Goal: Task Accomplishment & Management: Complete application form

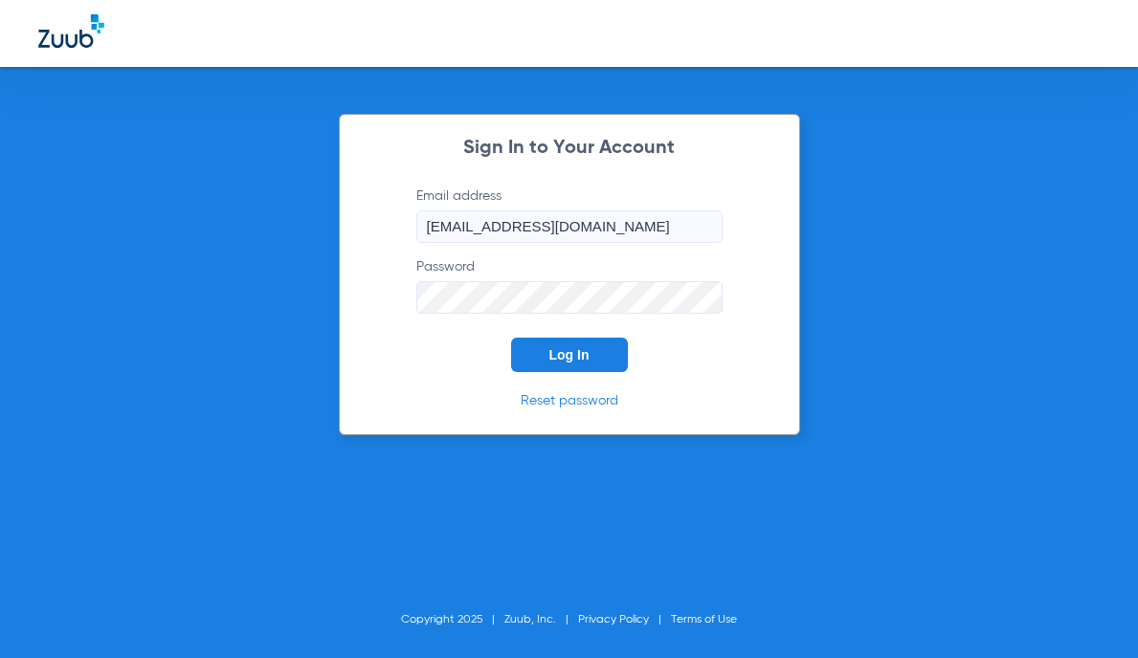
click at [549, 350] on span "Log In" at bounding box center [569, 354] width 40 height 15
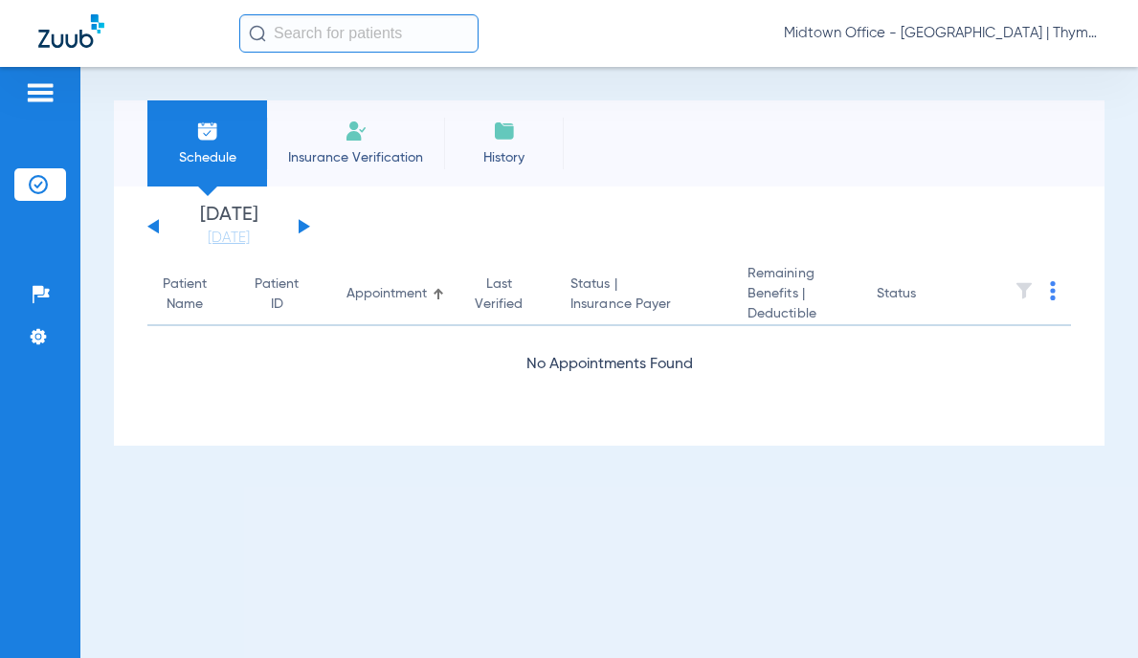
click at [330, 35] on input "text" at bounding box center [358, 33] width 239 height 38
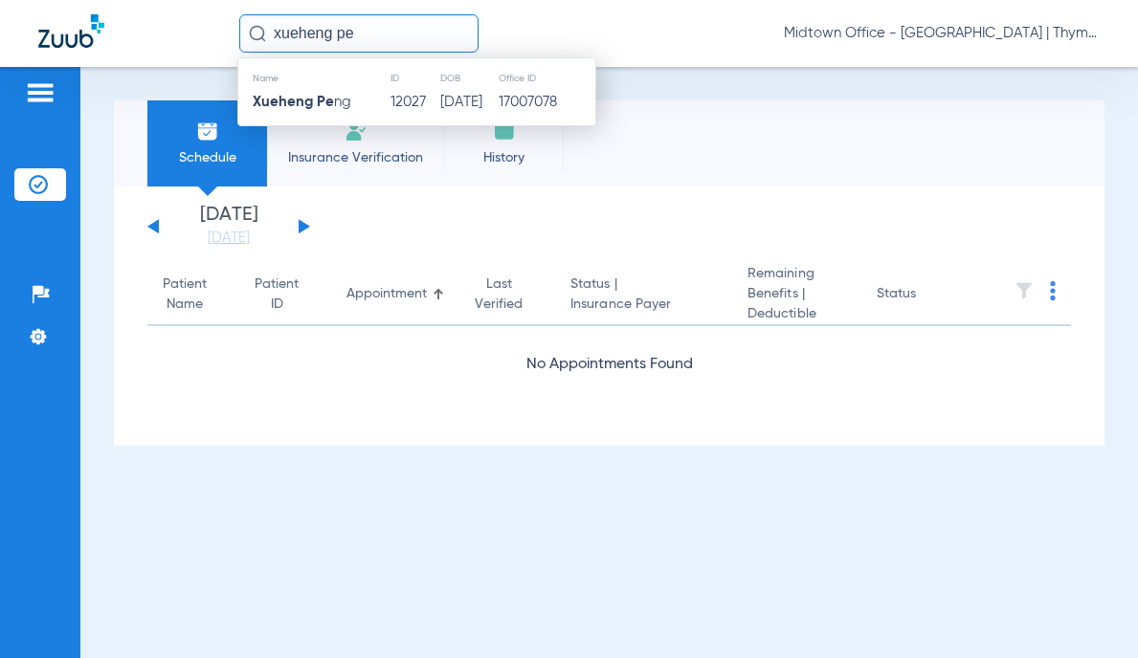
click at [344, 100] on span "Xueheng [PERSON_NAME]" at bounding box center [302, 102] width 99 height 14
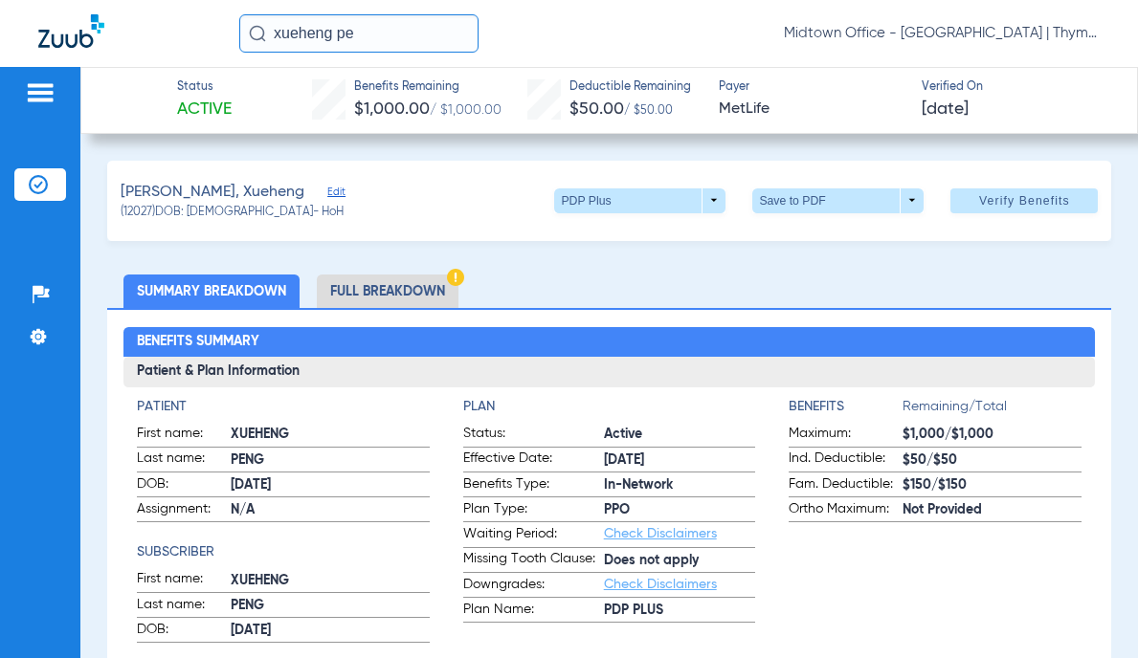
click at [421, 289] on li "Full Breakdown" at bounding box center [388, 291] width 142 height 33
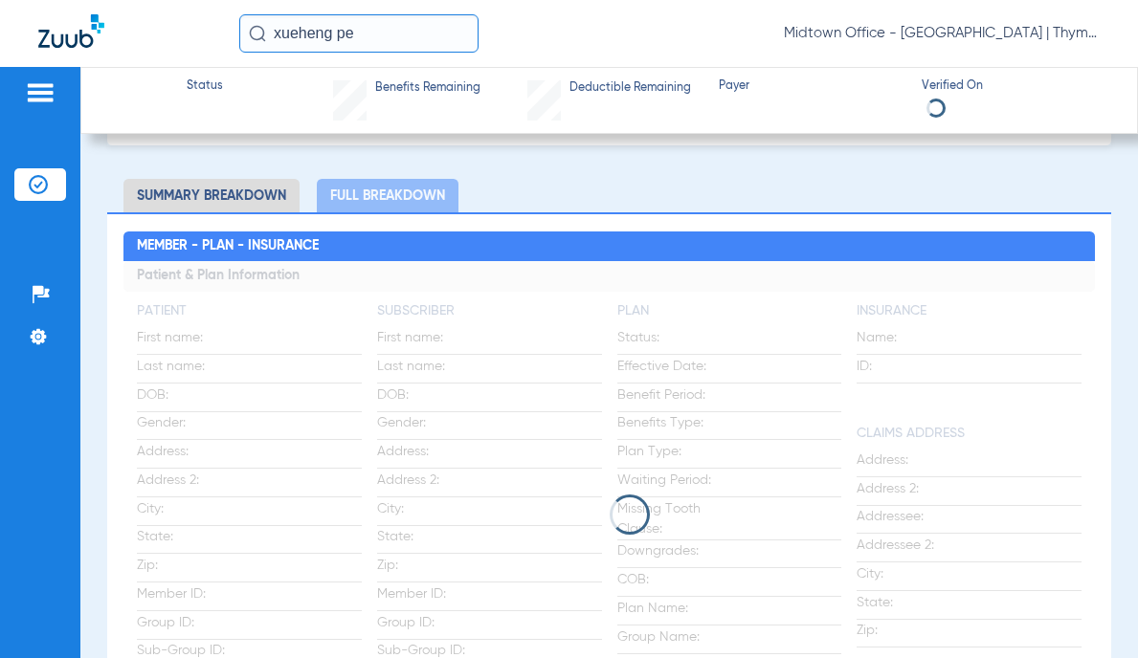
scroll to position [191, 0]
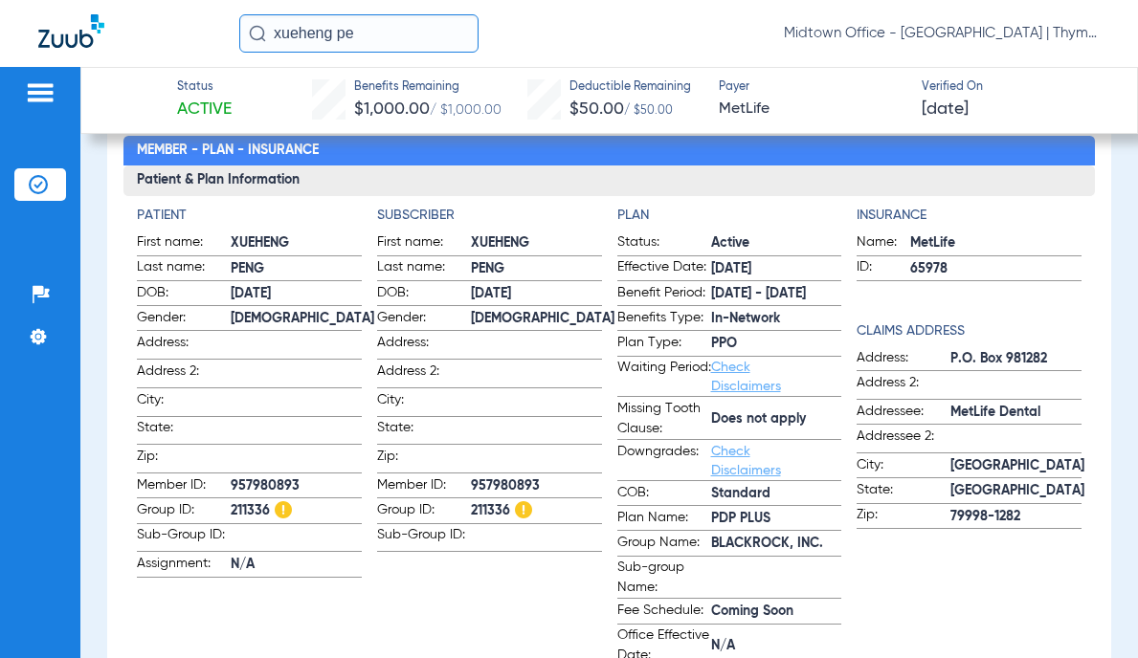
click at [728, 541] on span "BLACKROCK, INC." at bounding box center [776, 544] width 131 height 20
copy span "BLACKROCK"
click at [744, 541] on span "BLACKROCK, INC." at bounding box center [776, 544] width 131 height 20
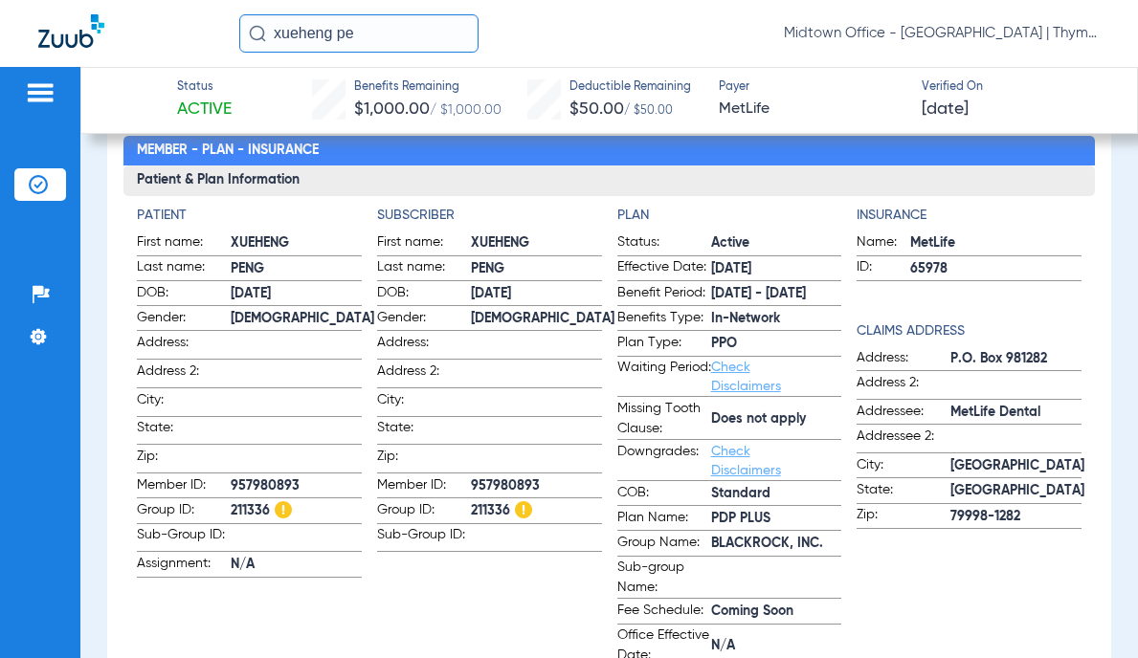
click at [743, 541] on span "BLACKROCK, INC." at bounding box center [776, 544] width 131 height 20
click at [742, 541] on span "BLACKROCK, INC." at bounding box center [776, 544] width 131 height 20
click at [741, 541] on span "BLACKROCK, INC." at bounding box center [776, 544] width 131 height 20
copy span "BLACKROCK, INC."
click at [245, 505] on span "211336" at bounding box center [296, 511] width 131 height 20
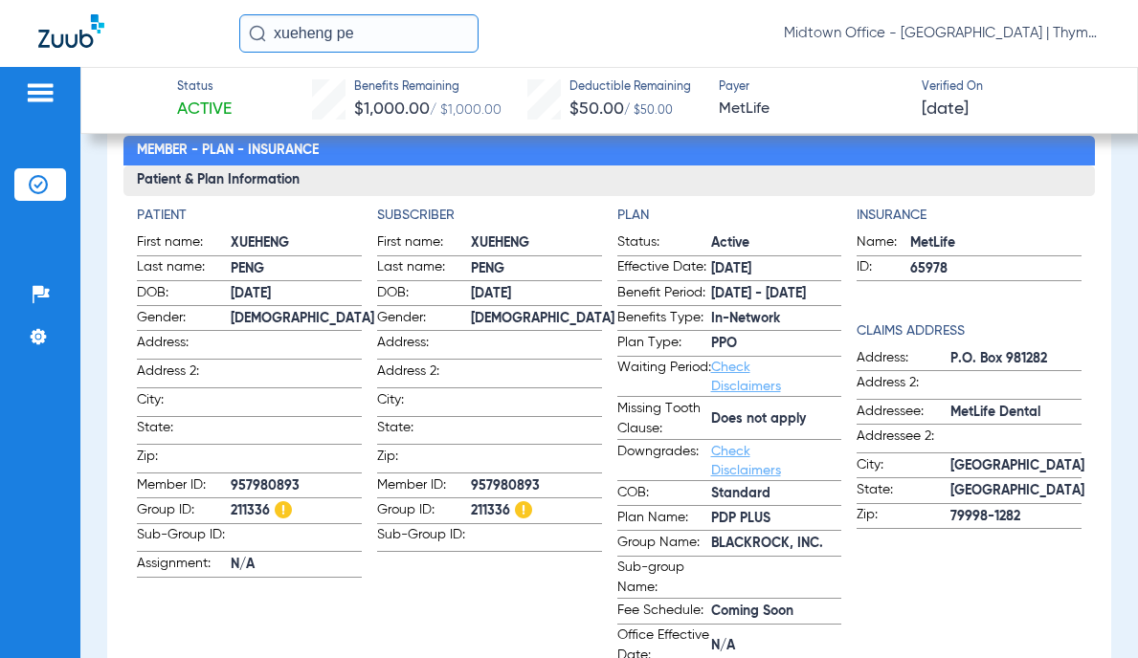
click at [245, 505] on span "211336" at bounding box center [296, 511] width 131 height 20
copy span "211336"
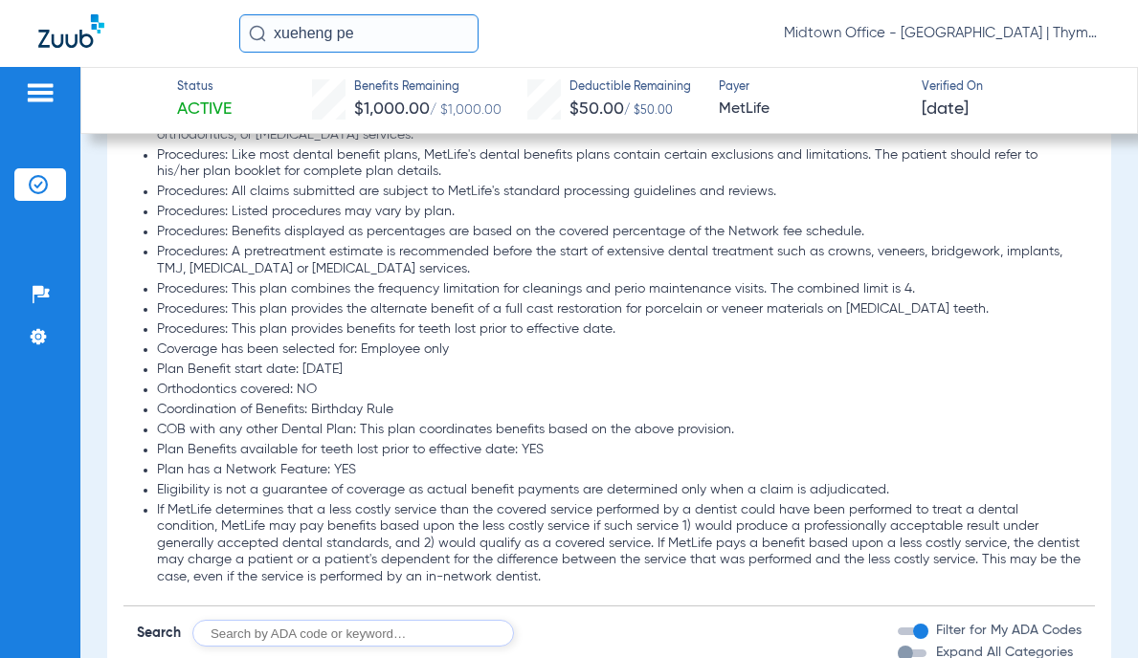
scroll to position [2679, 0]
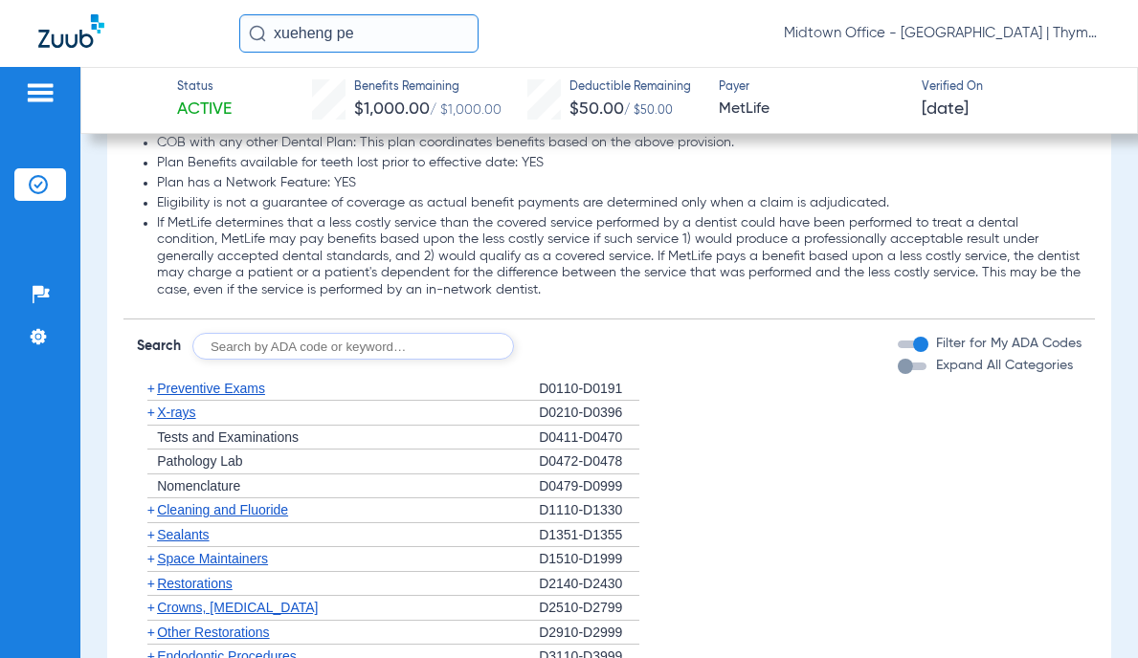
click at [193, 396] on span "Preventive Exams" at bounding box center [211, 388] width 108 height 15
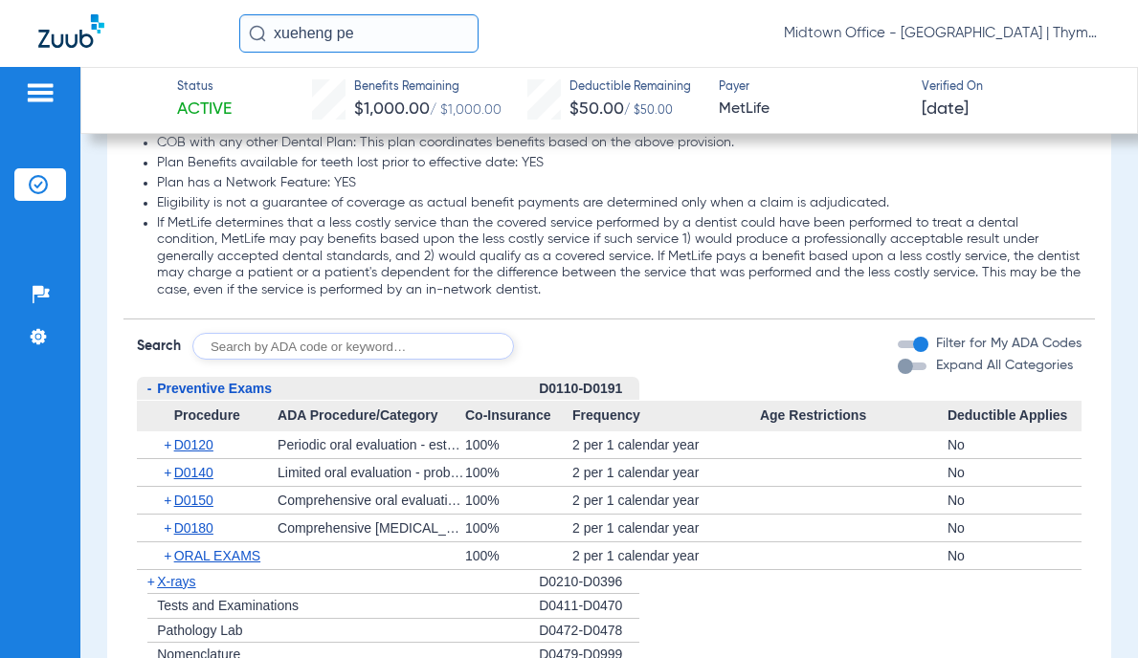
scroll to position [2775, 0]
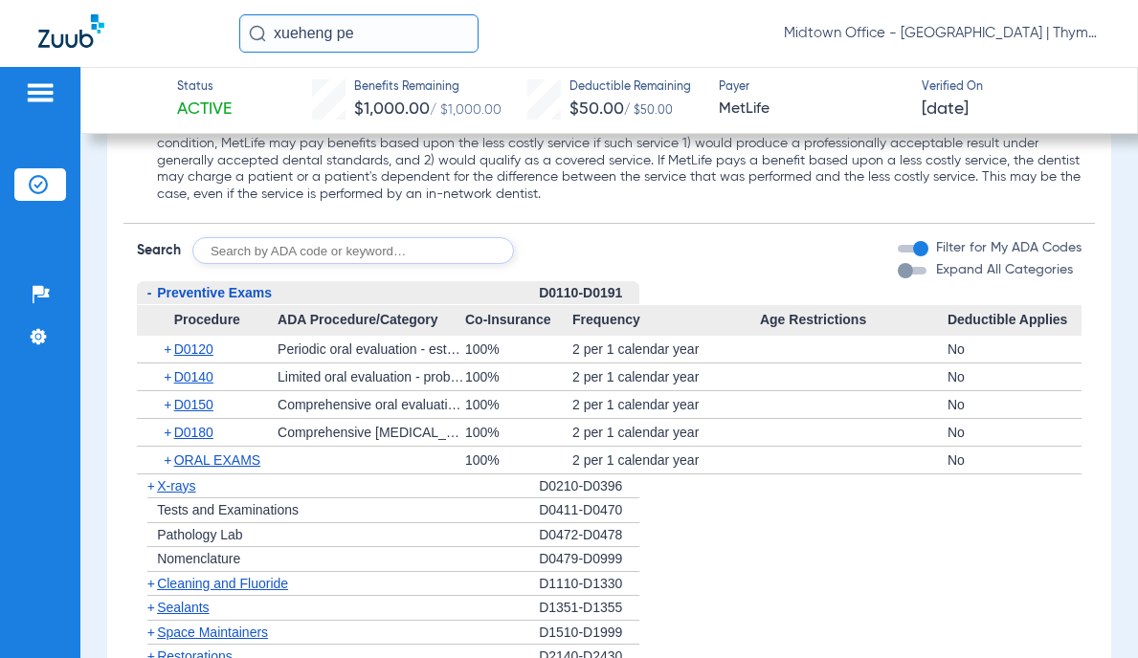
drag, startPoint x: 187, startPoint y: 501, endPoint x: 201, endPoint y: 468, distance: 36.4
click at [186, 494] on span "X-rays" at bounding box center [176, 485] width 38 height 15
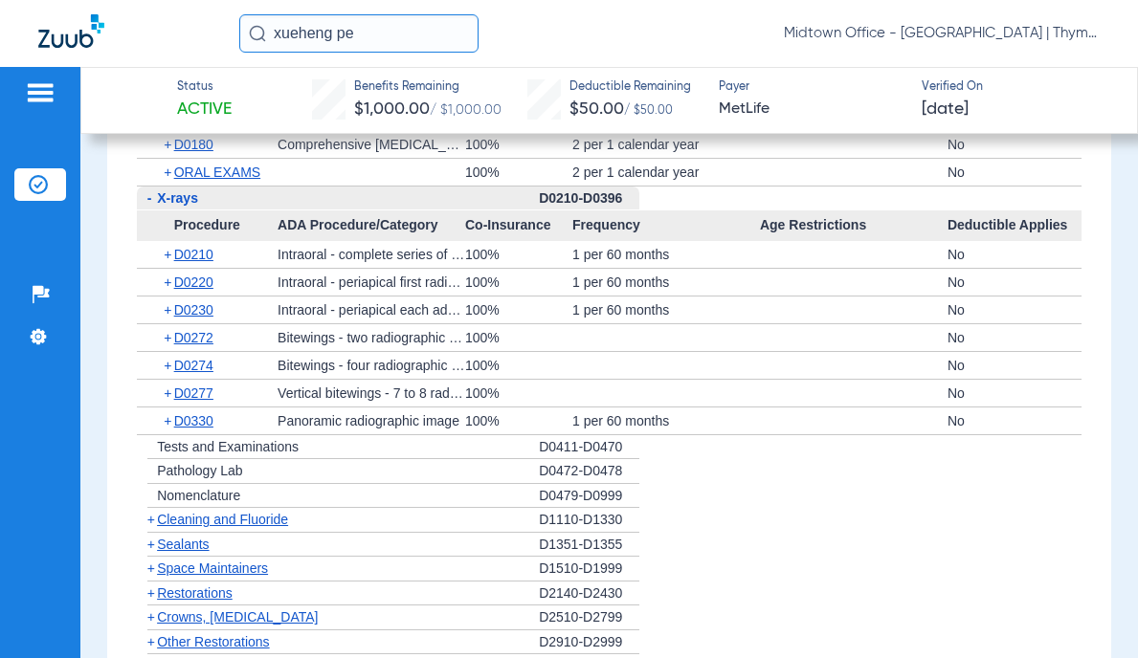
scroll to position [3253, 0]
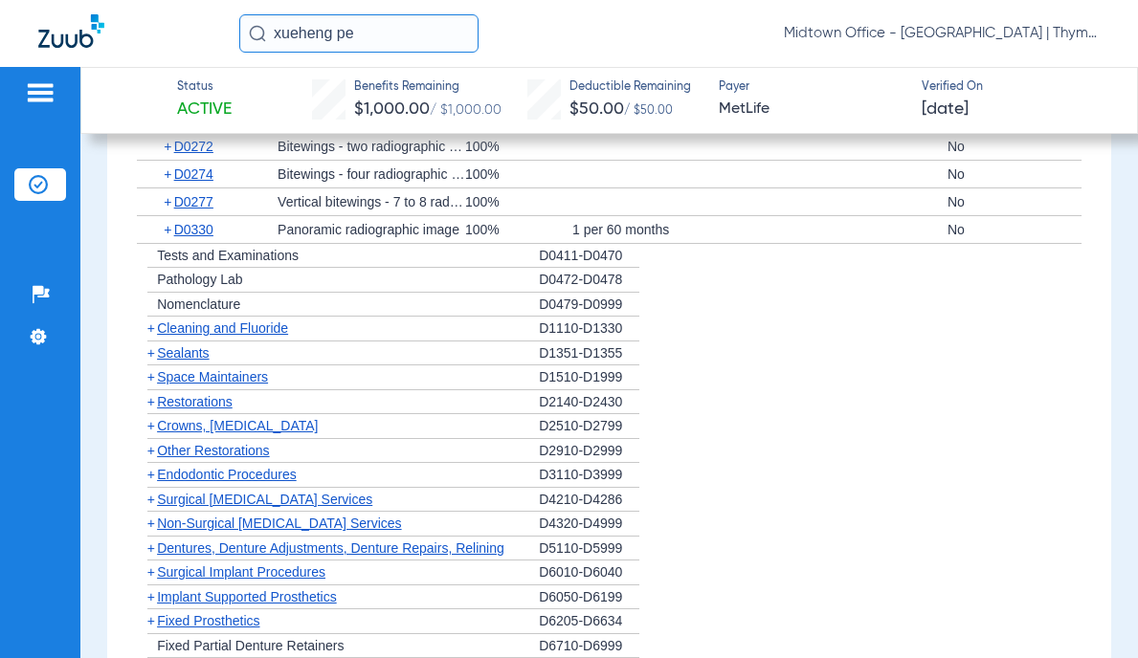
click at [269, 433] on span "Crowns, [MEDICAL_DATA]" at bounding box center [237, 425] width 161 height 15
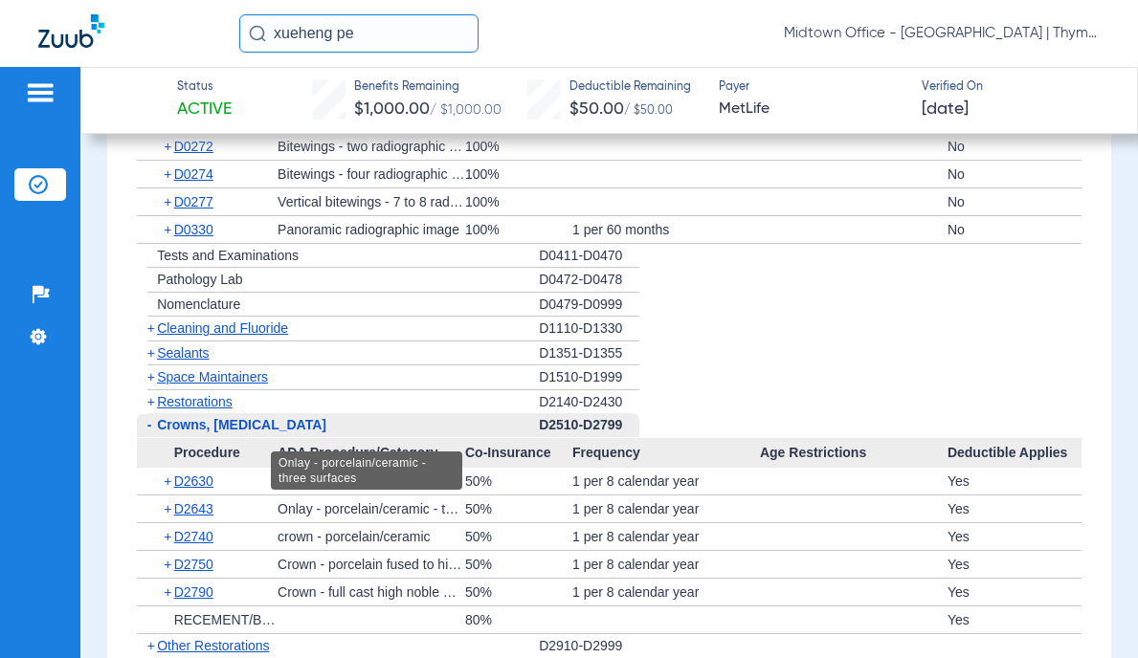
scroll to position [3349, 0]
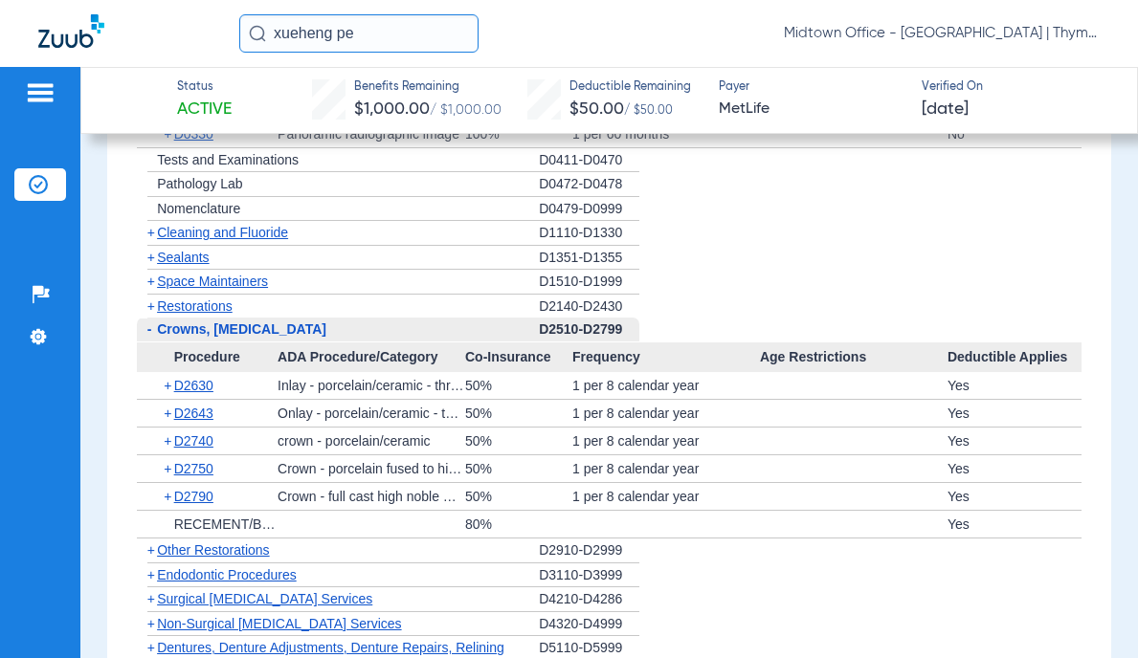
drag, startPoint x: 276, startPoint y: 615, endPoint x: 277, endPoint y: 600, distance: 15.3
click at [276, 607] on span "Surgical [MEDICAL_DATA] Services" at bounding box center [264, 598] width 215 height 15
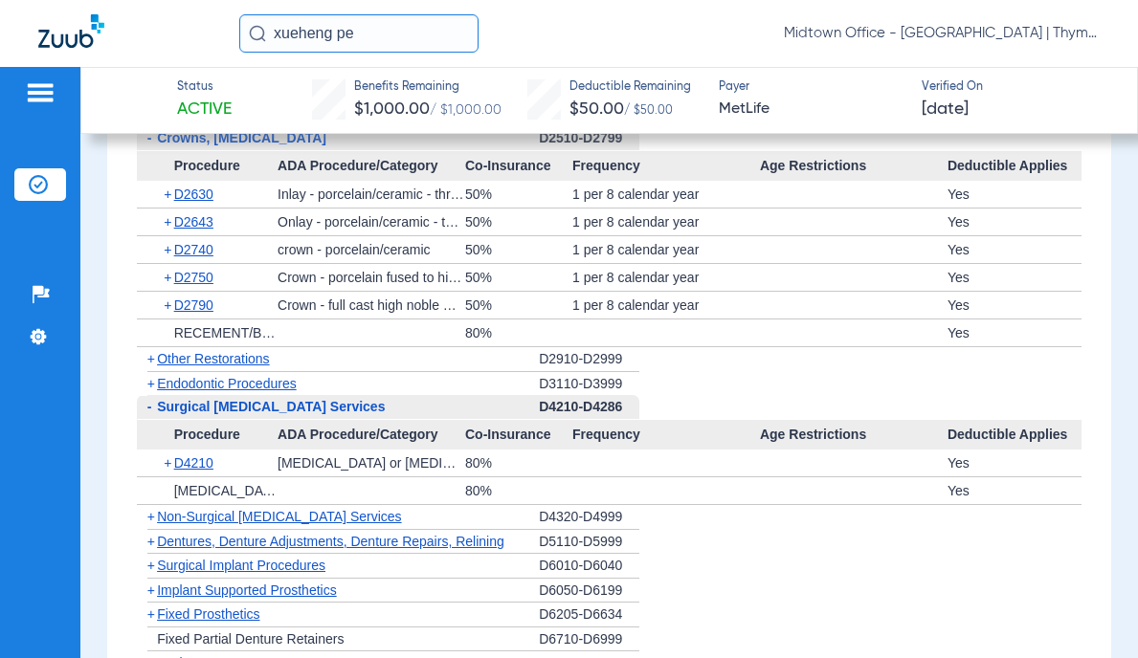
scroll to position [3636, 0]
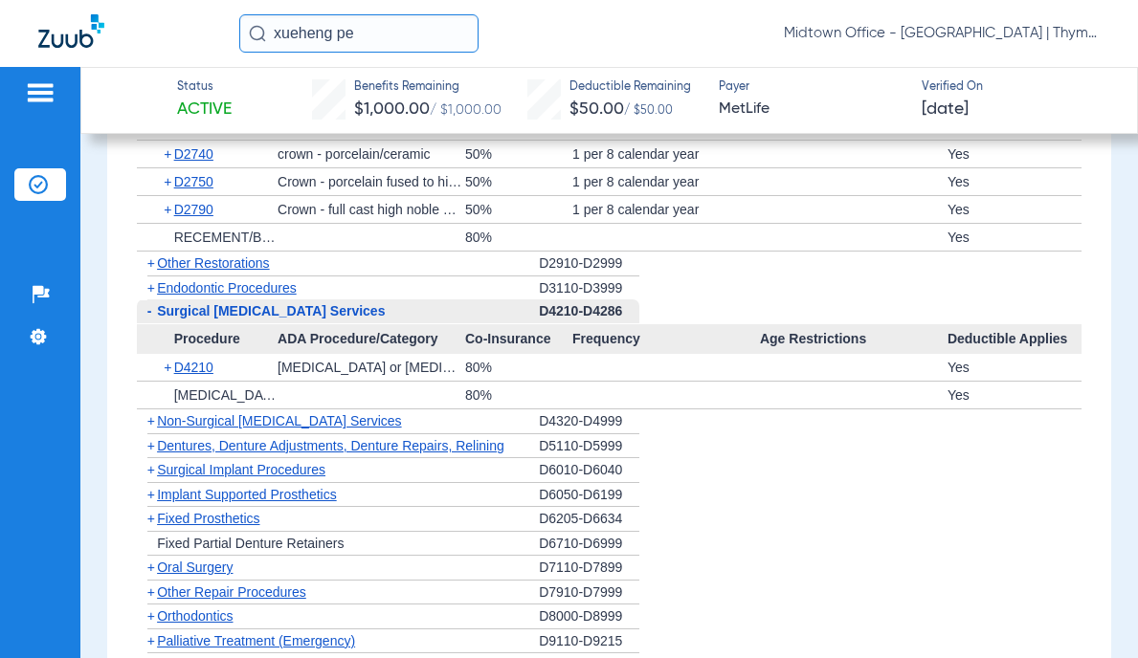
click at [275, 429] on span "Non-Surgical [MEDICAL_DATA] Services" at bounding box center [279, 420] width 244 height 15
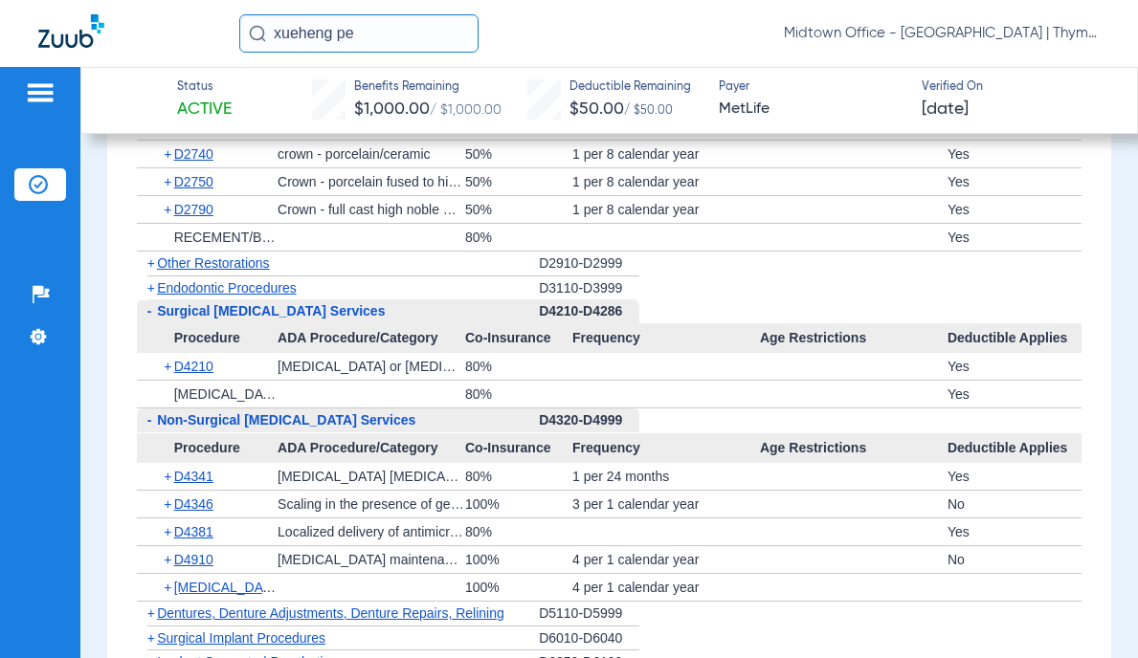
scroll to position [2871, 0]
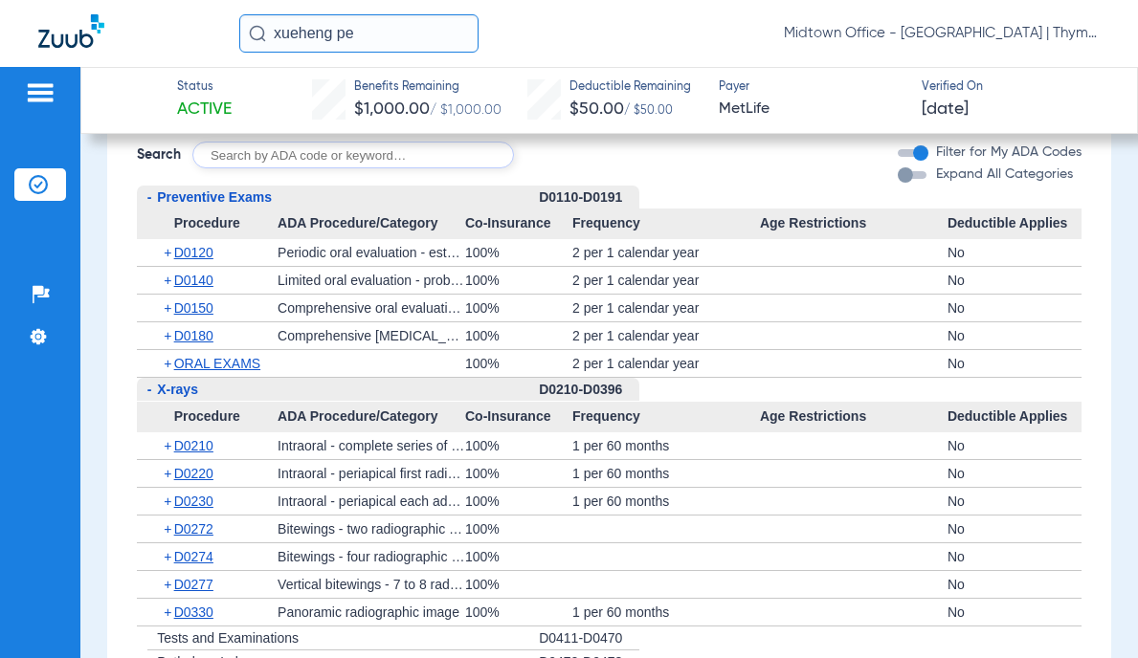
click at [784, 168] on form "Search Filter for My ADA Codes Expand All Categories" at bounding box center [608, 148] width 971 height 40
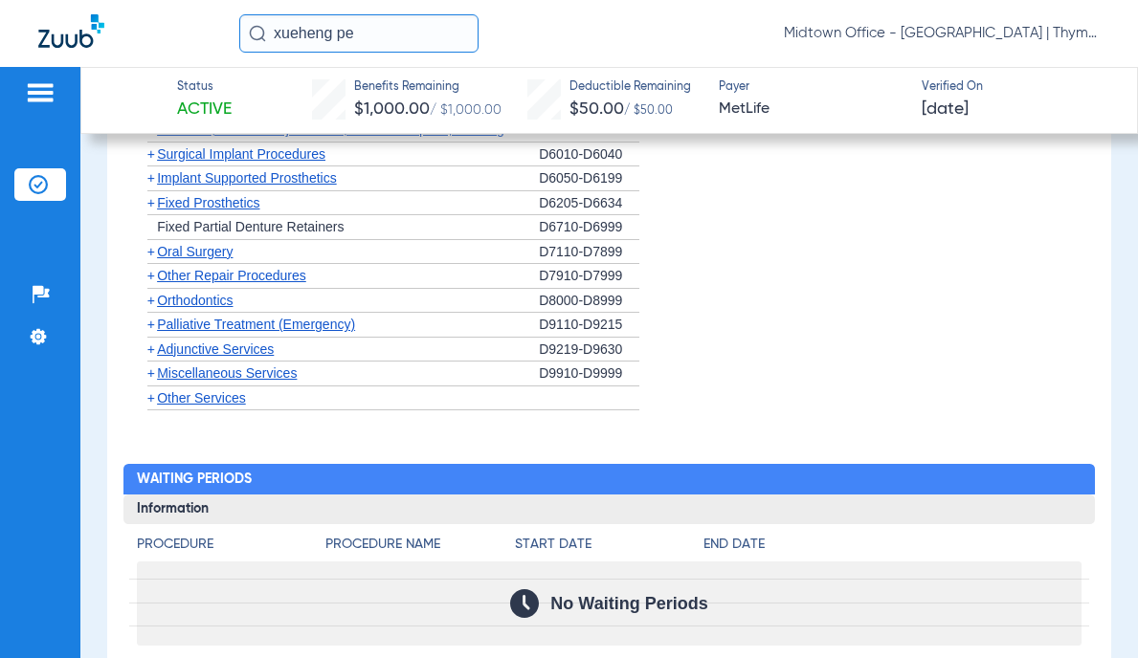
scroll to position [3833, 0]
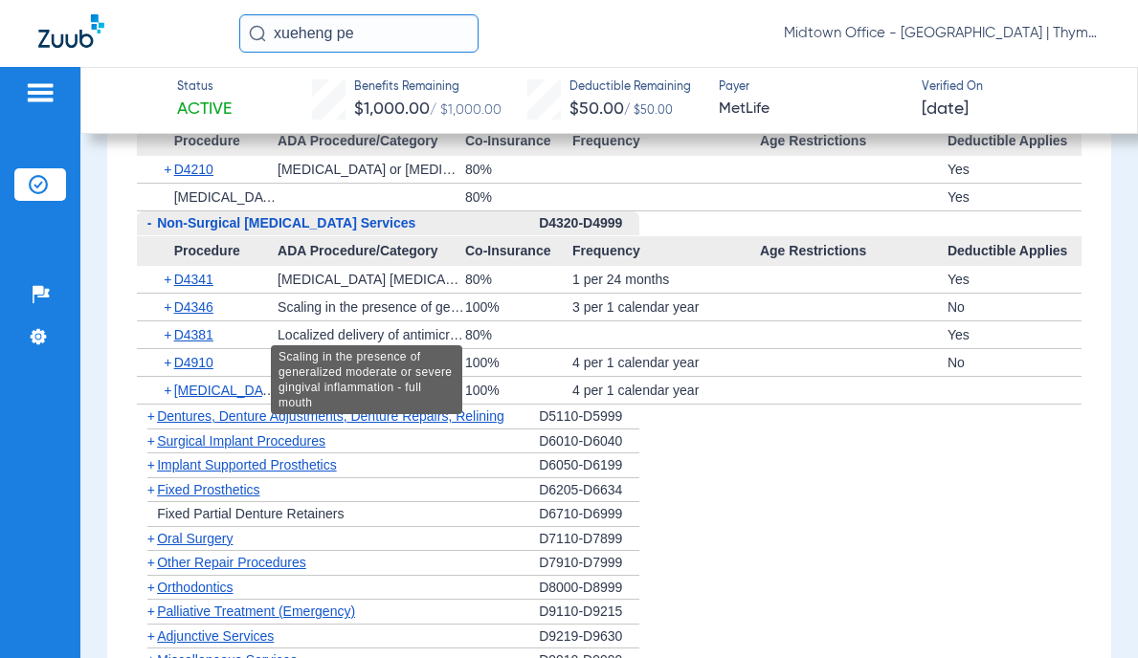
click at [344, 33] on input "xueheng pe" at bounding box center [358, 33] width 239 height 38
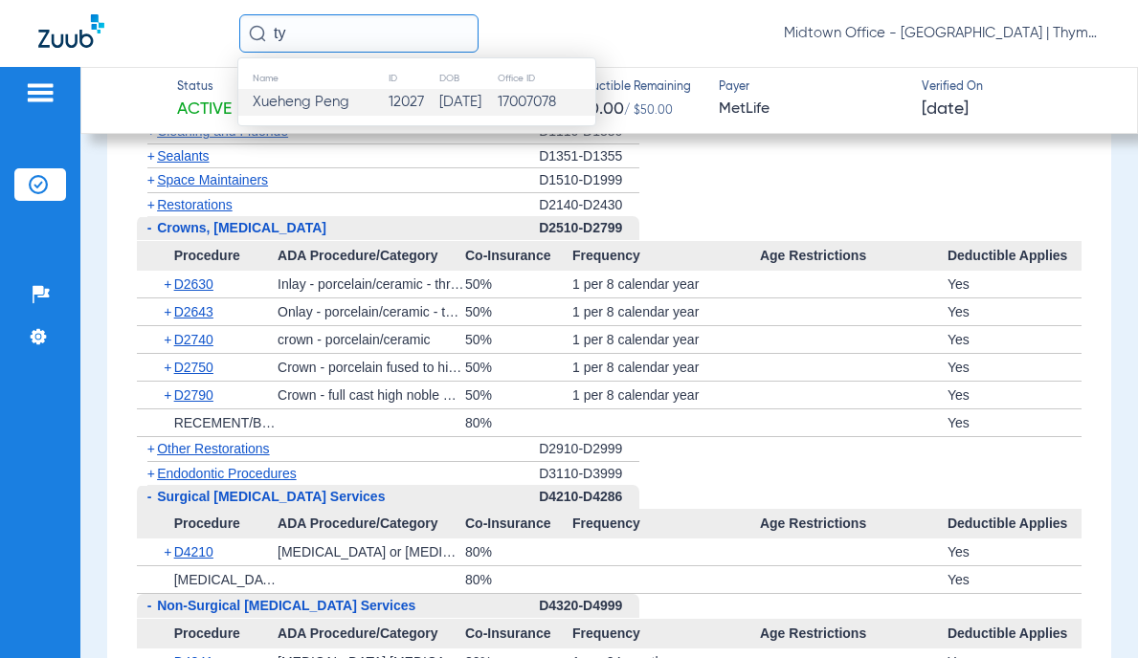
type input "t"
click at [348, 104] on span "[PERSON_NAME] idy" at bounding box center [318, 102] width 130 height 14
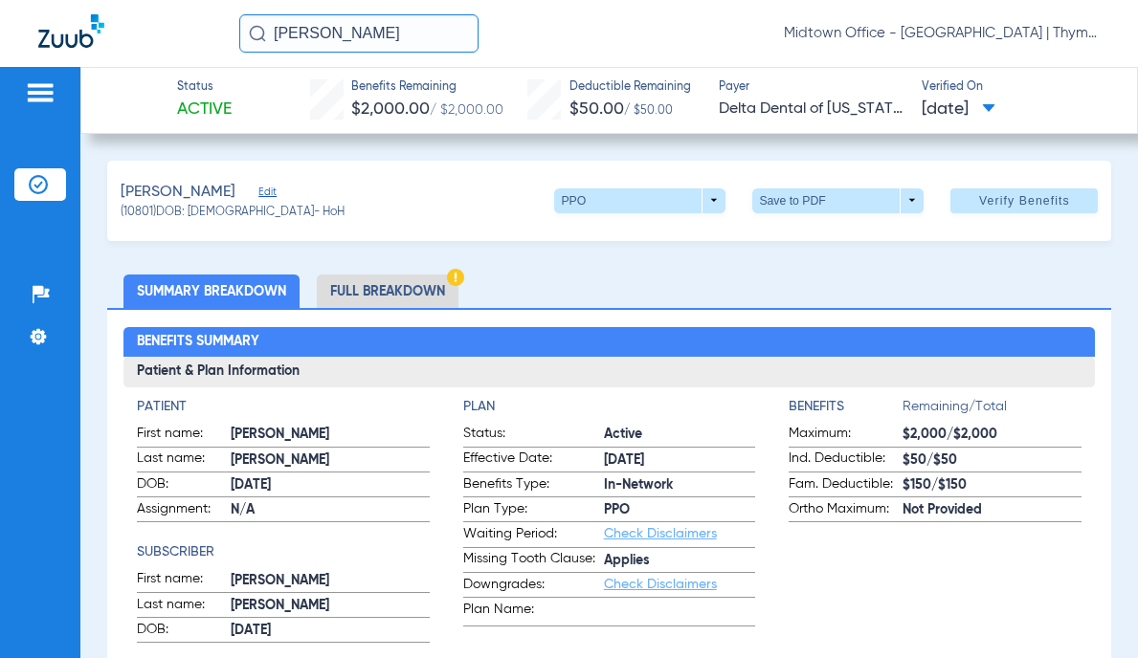
click at [408, 294] on li "Full Breakdown" at bounding box center [388, 291] width 142 height 33
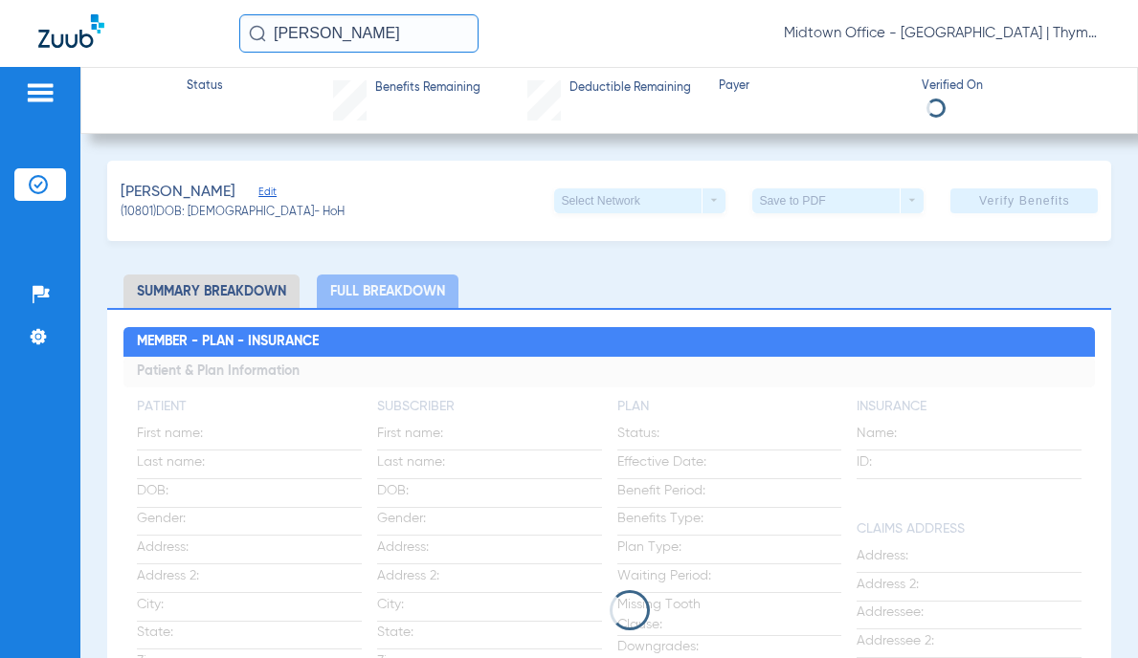
scroll to position [191, 0]
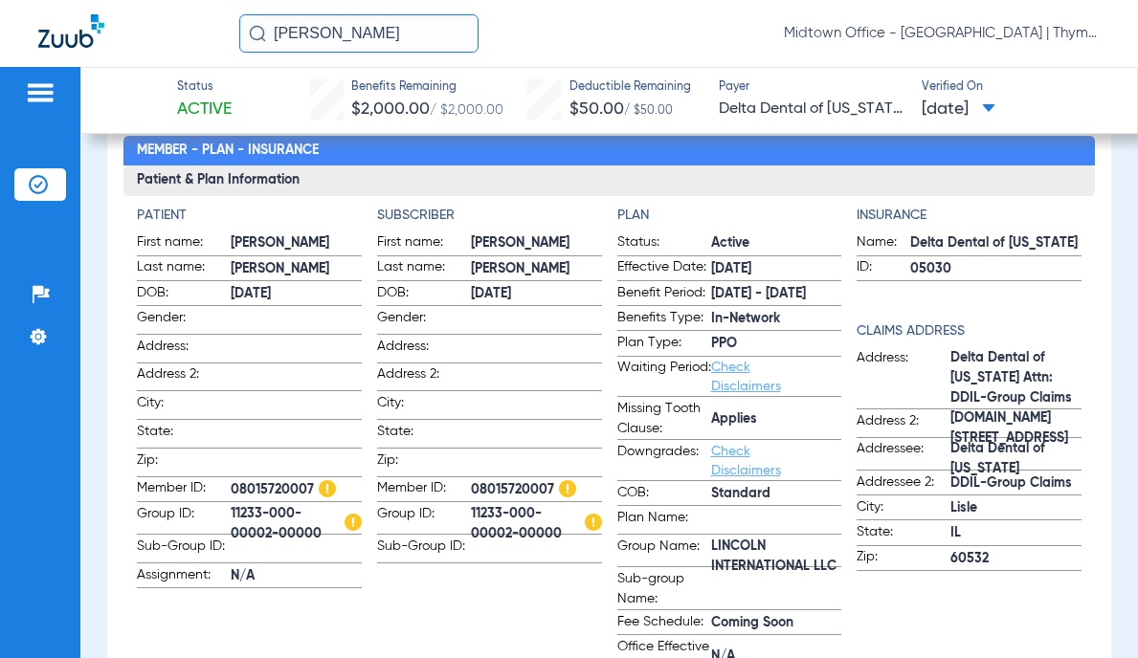
click at [719, 546] on span "LINCOLN INTERNATIONAL LLC" at bounding box center [776, 556] width 131 height 20
drag, startPoint x: 719, startPoint y: 545, endPoint x: 810, endPoint y: 510, distance: 98.4
click at [719, 546] on span "LINCOLN INTERNATIONAL LLC" at bounding box center [776, 556] width 131 height 20
copy span "LINCOLN INTERNATIONAL LLC"
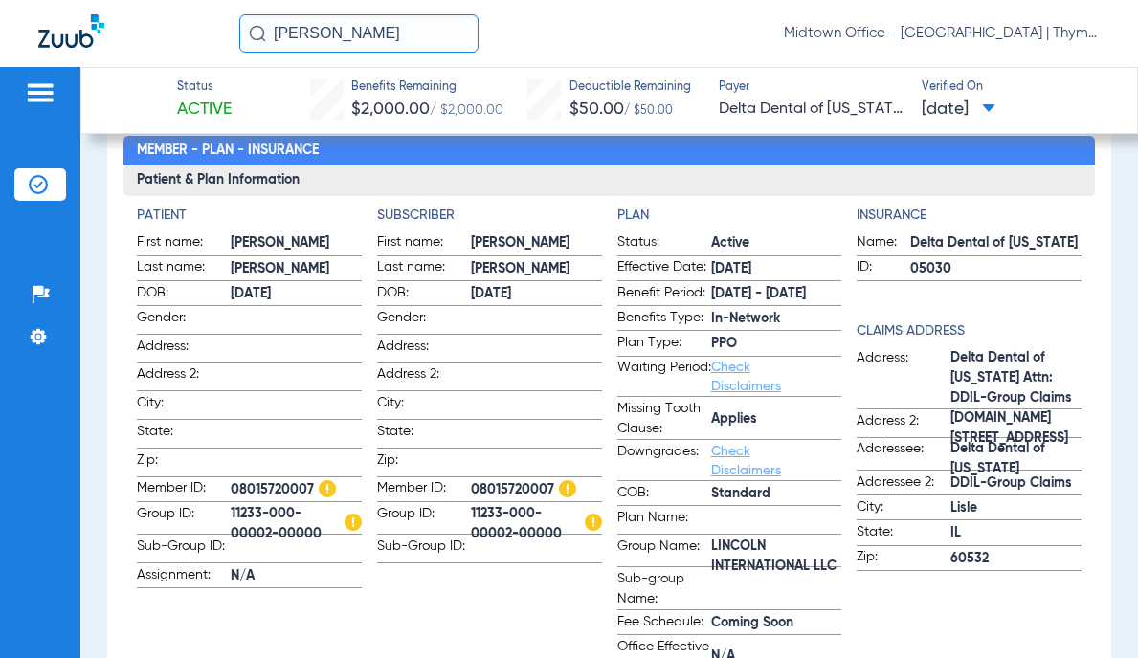
click at [263, 514] on span "11233-000-00002-00000" at bounding box center [296, 524] width 131 height 20
copy span "11233-000-00002-00000"
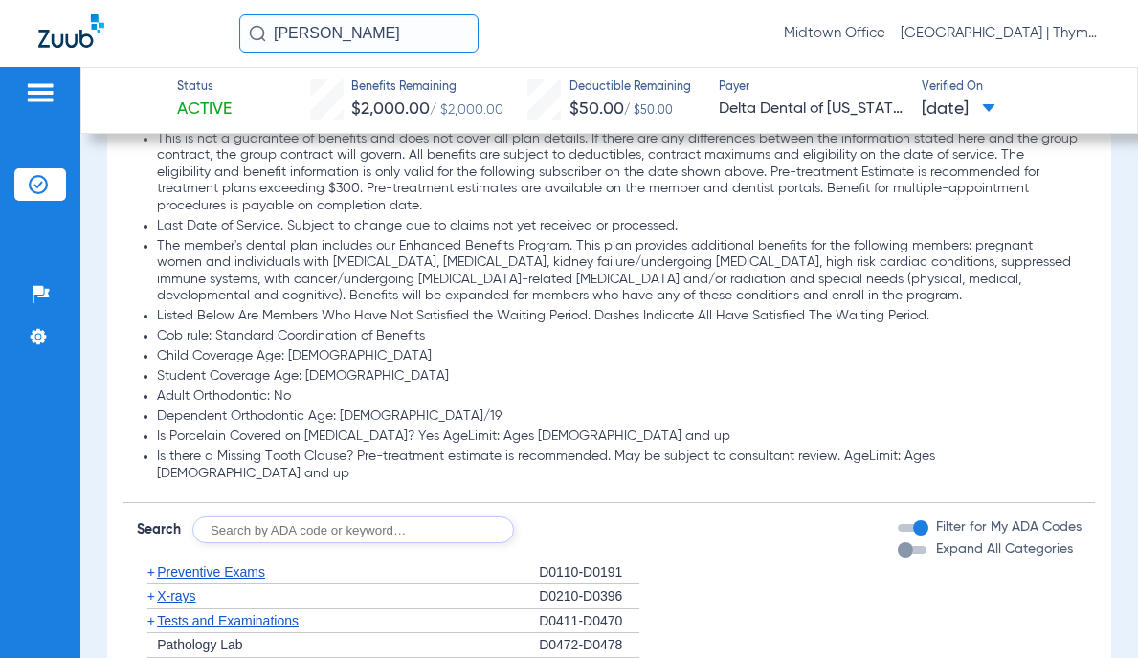
scroll to position [1627, 0]
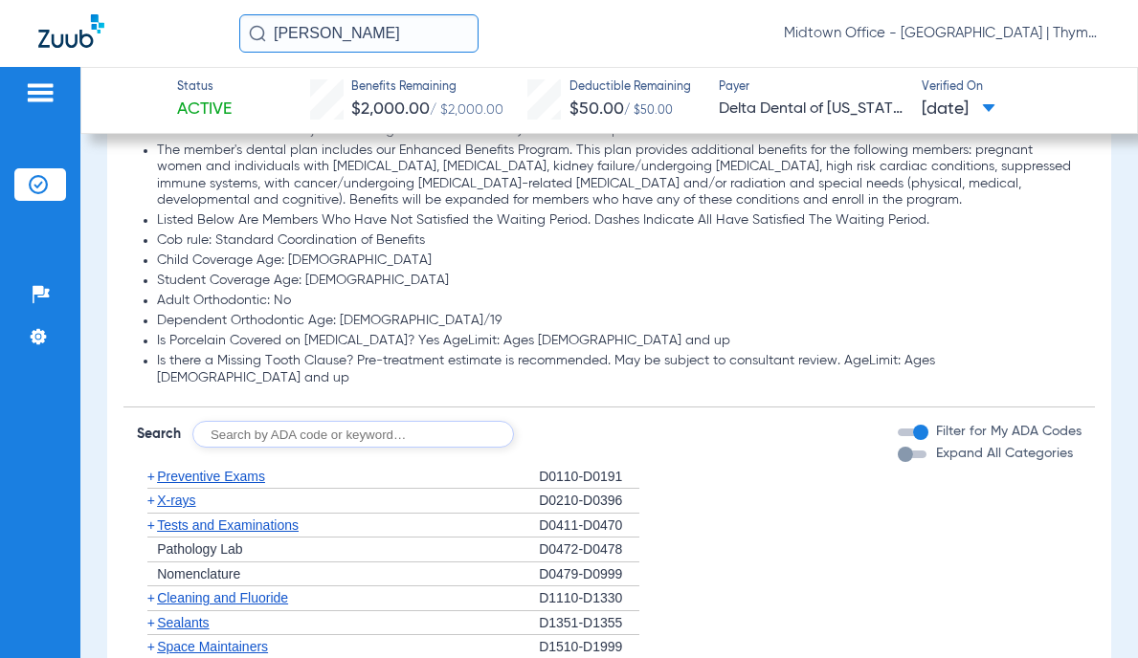
click at [236, 469] on span "Preventive Exams" at bounding box center [211, 476] width 108 height 15
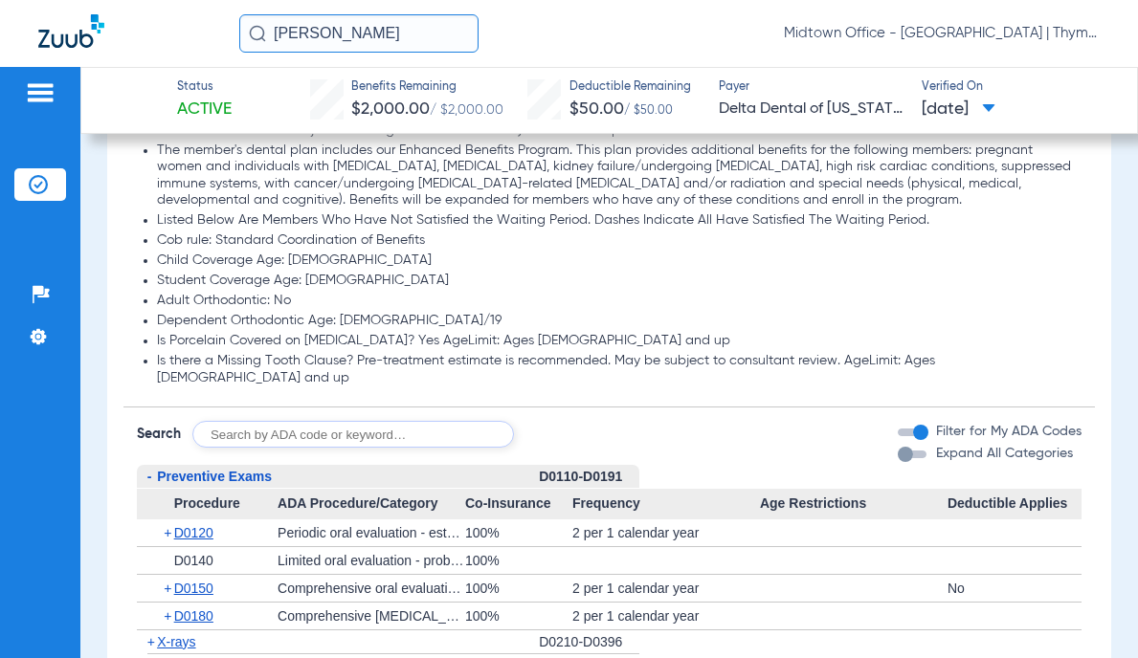
scroll to position [1818, 0]
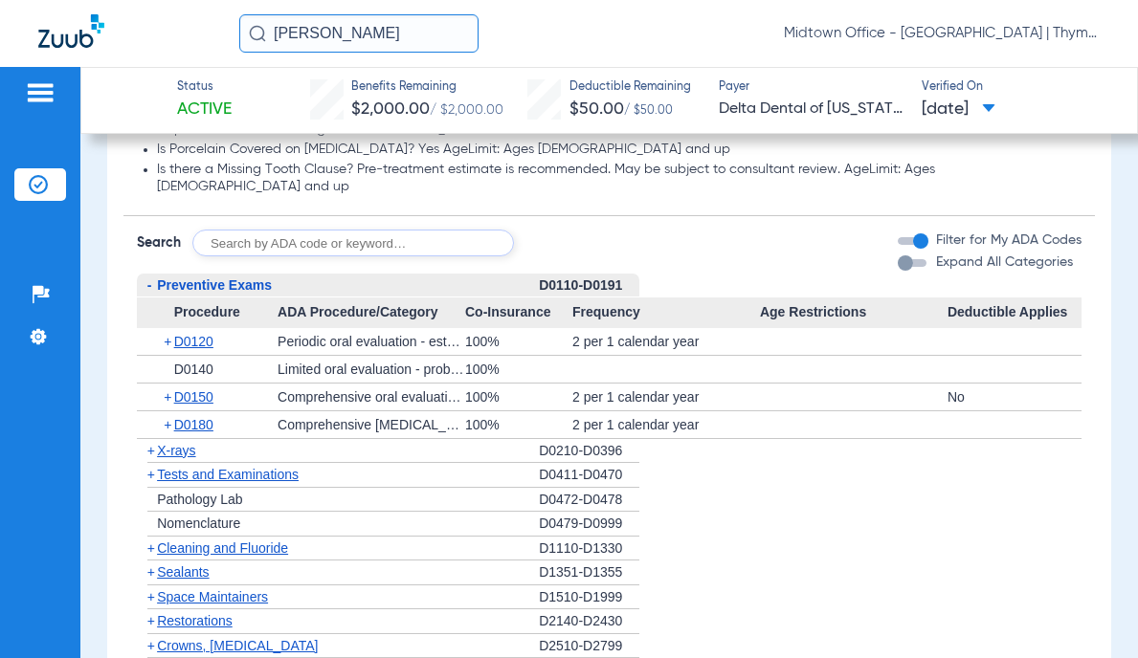
click at [181, 443] on span "X-rays" at bounding box center [176, 450] width 38 height 15
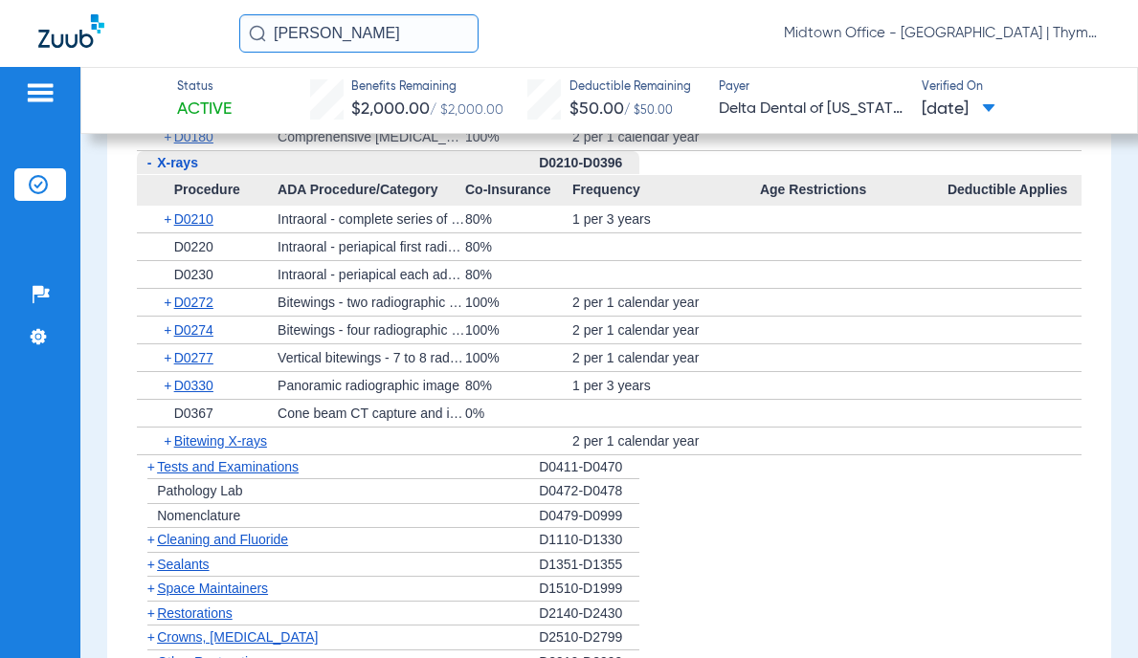
scroll to position [2201, 0]
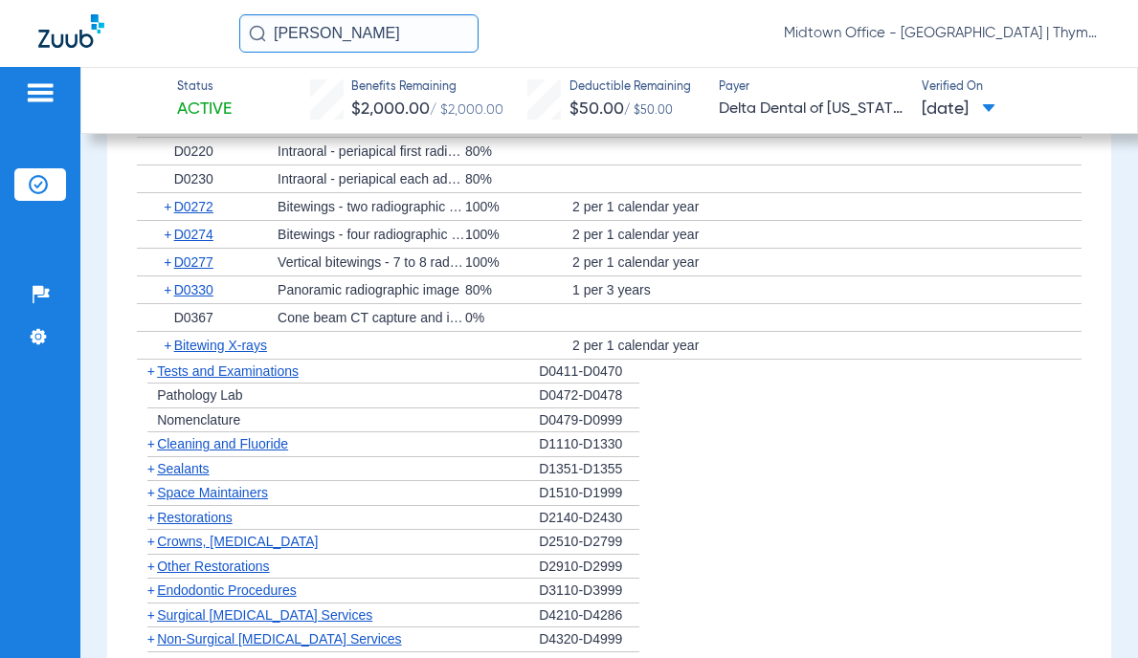
click at [228, 436] on span "Cleaning and Fluoride" at bounding box center [222, 443] width 131 height 15
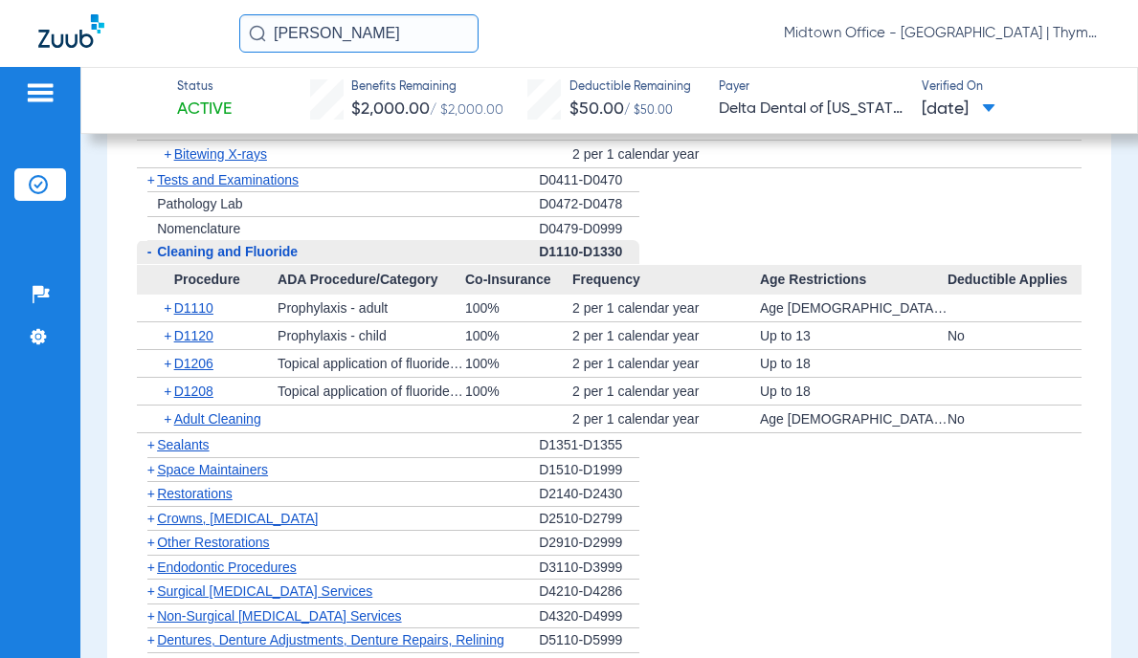
scroll to position [2488, 0]
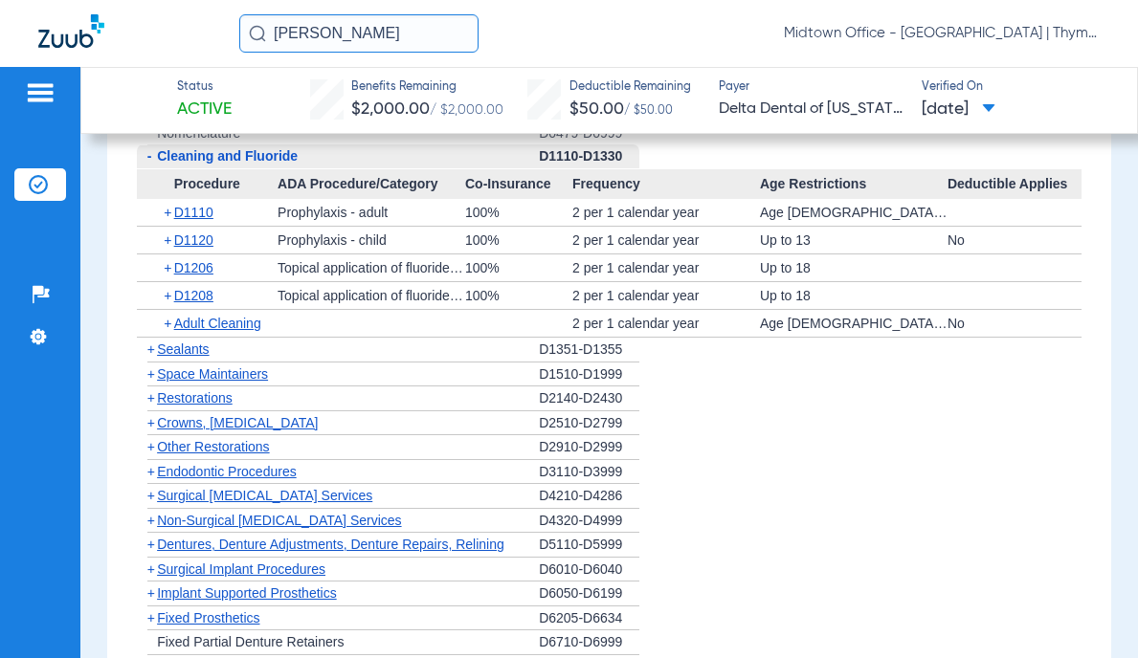
click at [276, 513] on span "Non-Surgical [MEDICAL_DATA] Services" at bounding box center [279, 520] width 244 height 15
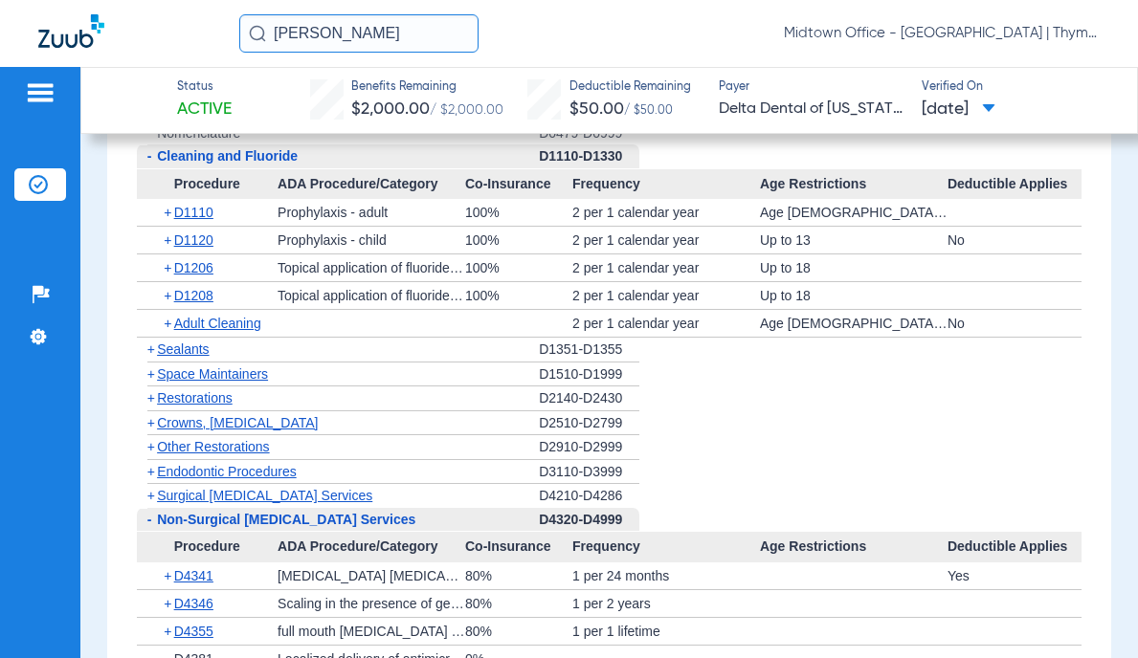
scroll to position [2679, 0]
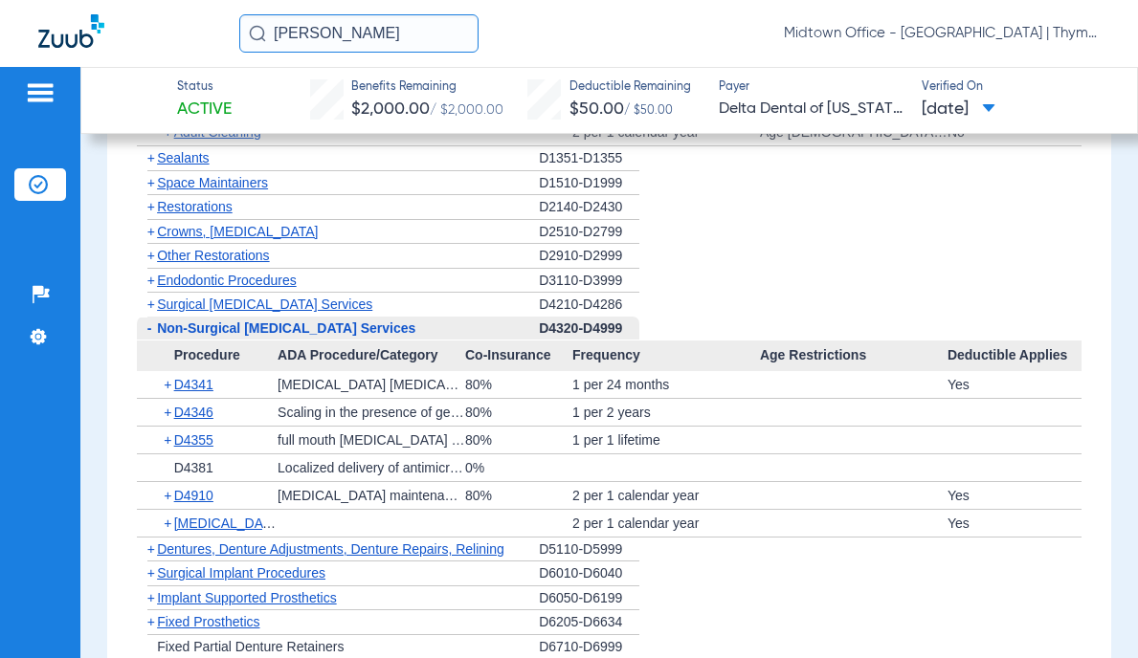
click at [301, 224] on span "Crowns, [MEDICAL_DATA]" at bounding box center [237, 231] width 161 height 15
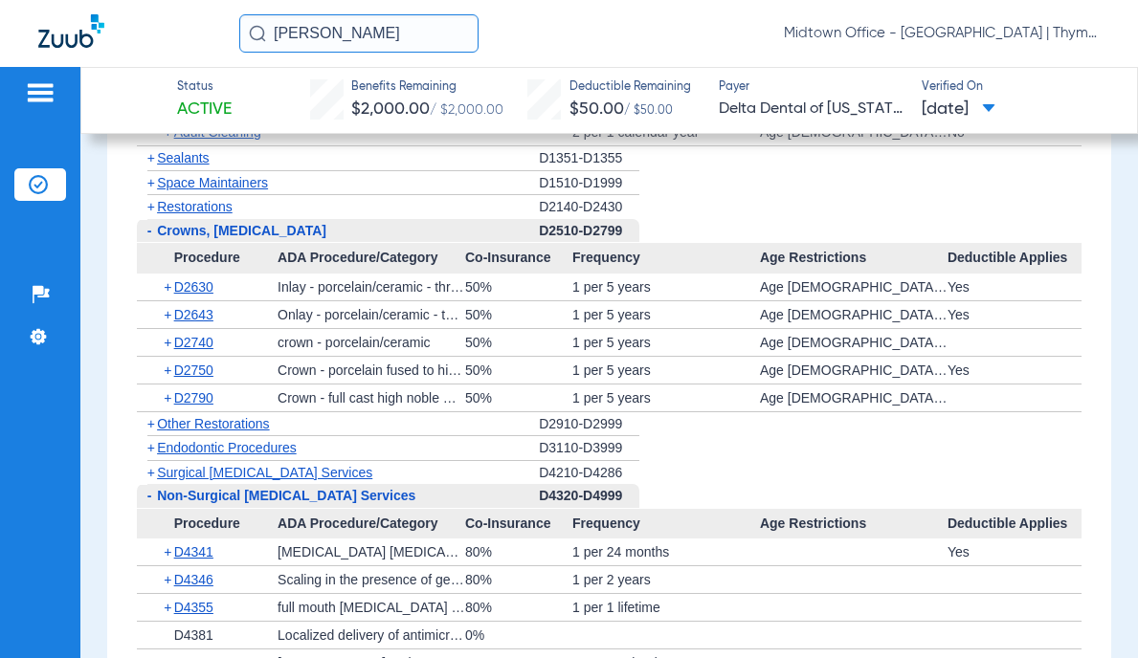
scroll to position [2775, 0]
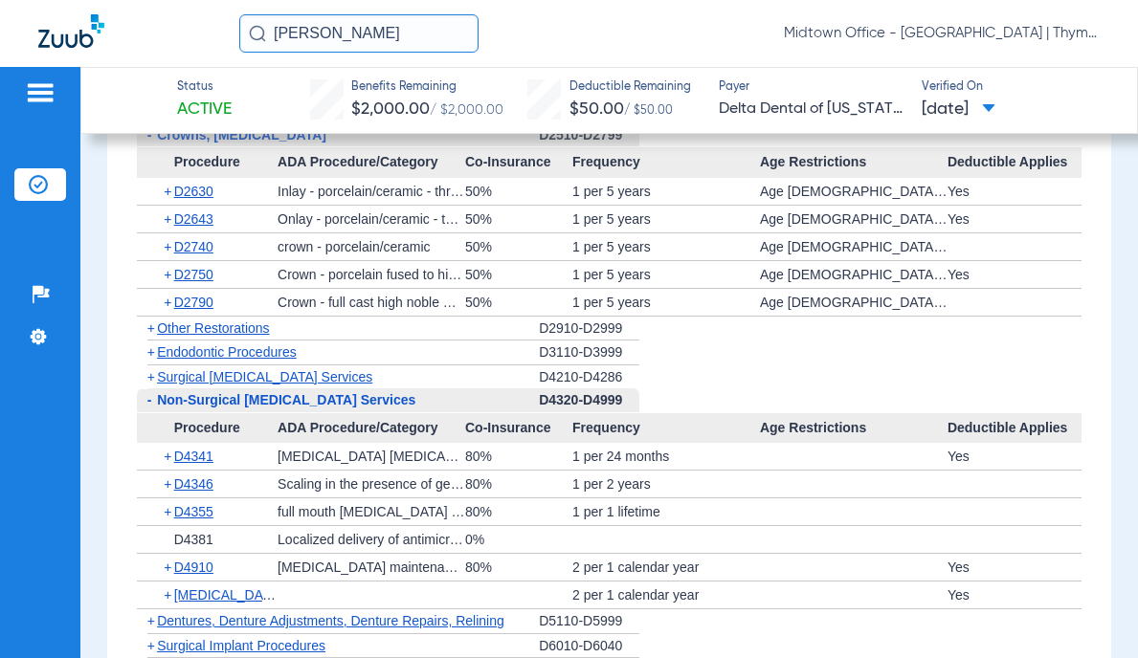
click at [350, 46] on input "[PERSON_NAME]" at bounding box center [358, 33] width 239 height 38
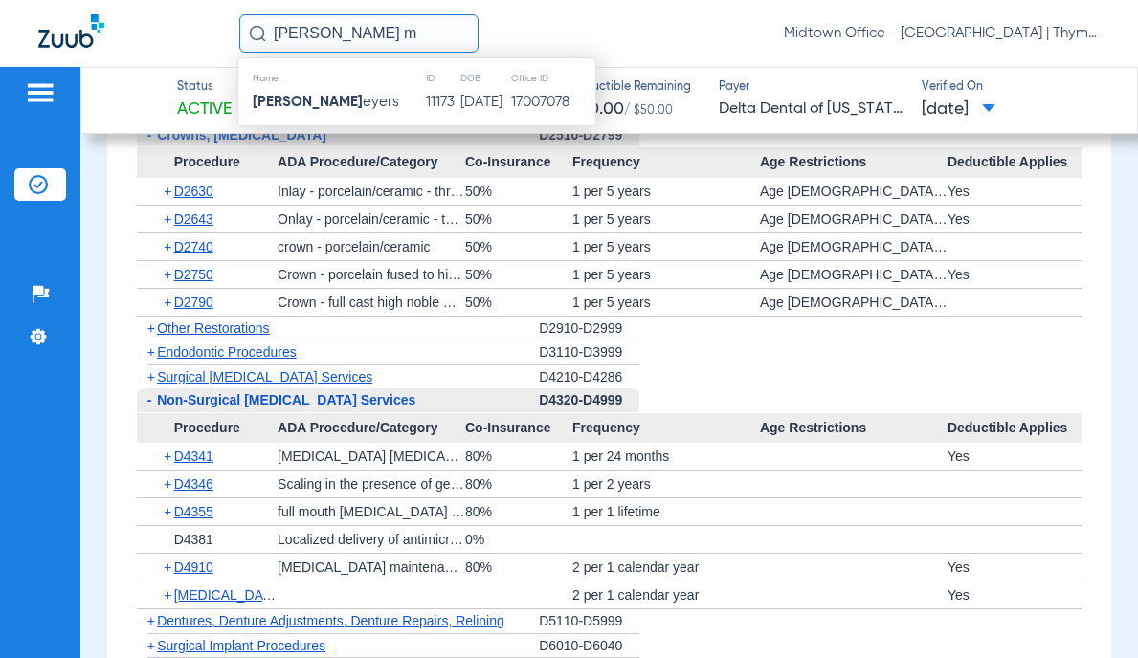
click at [363, 101] on td "[PERSON_NAME]" at bounding box center [331, 102] width 187 height 27
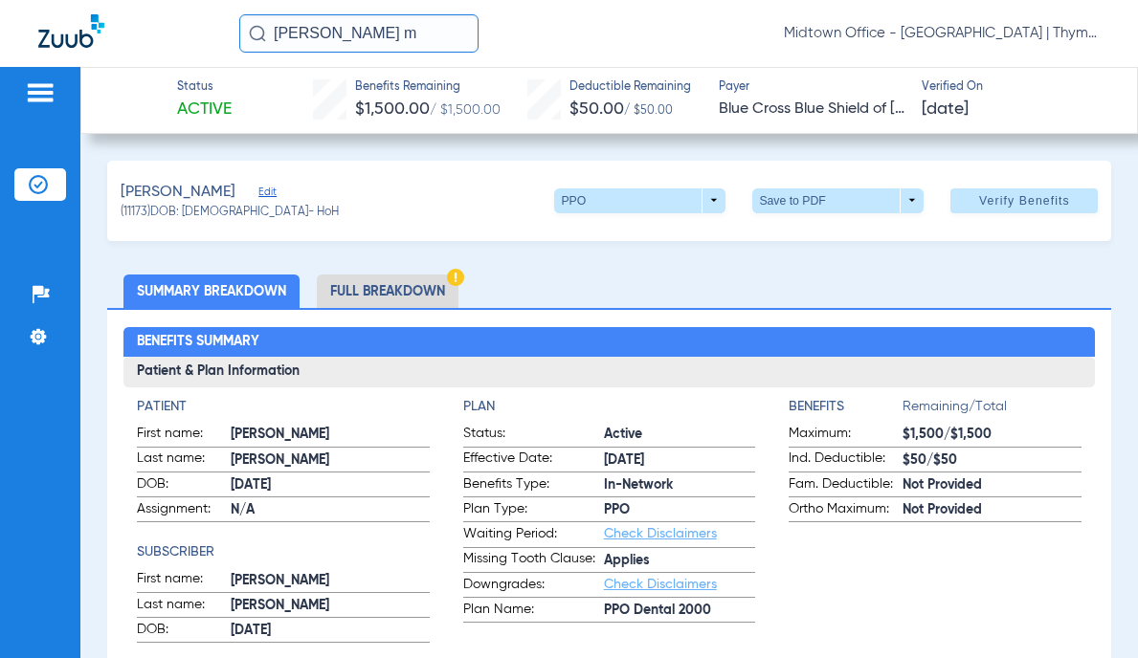
click at [422, 290] on li "Full Breakdown" at bounding box center [388, 291] width 142 height 33
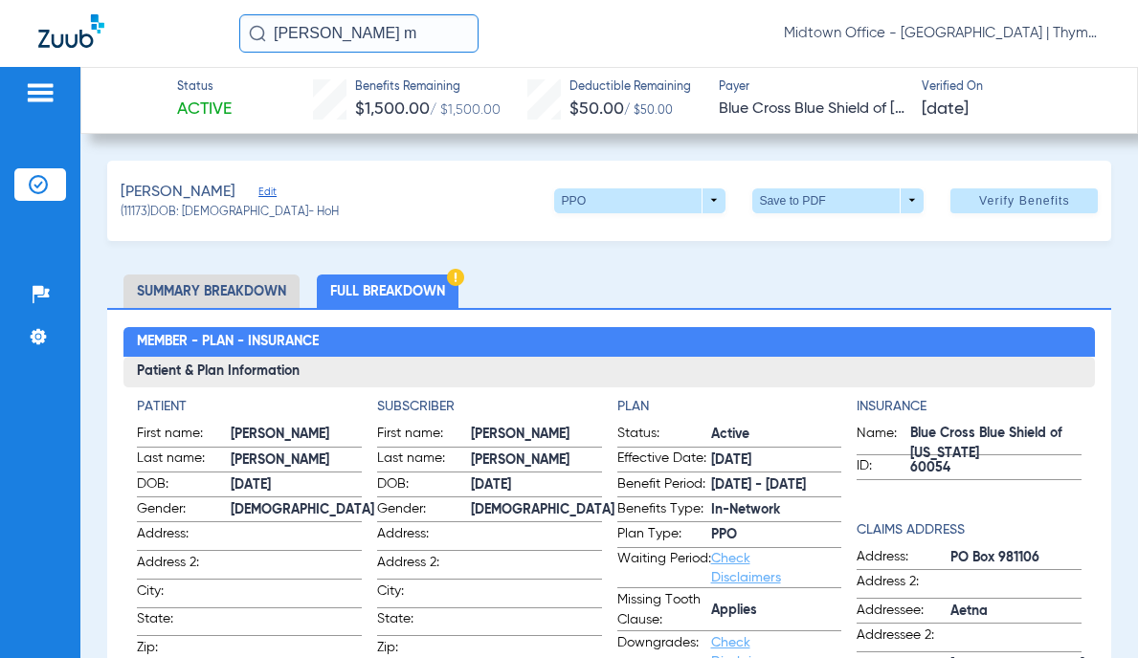
click at [900, 201] on span at bounding box center [837, 201] width 171 height 25
click at [808, 232] on span "Save to PDF" at bounding box center [831, 238] width 76 height 13
click at [905, 205] on span at bounding box center [837, 201] width 171 height 25
click at [796, 237] on span "Save to PDF" at bounding box center [831, 238] width 76 height 13
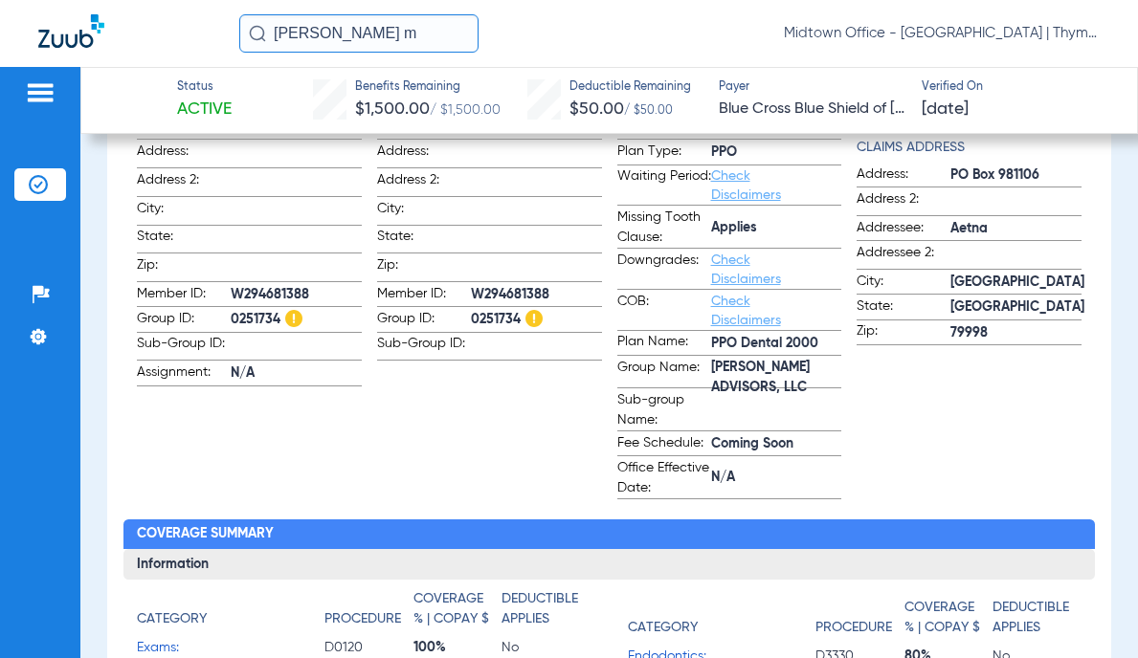
scroll to position [191, 0]
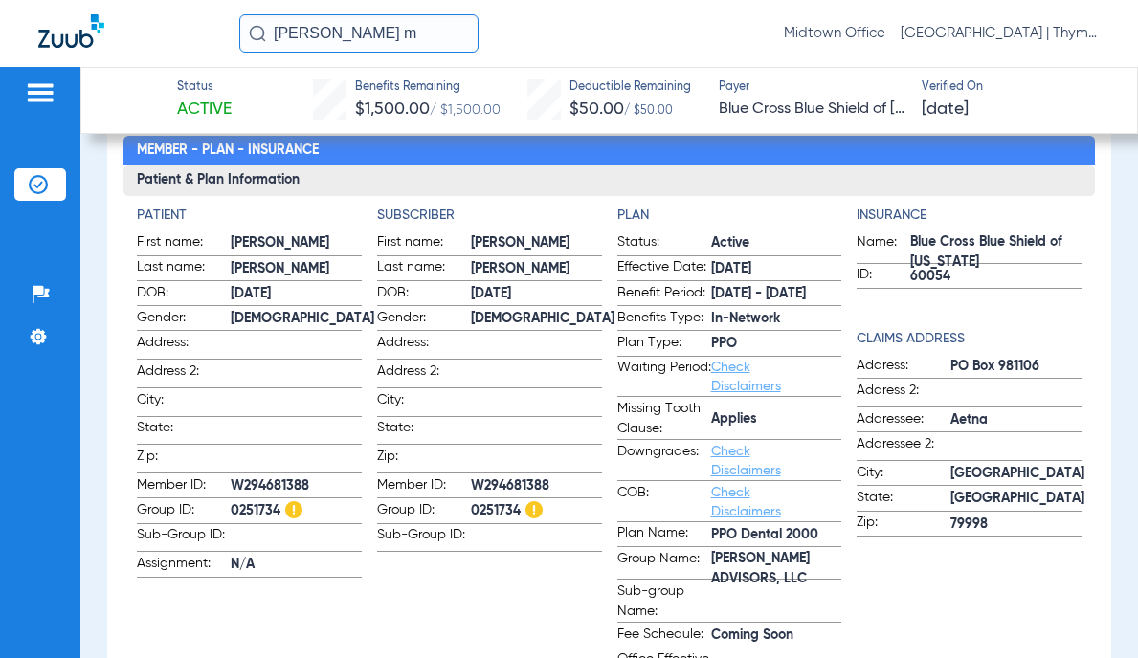
click at [752, 559] on span "[PERSON_NAME] ADVISORS, LLC" at bounding box center [776, 569] width 131 height 20
click at [753, 559] on span "[PERSON_NAME] ADVISORS, LLC" at bounding box center [776, 569] width 131 height 20
copy span "[PERSON_NAME] ADVISORS, LLC"
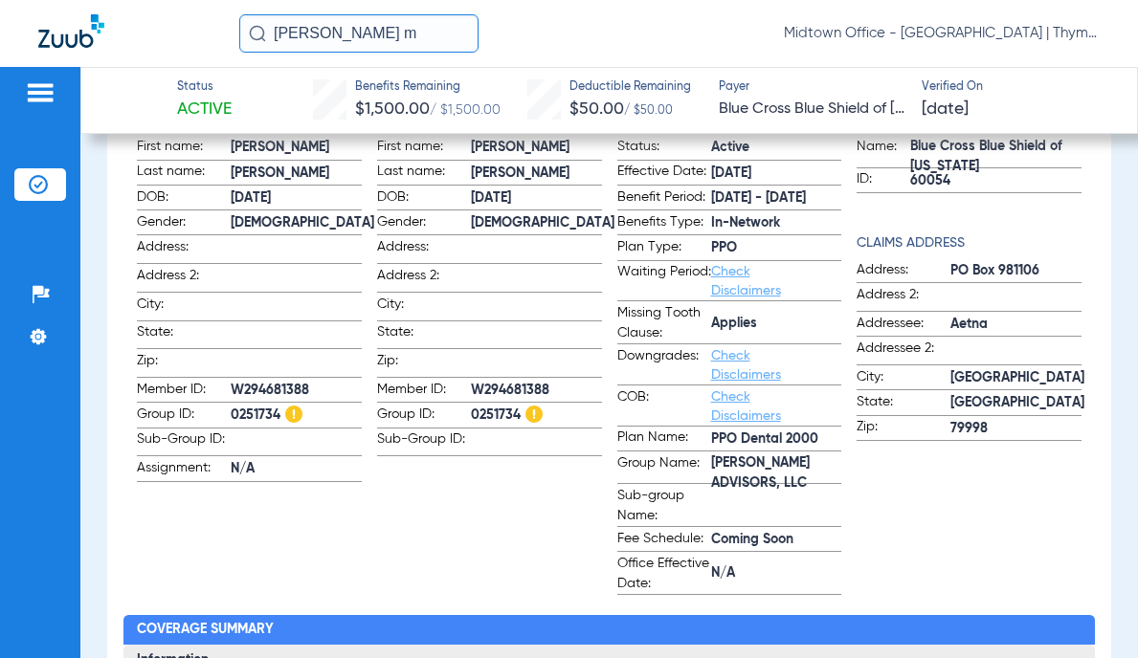
click at [254, 497] on app-patient-information "Patient First name: [PERSON_NAME] Last name: [PERSON_NAME]: [DEMOGRAPHIC_DATA] …" at bounding box center [249, 352] width 225 height 485
click at [256, 502] on app-patient-information "Patient First name: [PERSON_NAME] Last name: [PERSON_NAME]: [DEMOGRAPHIC_DATA] …" at bounding box center [249, 352] width 225 height 485
click at [257, 502] on app-patient-information "Patient First name: [PERSON_NAME] Last name: [PERSON_NAME]: [DEMOGRAPHIC_DATA] …" at bounding box center [249, 352] width 225 height 485
click at [258, 406] on span "0251734" at bounding box center [296, 416] width 131 height 20
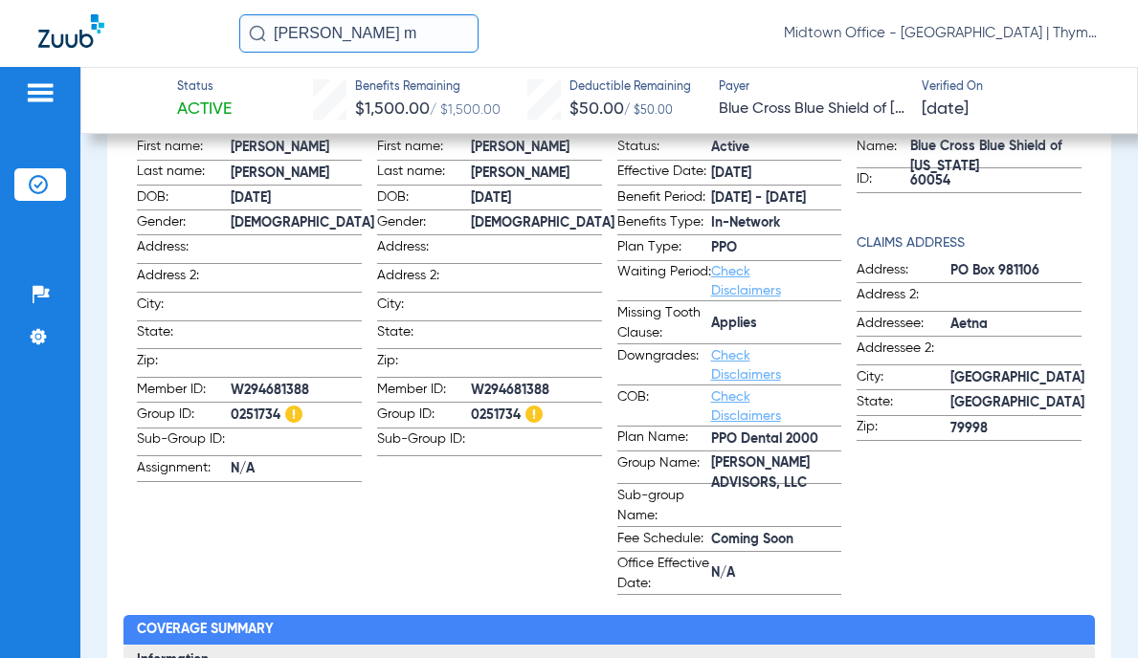
copy span "0251734"
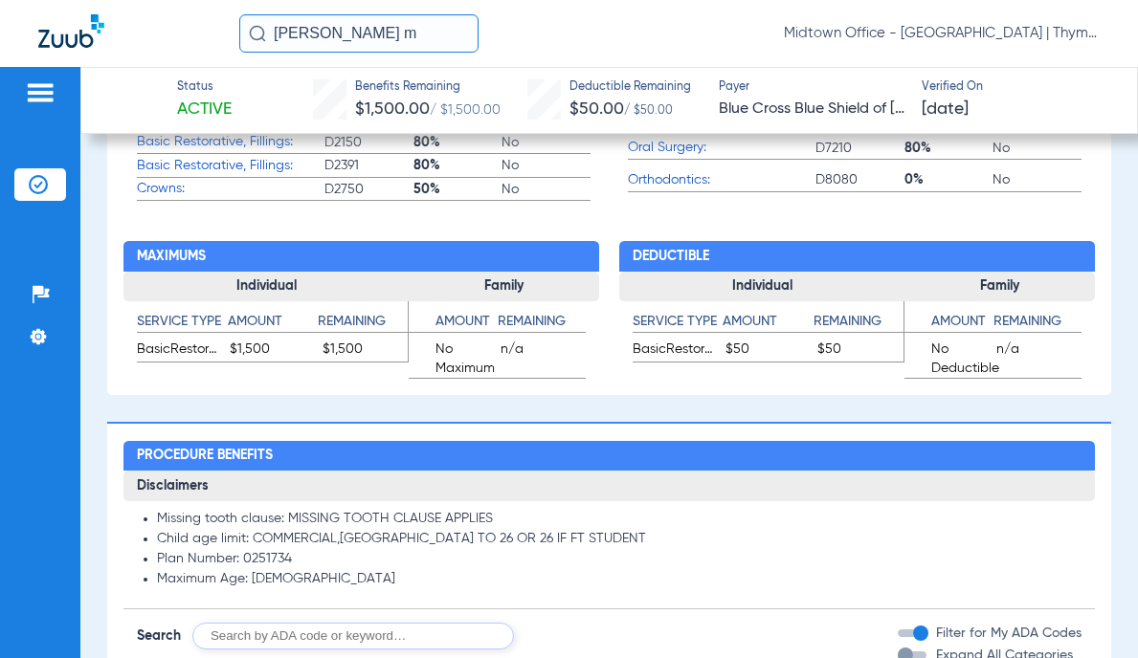
scroll to position [1244, 0]
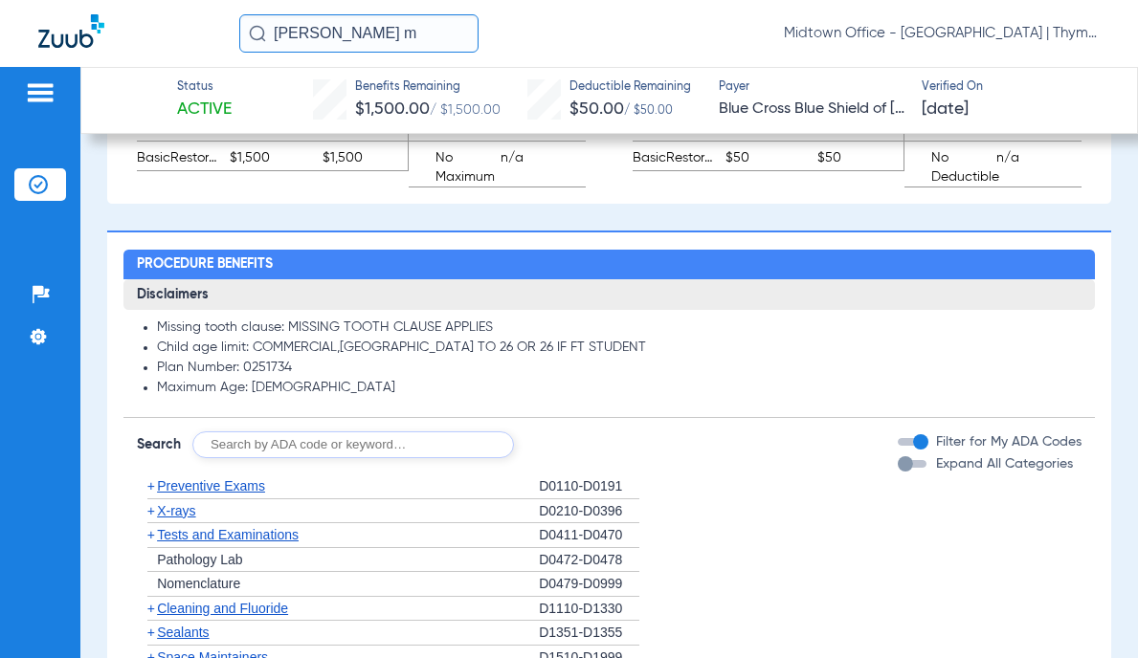
drag, startPoint x: 233, startPoint y: 482, endPoint x: 252, endPoint y: 456, distance: 32.2
click at [232, 482] on span "Preventive Exams" at bounding box center [211, 485] width 108 height 15
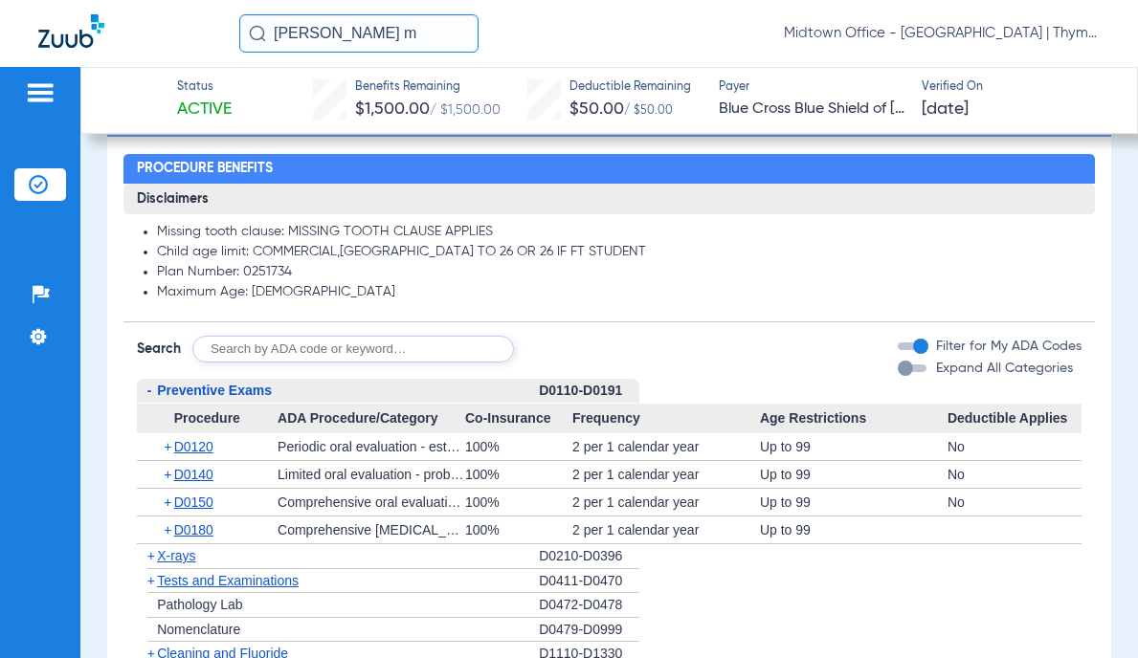
scroll to position [1531, 0]
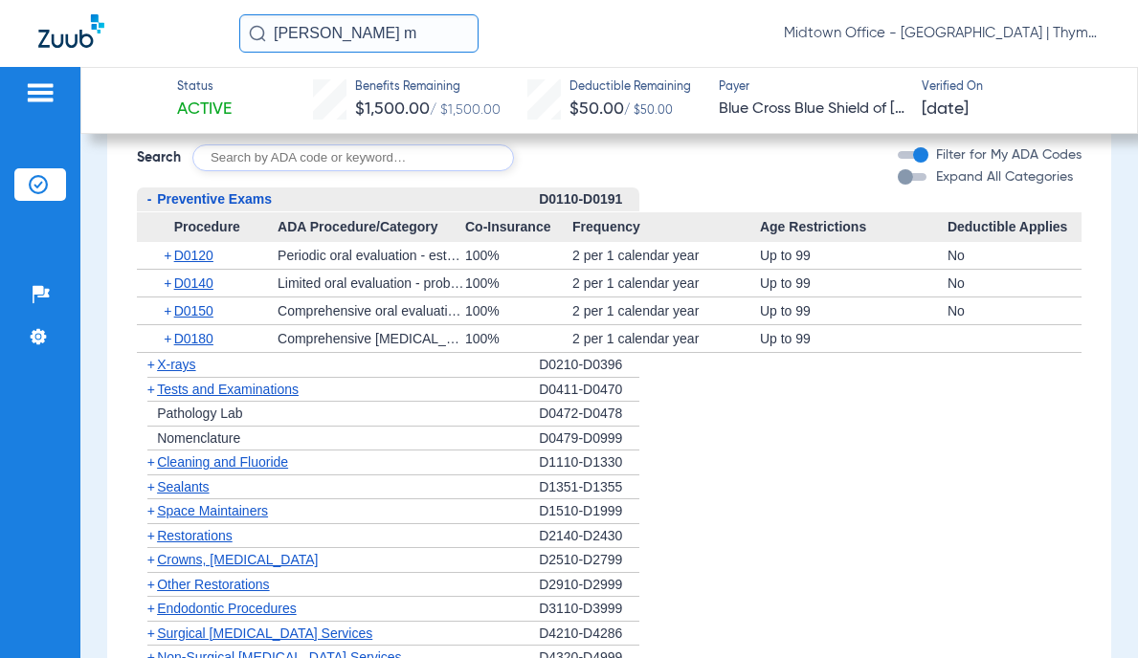
click at [178, 364] on span "X-rays" at bounding box center [176, 364] width 38 height 15
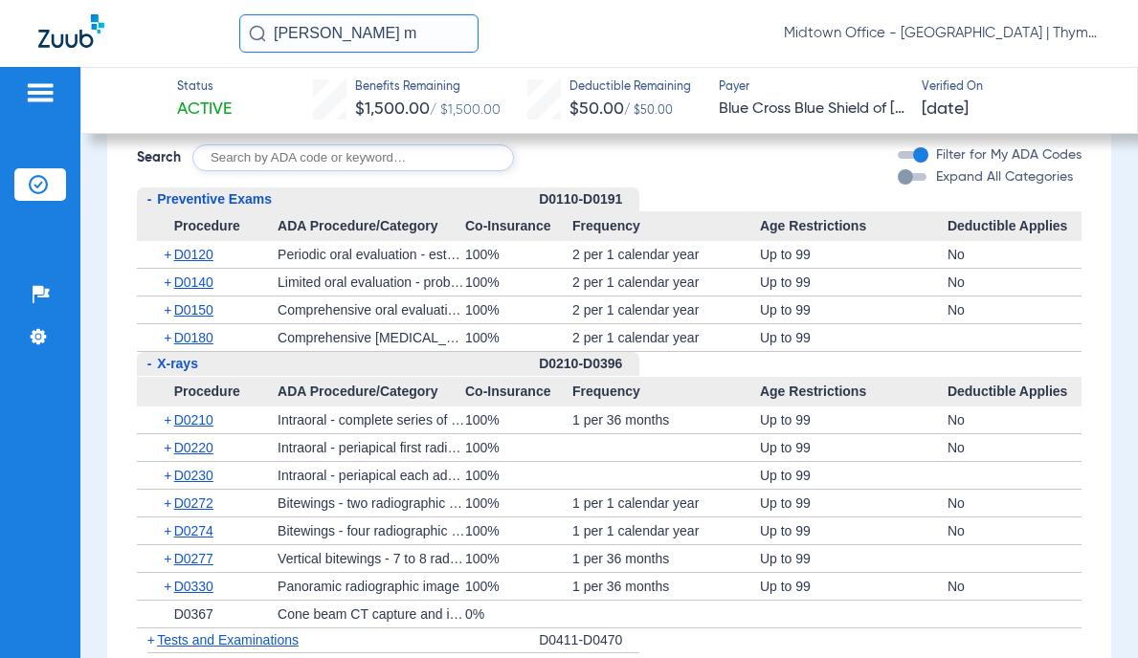
scroll to position [1627, 0]
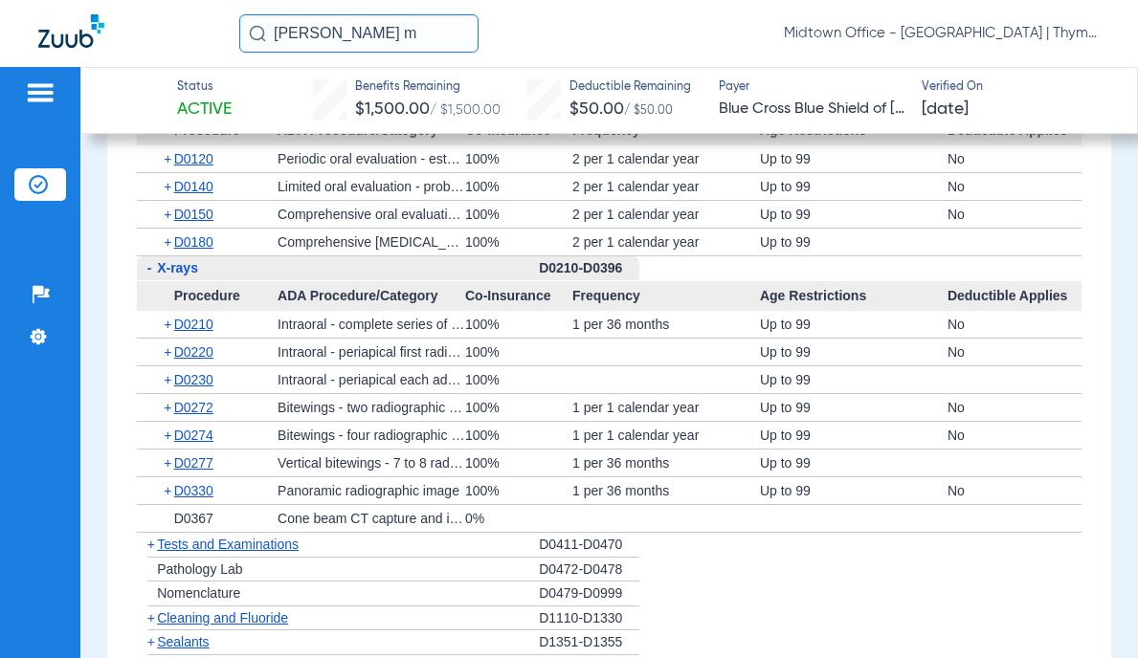
click at [233, 618] on span "Cleaning and Fluoride" at bounding box center [222, 617] width 131 height 15
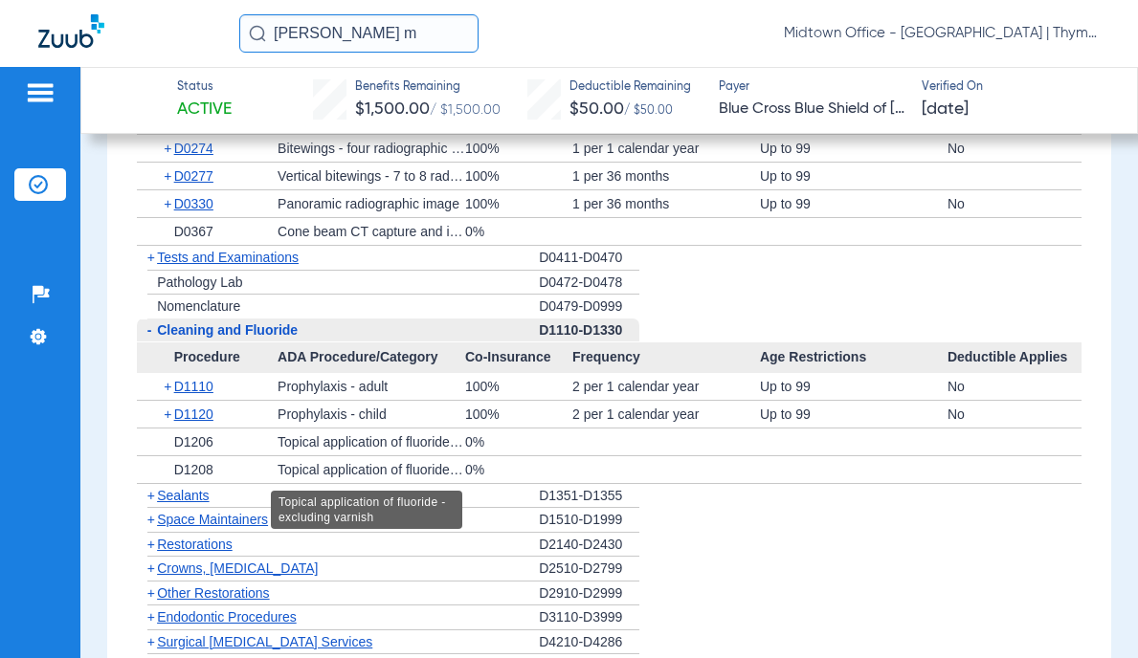
scroll to position [2105, 0]
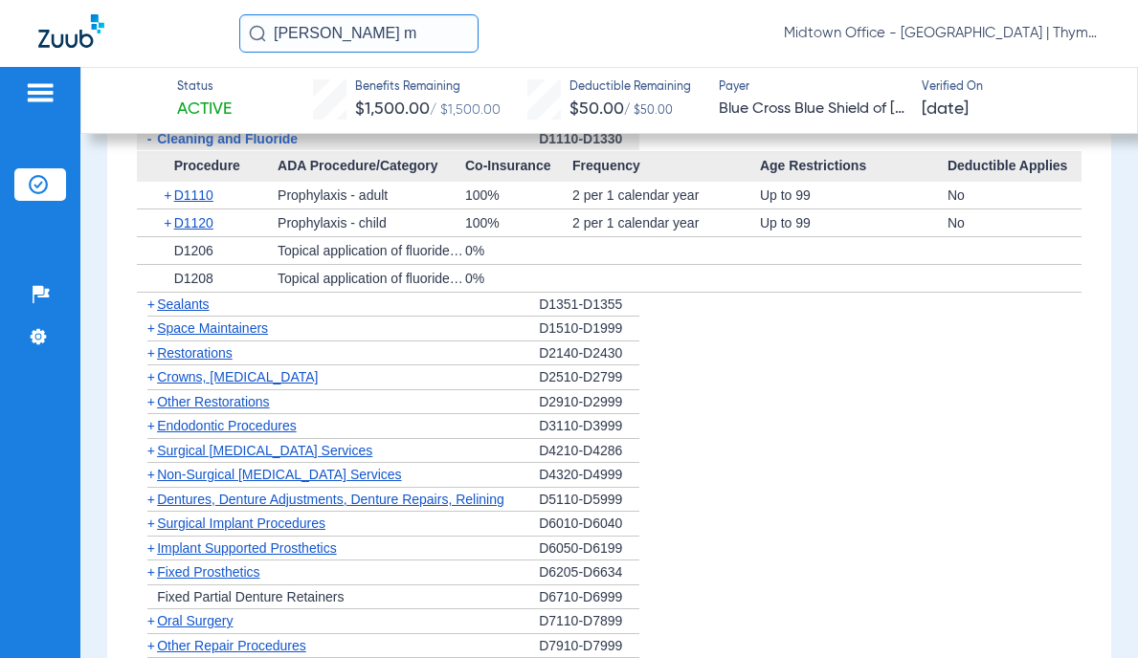
click at [301, 374] on span "Crowns, [MEDICAL_DATA]" at bounding box center [237, 376] width 161 height 15
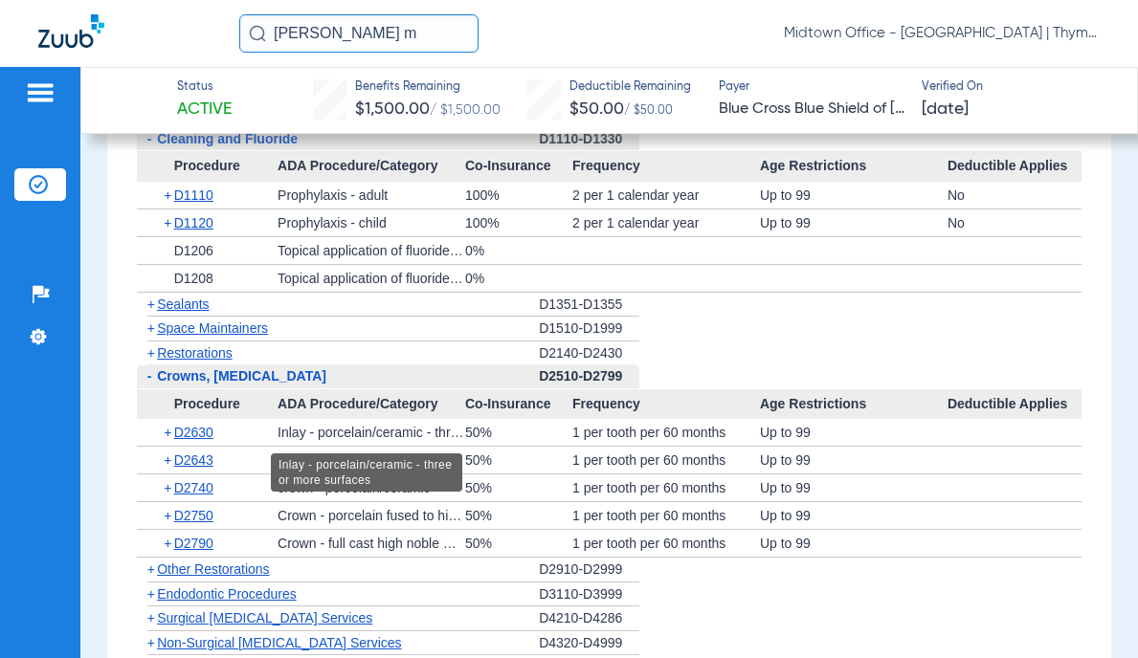
scroll to position [2201, 0]
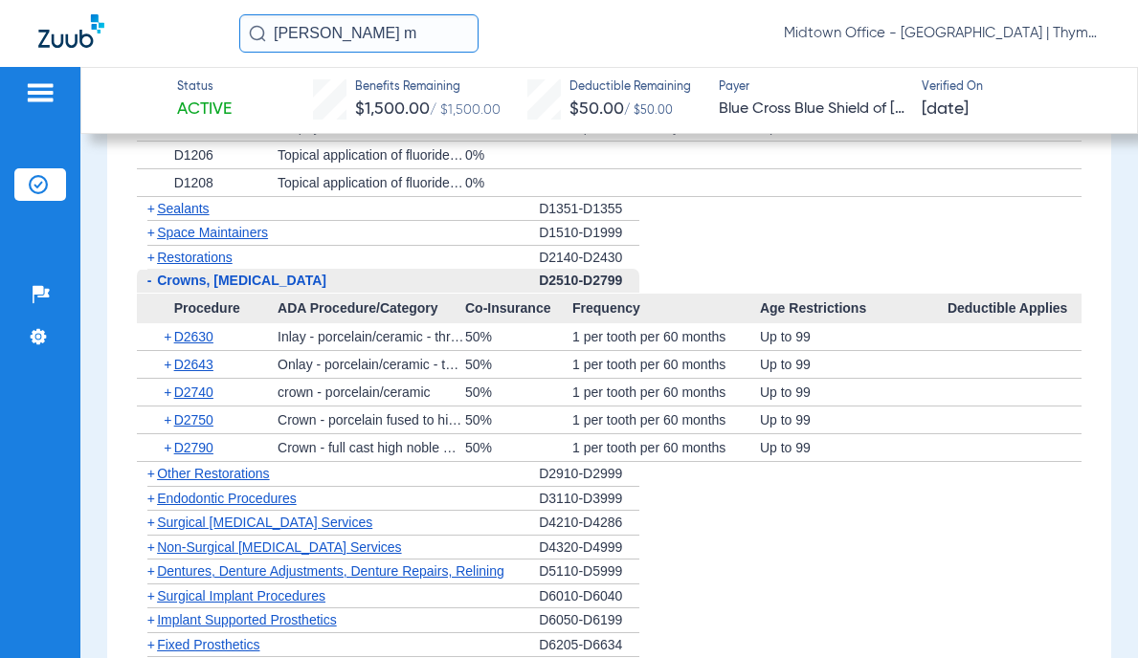
click at [323, 540] on div "+ Non-Surgical [MEDICAL_DATA] Services" at bounding box center [338, 548] width 402 height 25
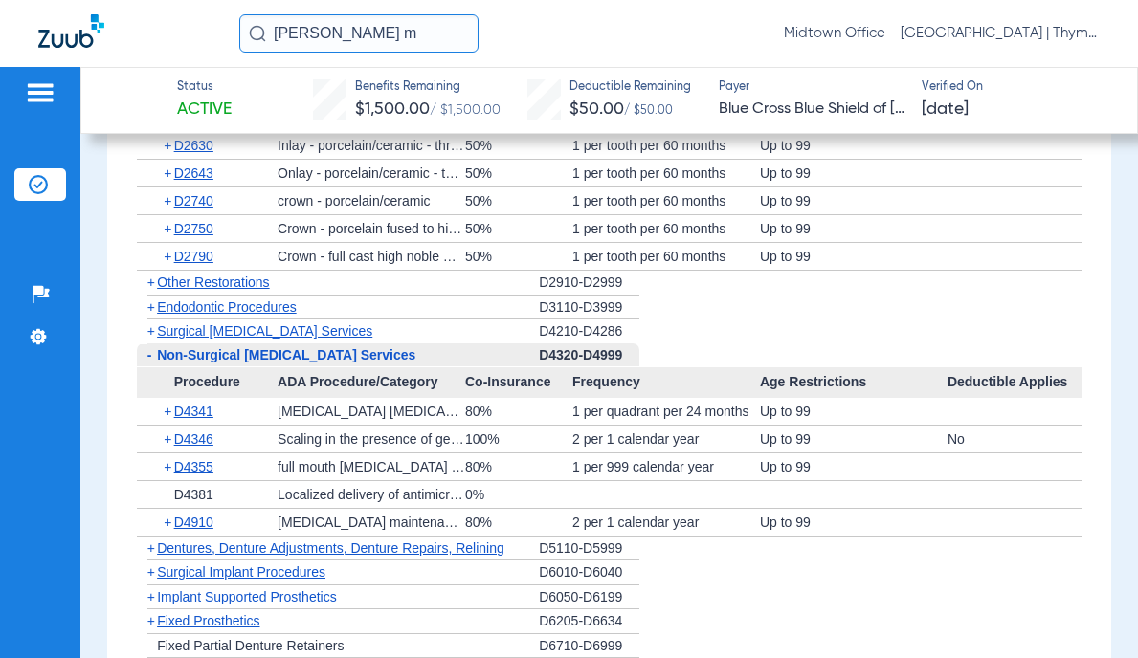
scroll to position [2488, 0]
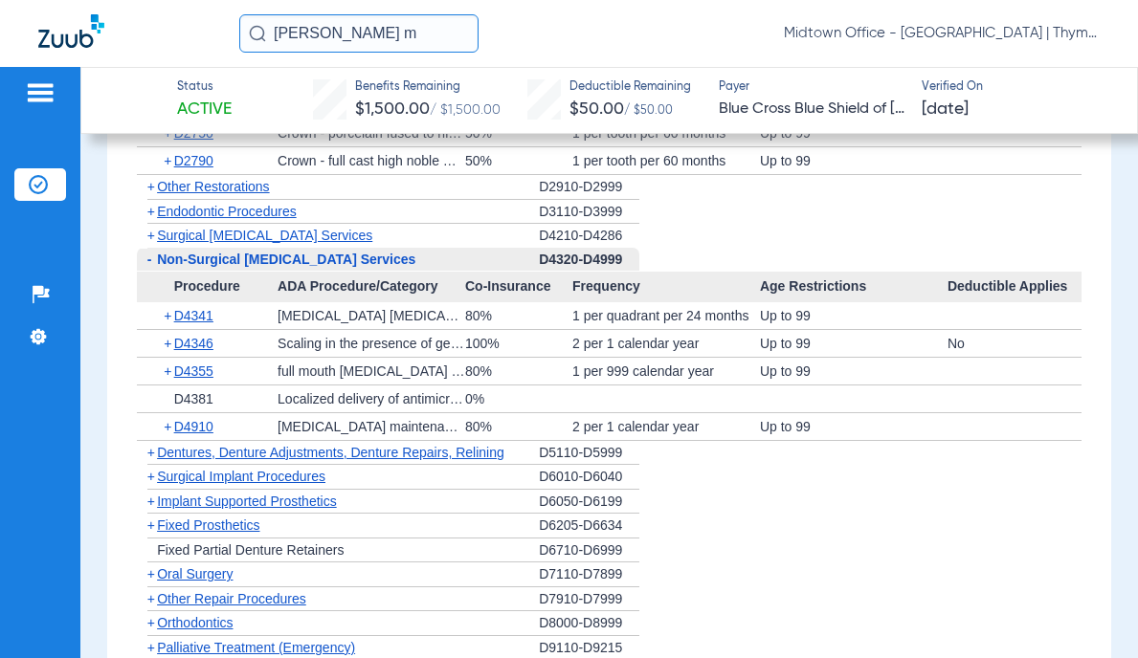
click at [323, 41] on input "[PERSON_NAME] m" at bounding box center [358, 33] width 239 height 38
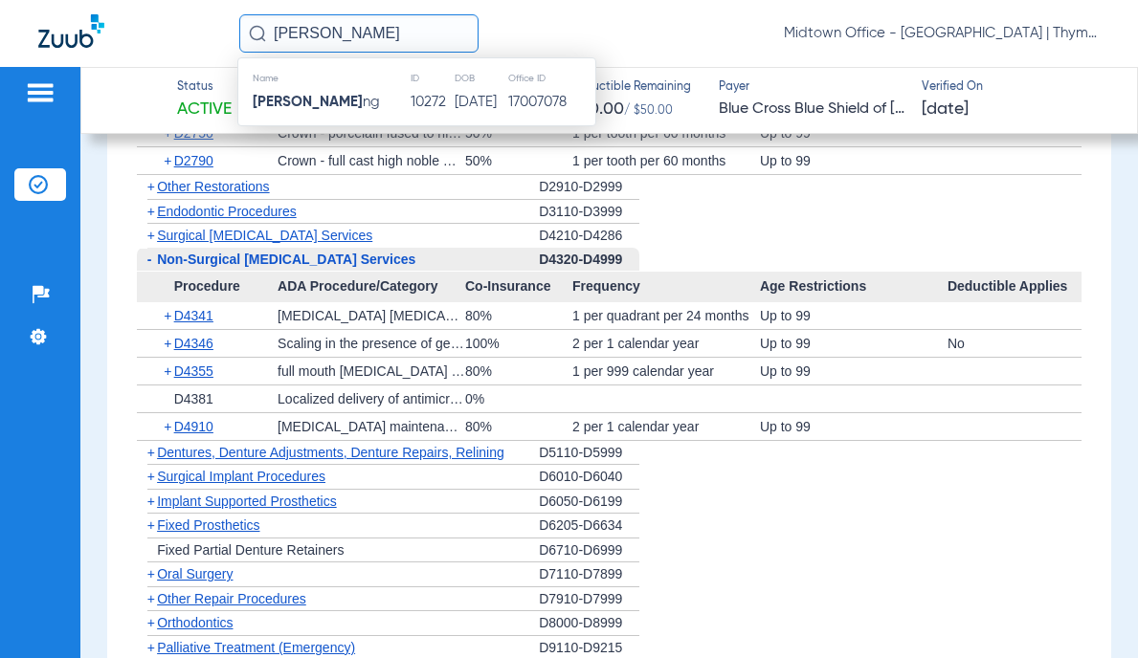
click at [355, 103] on span "[PERSON_NAME] ng" at bounding box center [316, 102] width 127 height 14
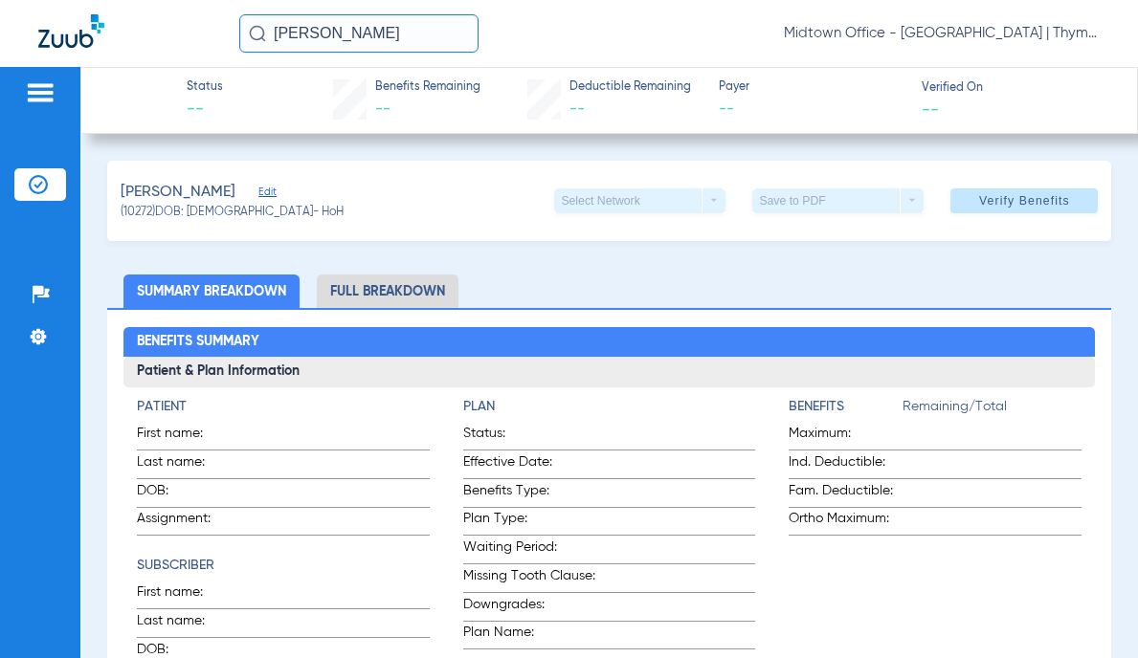
click at [272, 189] on span "Edit" at bounding box center [266, 195] width 17 height 18
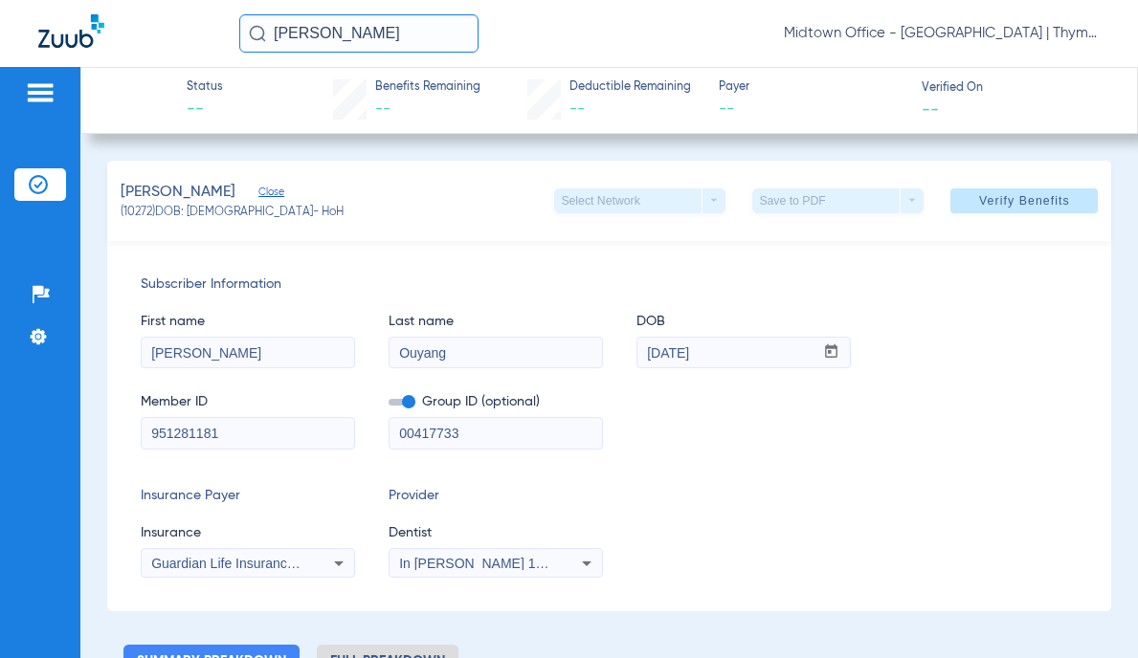
click at [198, 431] on input "951281181" at bounding box center [248, 433] width 212 height 31
click at [497, 577] on mat-select "In [PERSON_NAME] 1205114618" at bounding box center [495, 563] width 214 height 31
click at [491, 566] on span "In [PERSON_NAME] 1205114618" at bounding box center [500, 563] width 203 height 15
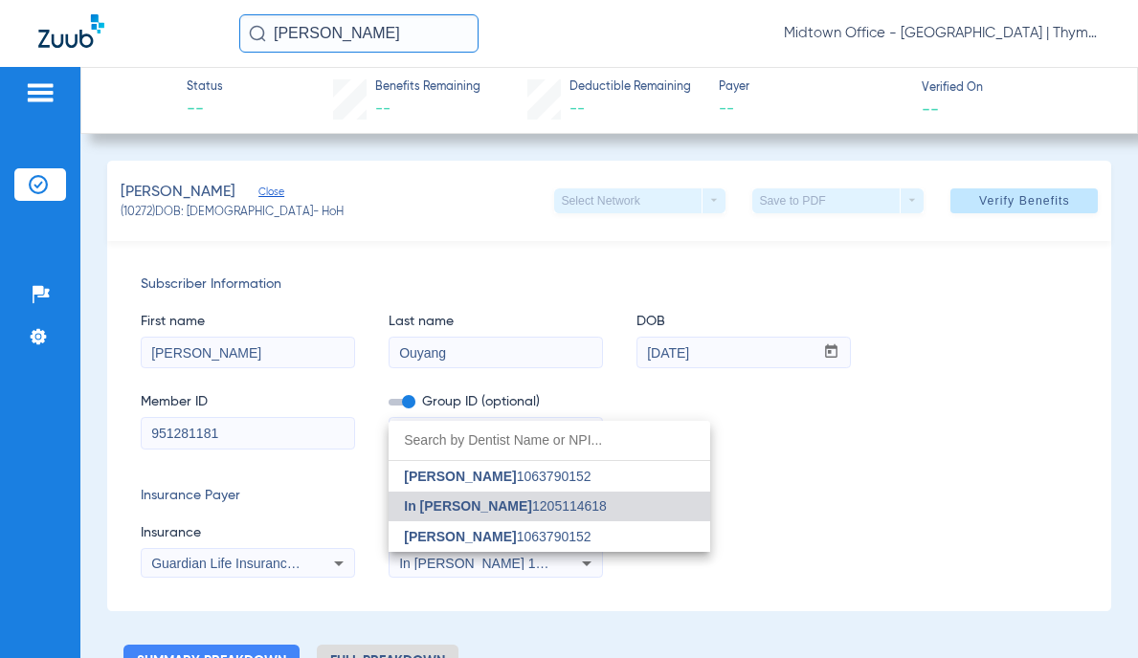
click at [469, 532] on span "[PERSON_NAME]" at bounding box center [460, 536] width 112 height 15
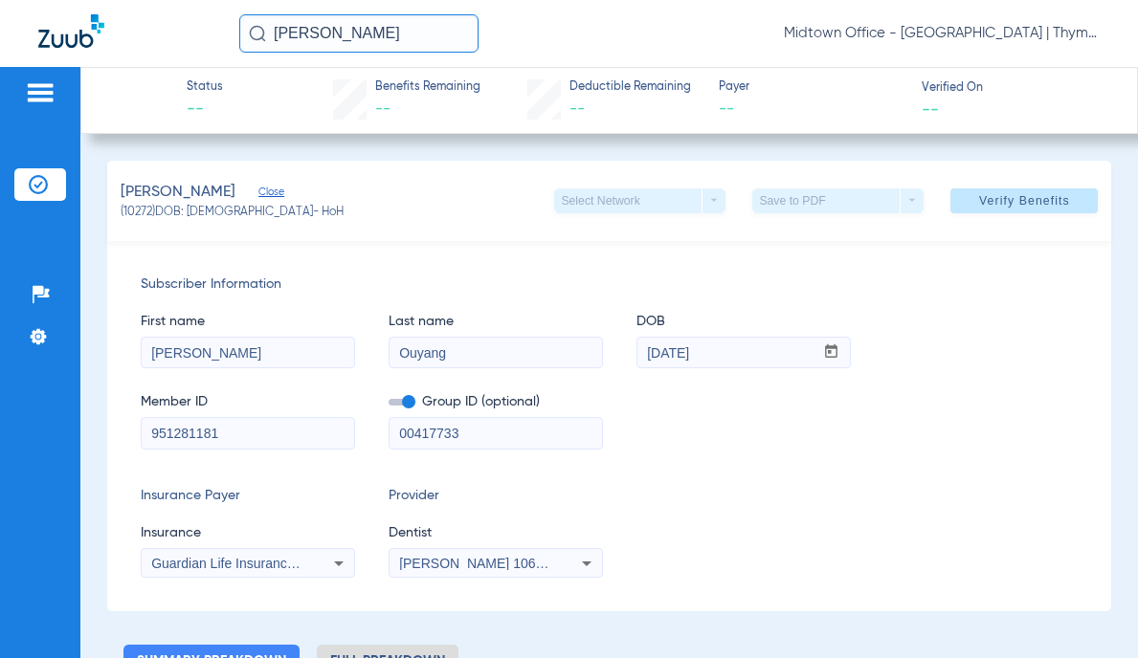
click at [991, 204] on span "Verify Benefits" at bounding box center [1024, 200] width 91 height 15
click at [296, 38] on input "[PERSON_NAME]" at bounding box center [358, 33] width 239 height 38
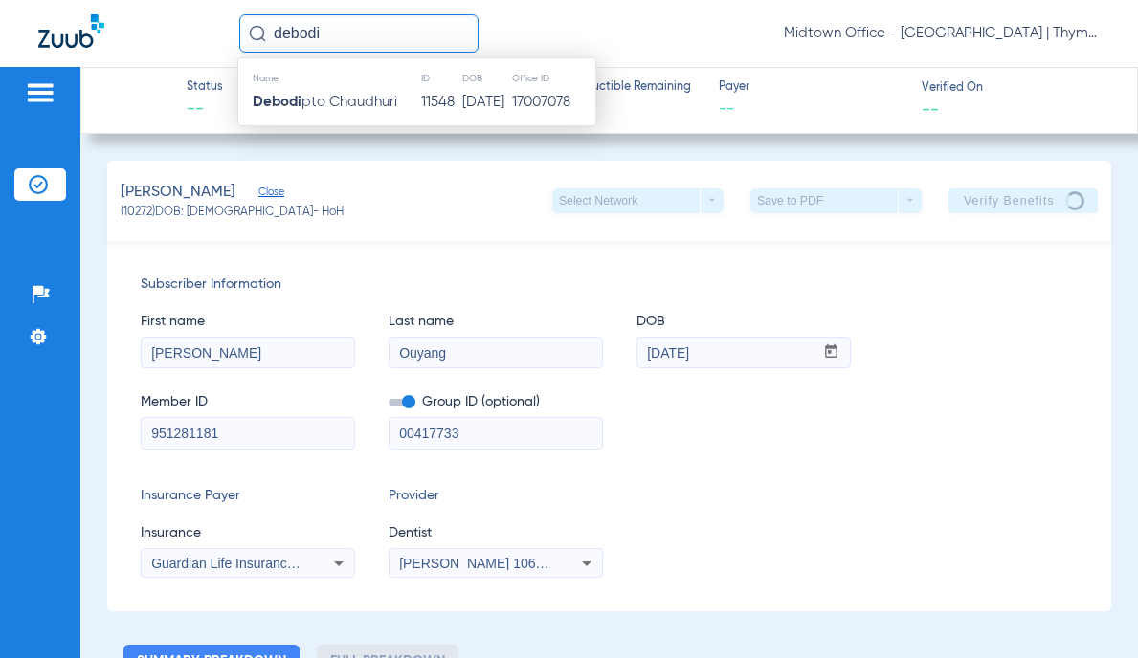
type input "debodi"
click at [364, 103] on span "Debodi pto Chaudhuri" at bounding box center [325, 102] width 144 height 14
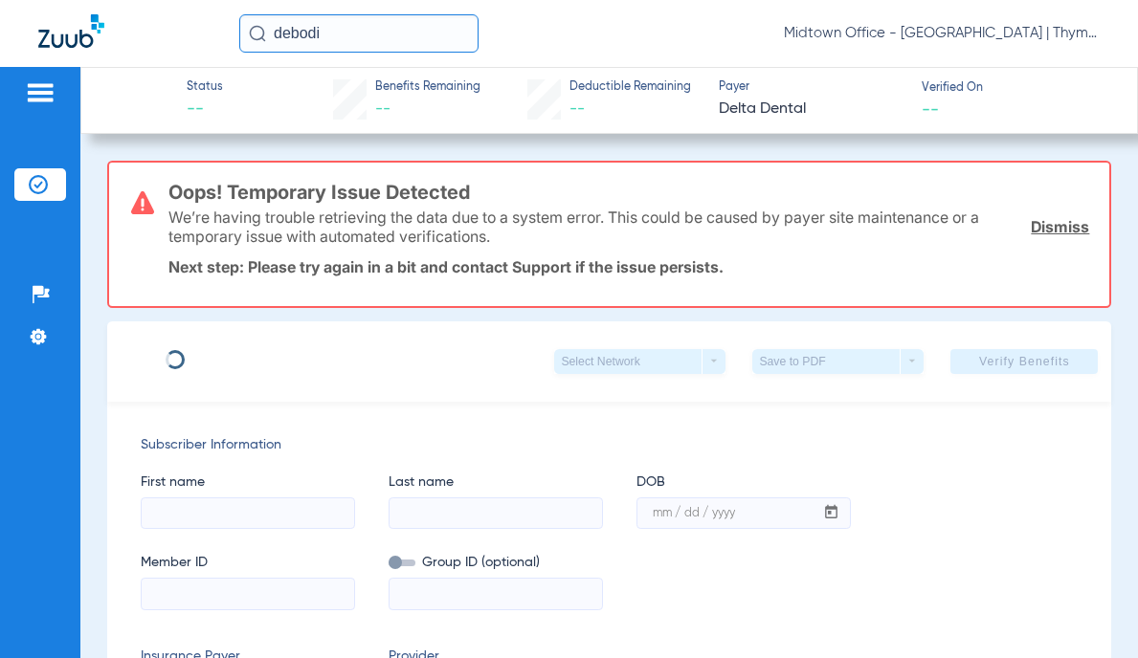
type input "[GEOGRAPHIC_DATA]"
type input "Chaudhuri"
type input "[DATE]"
type input "122969354101"
type input "03118 00003"
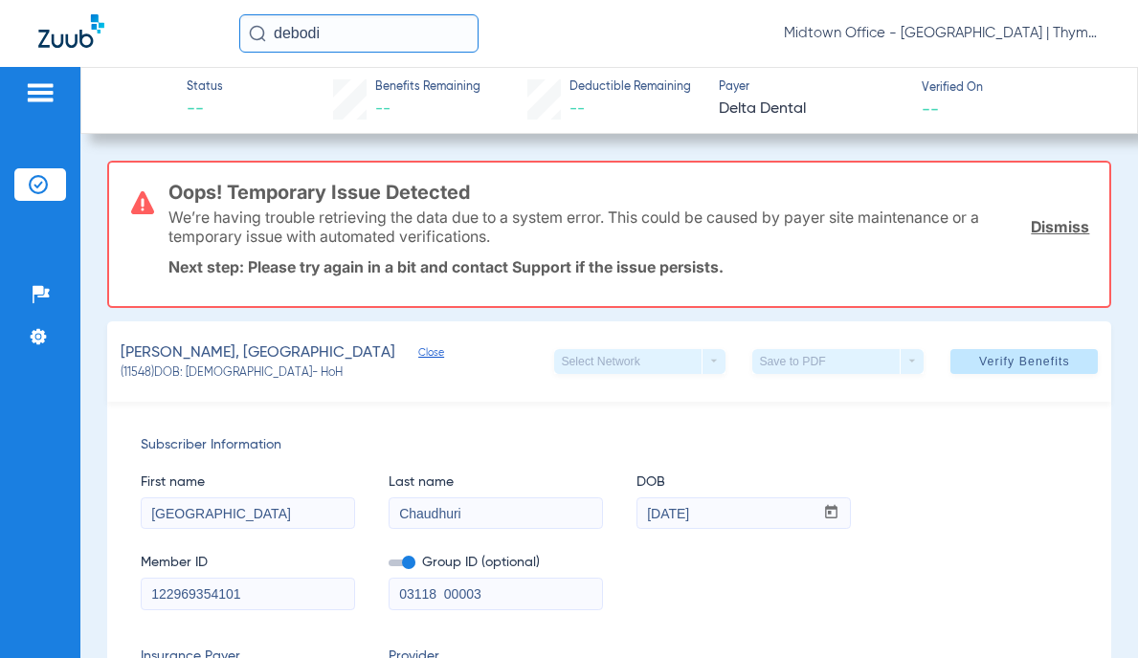
click at [1042, 225] on link "Dismiss" at bounding box center [1060, 226] width 58 height 19
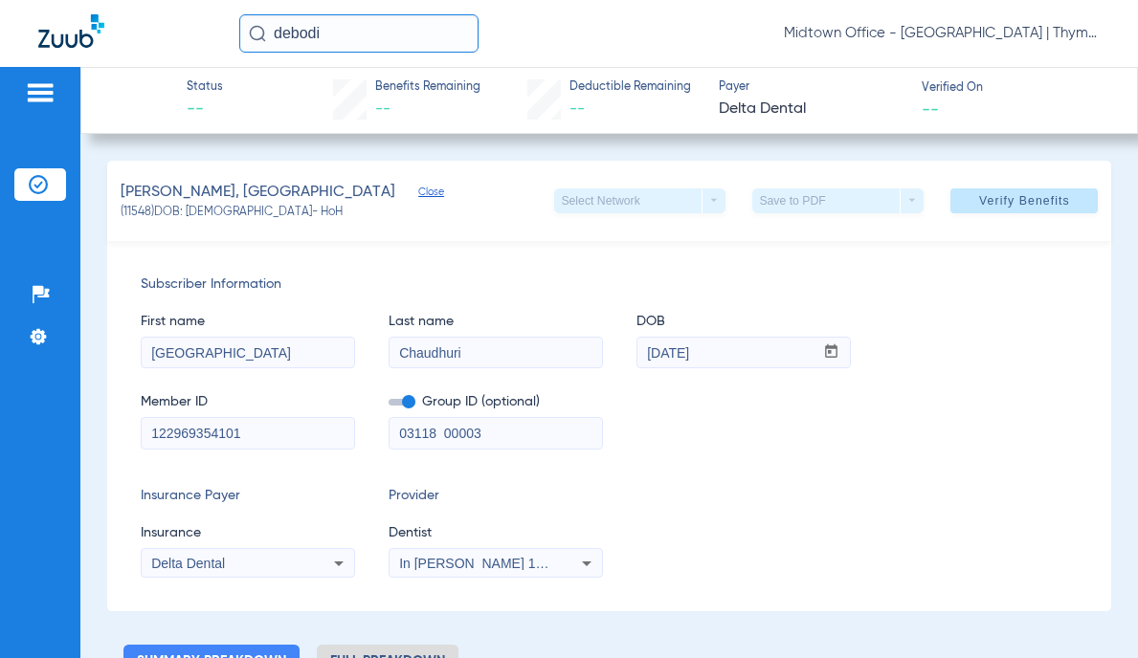
scroll to position [191, 0]
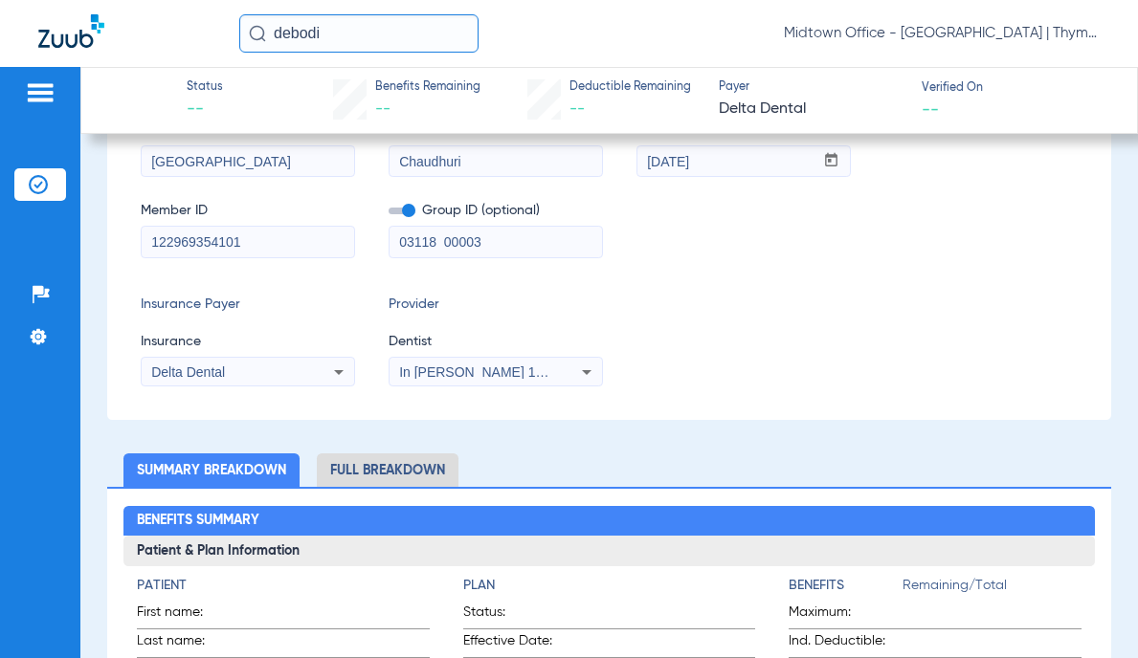
click at [408, 307] on span "Provider" at bounding box center [495, 305] width 214 height 20
click at [400, 210] on span at bounding box center [401, 211] width 27 height 7
click at [388, 214] on input "checkbox" at bounding box center [388, 214] width 0 height 0
click at [500, 372] on span "In [PERSON_NAME] 1205114618" at bounding box center [500, 372] width 203 height 15
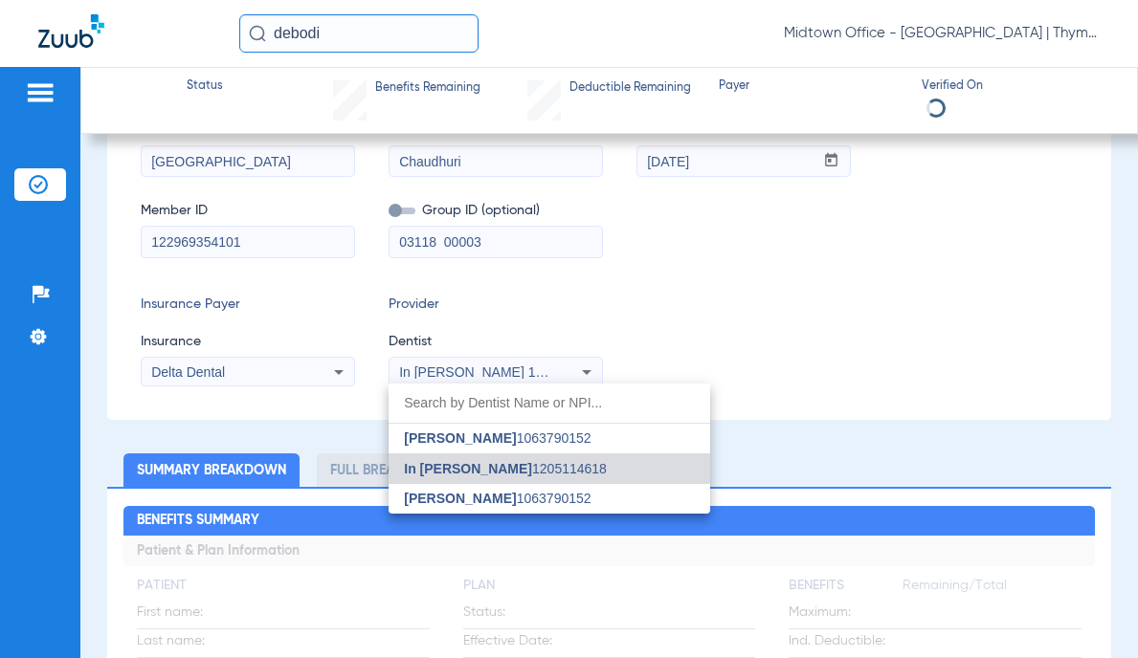
drag, startPoint x: 500, startPoint y: 372, endPoint x: 491, endPoint y: 483, distance: 111.4
click at [489, 493] on span "[PERSON_NAME]" at bounding box center [460, 498] width 112 height 15
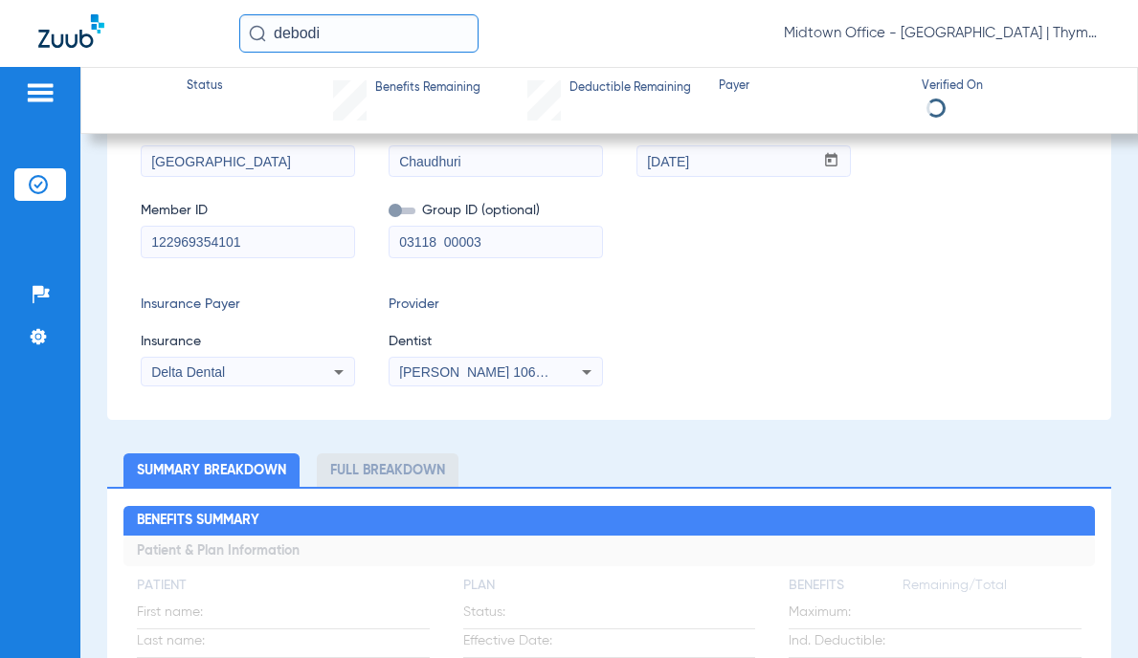
scroll to position [0, 0]
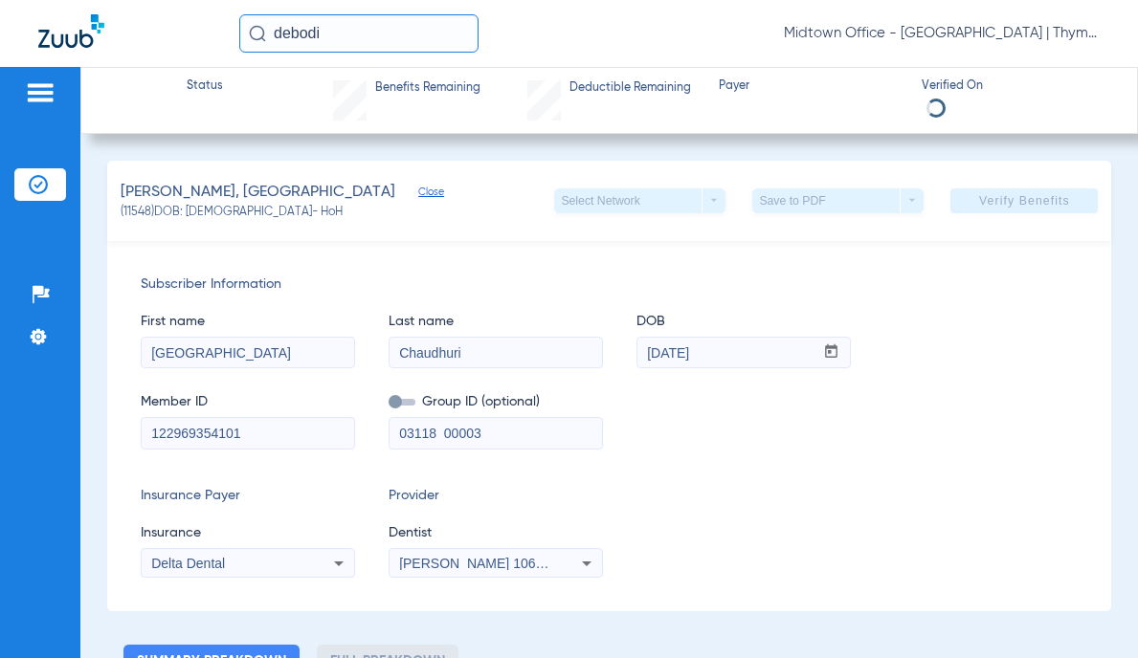
click at [322, 34] on input "debodi" at bounding box center [358, 33] width 239 height 38
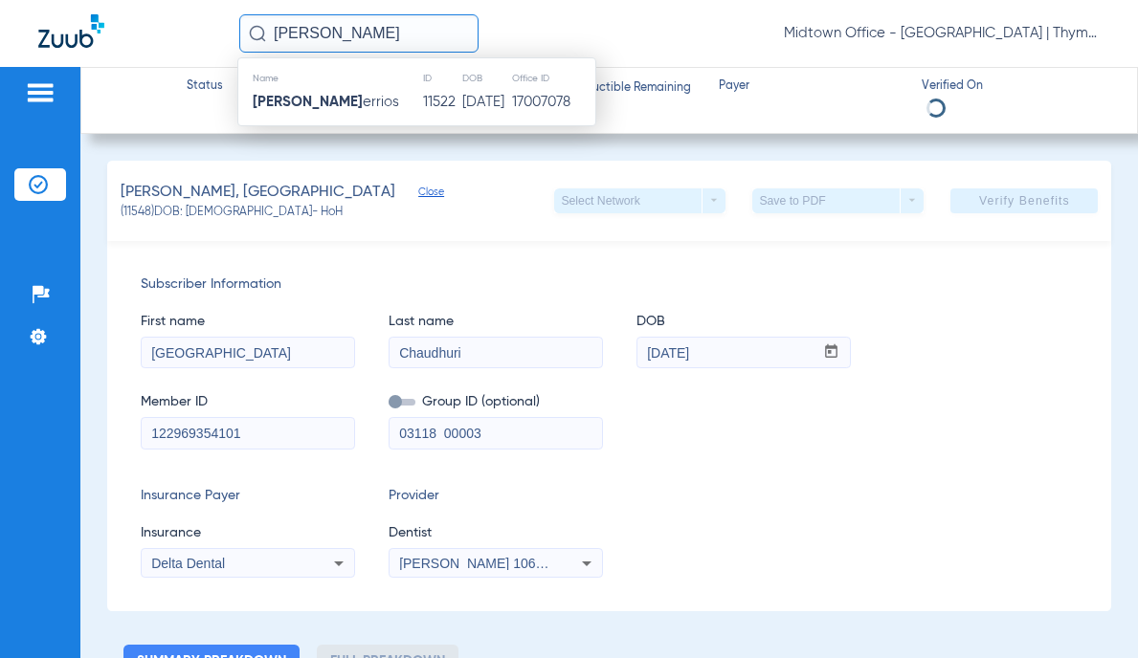
type input "[PERSON_NAME]"
click at [363, 106] on td "[PERSON_NAME] errios" at bounding box center [330, 102] width 184 height 27
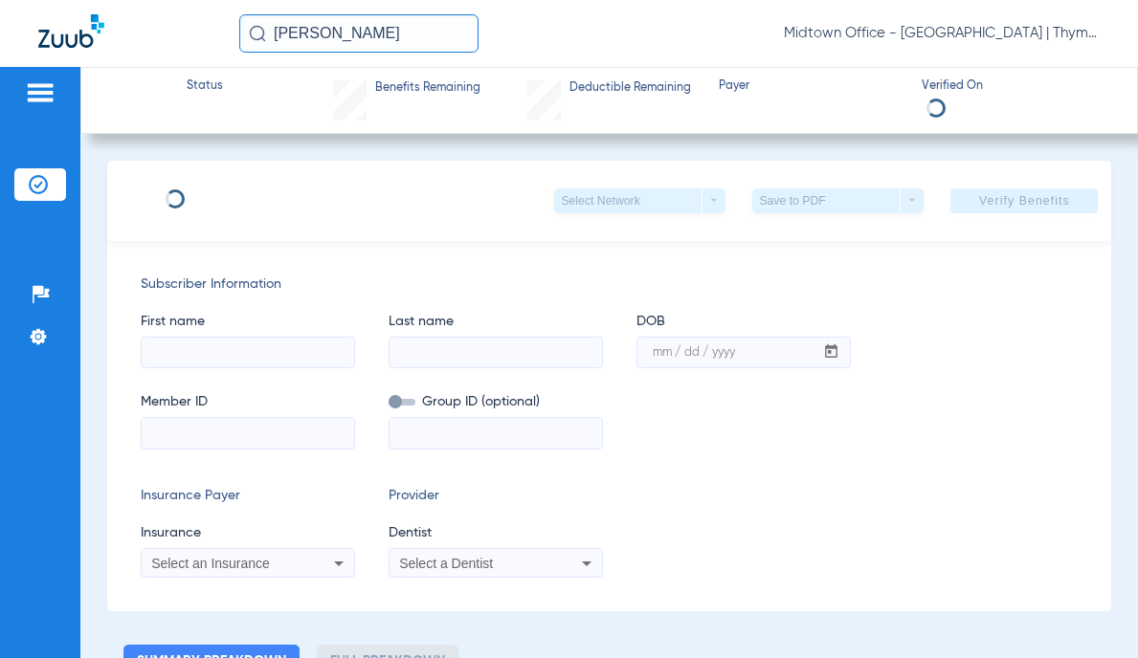
type input "[PERSON_NAME]"
type input "Guerrios"
type input "[DATE]"
type input "921046805"
type input "00508406"
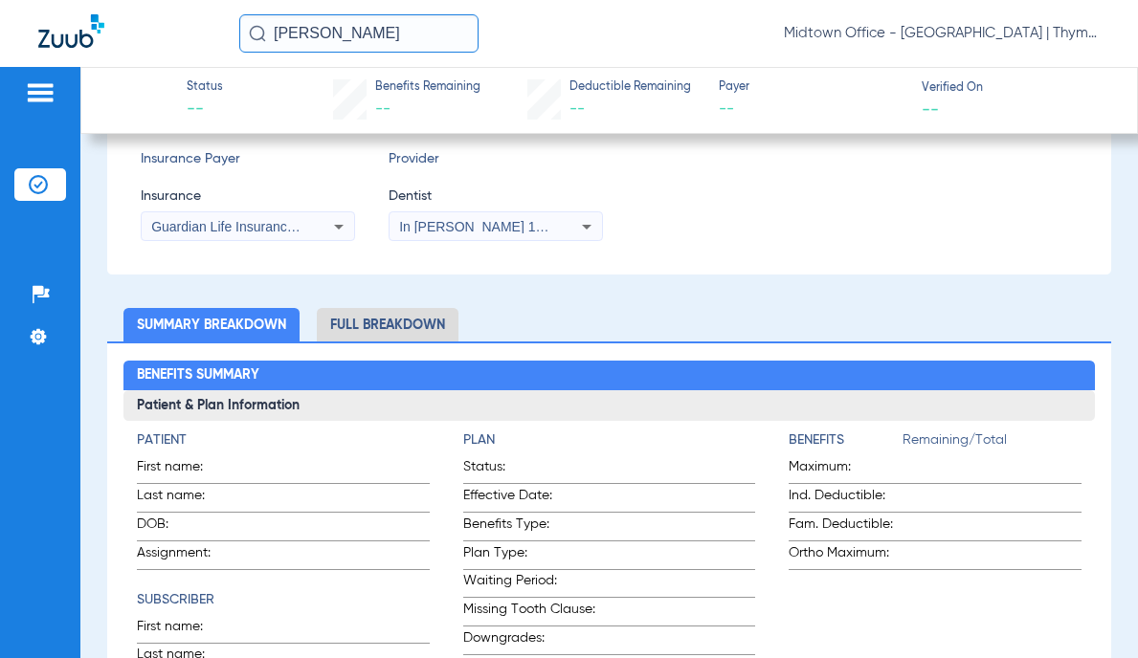
scroll to position [574, 0]
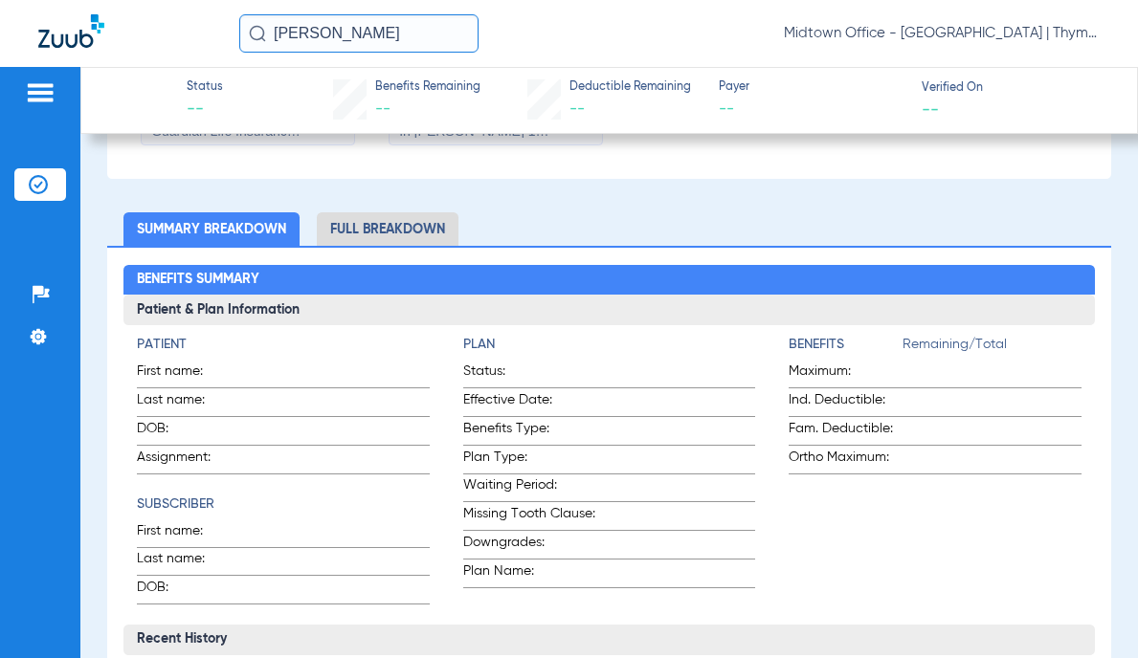
click at [49, 100] on img at bounding box center [40, 92] width 31 height 23
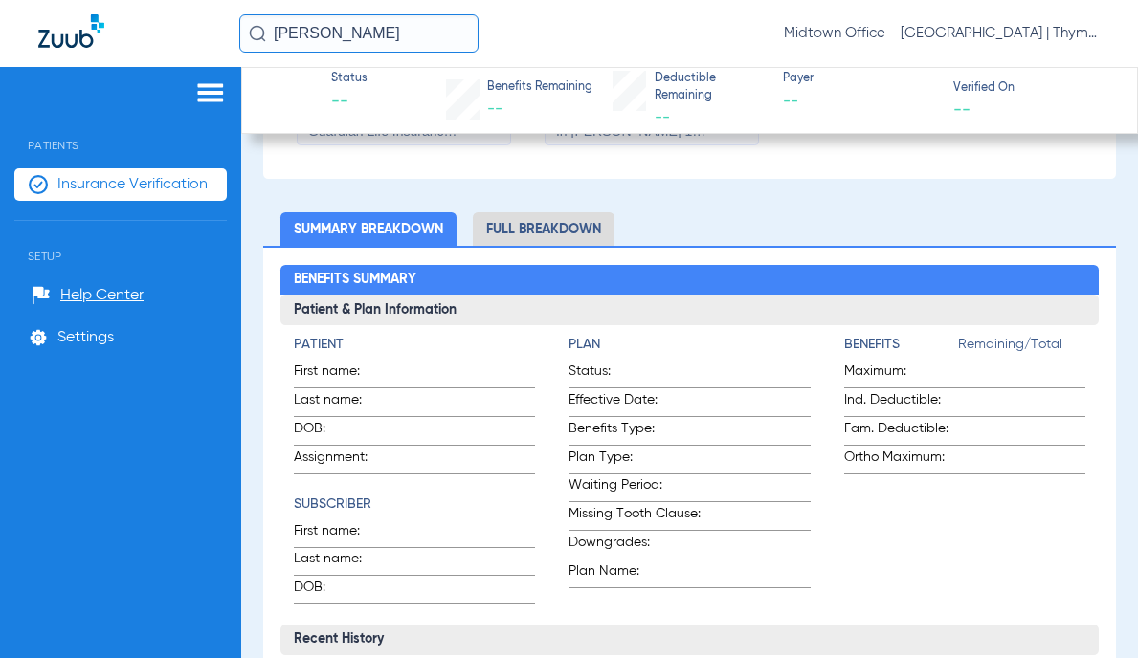
click at [122, 179] on span "Insurance Verification" at bounding box center [132, 184] width 150 height 19
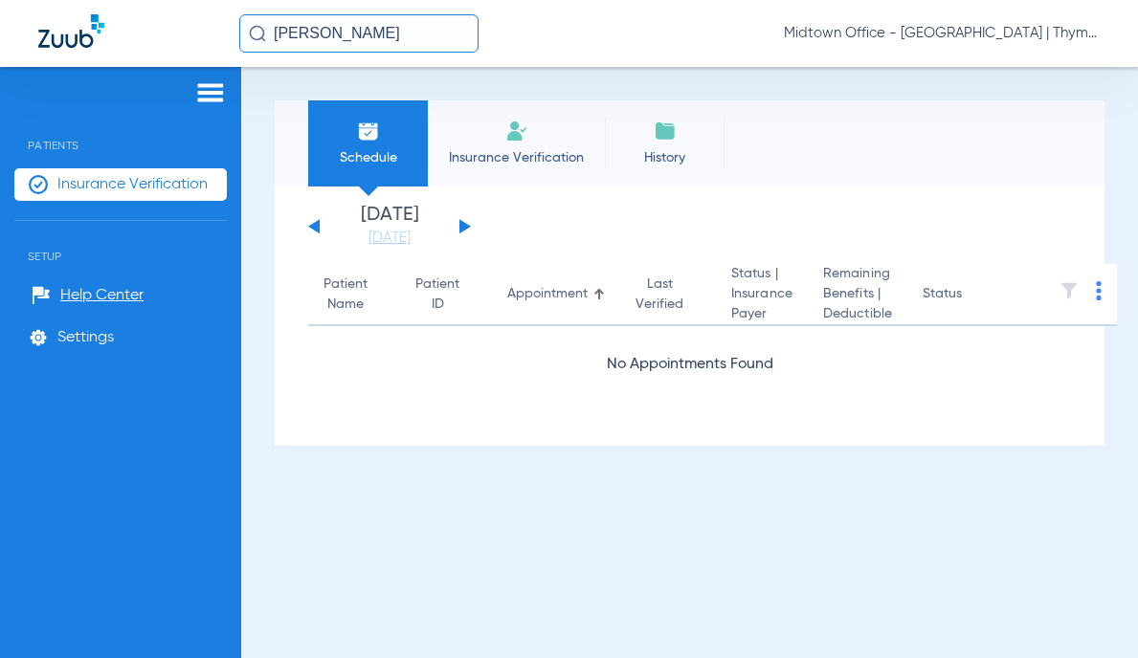
click at [464, 226] on button at bounding box center [464, 226] width 11 height 14
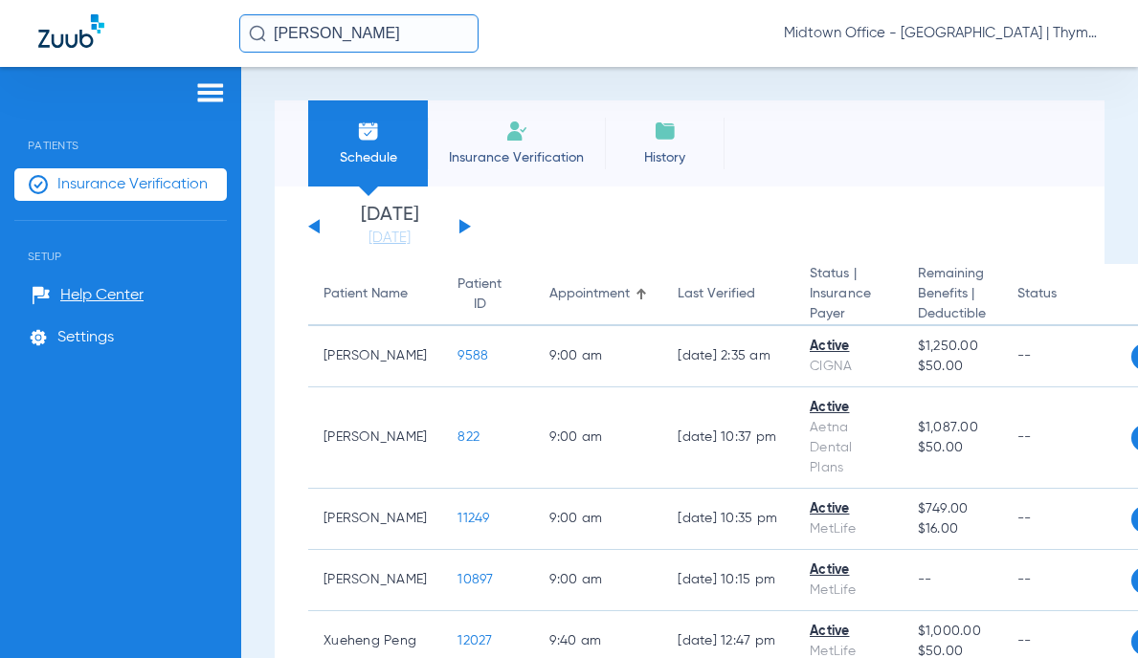
click at [380, 31] on input "[PERSON_NAME]" at bounding box center [358, 33] width 239 height 38
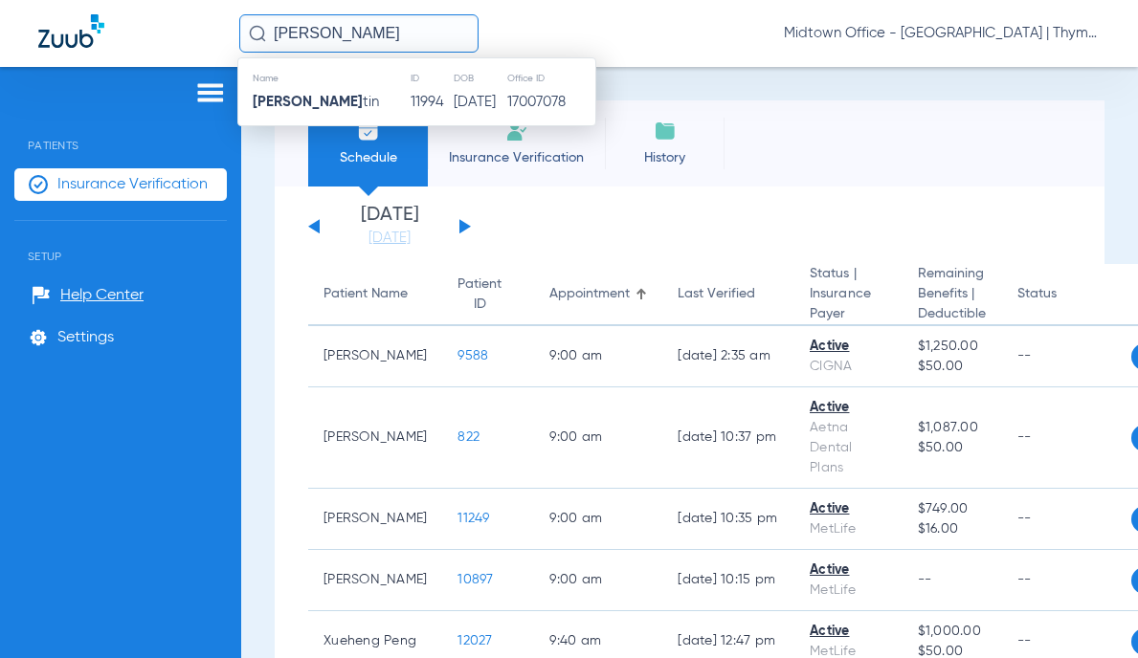
type input "[PERSON_NAME]"
click at [453, 113] on td "[DATE]" at bounding box center [480, 102] width 54 height 27
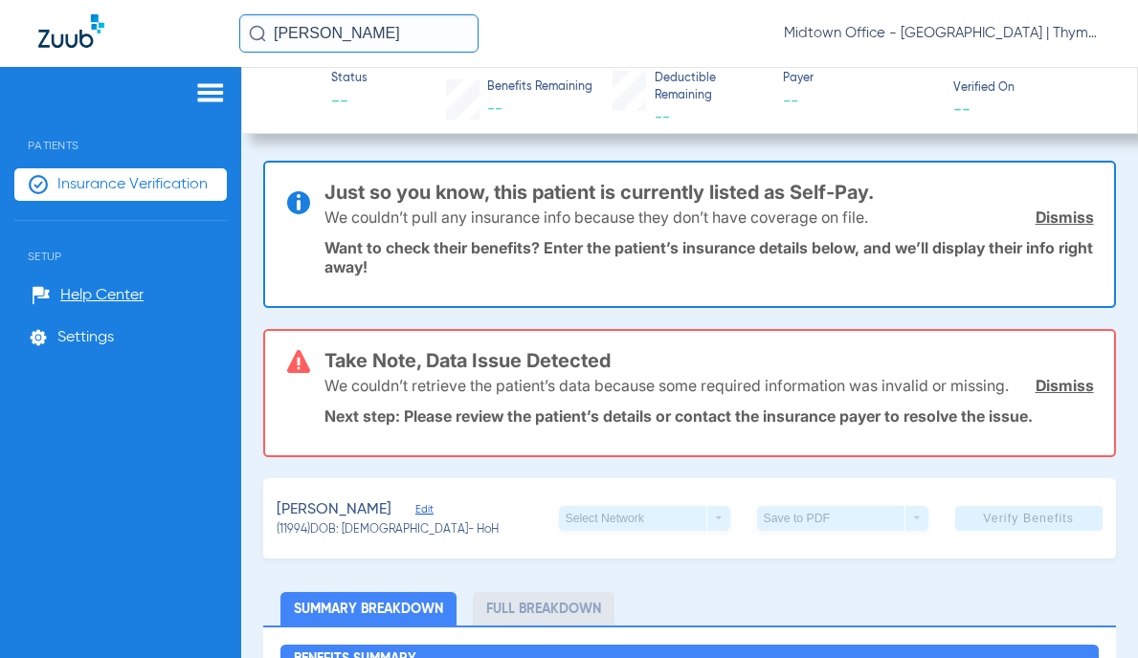
click at [1057, 405] on div "We couldn’t retrieve the patient’s data because some required information was i…" at bounding box center [708, 386] width 768 height 50
click at [1039, 214] on link "Dismiss" at bounding box center [1064, 217] width 58 height 19
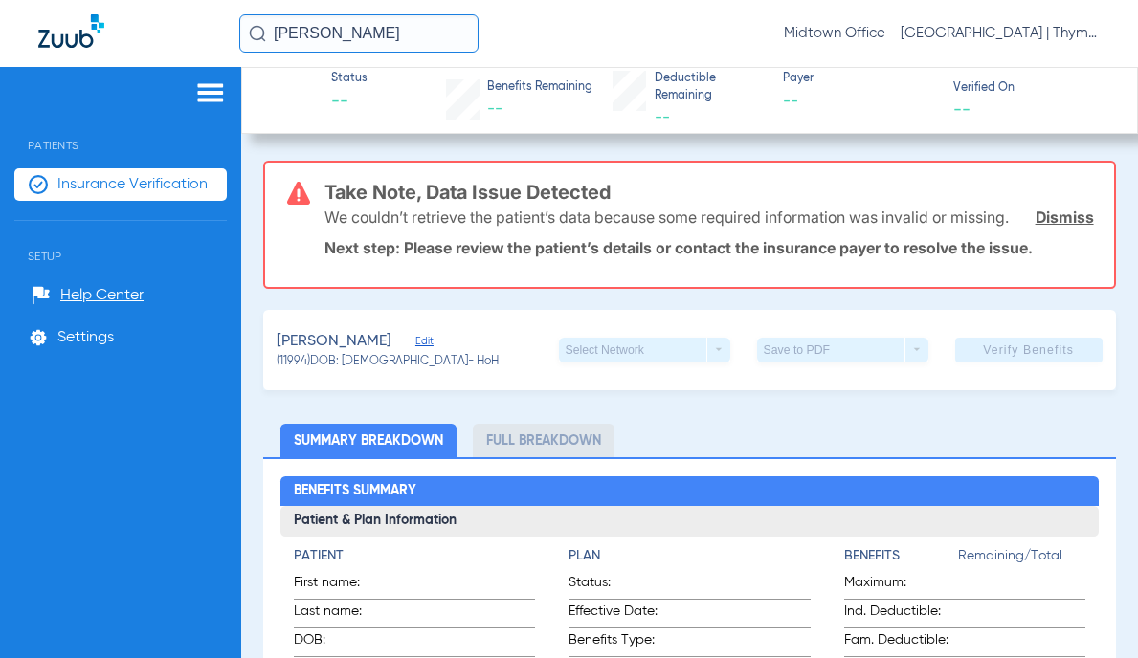
drag, startPoint x: 421, startPoint y: 350, endPoint x: 420, endPoint y: 361, distance: 10.6
click at [420, 354] on div "[PERSON_NAME]" at bounding box center [388, 342] width 222 height 24
click at [415, 353] on span "Edit" at bounding box center [423, 344] width 17 height 18
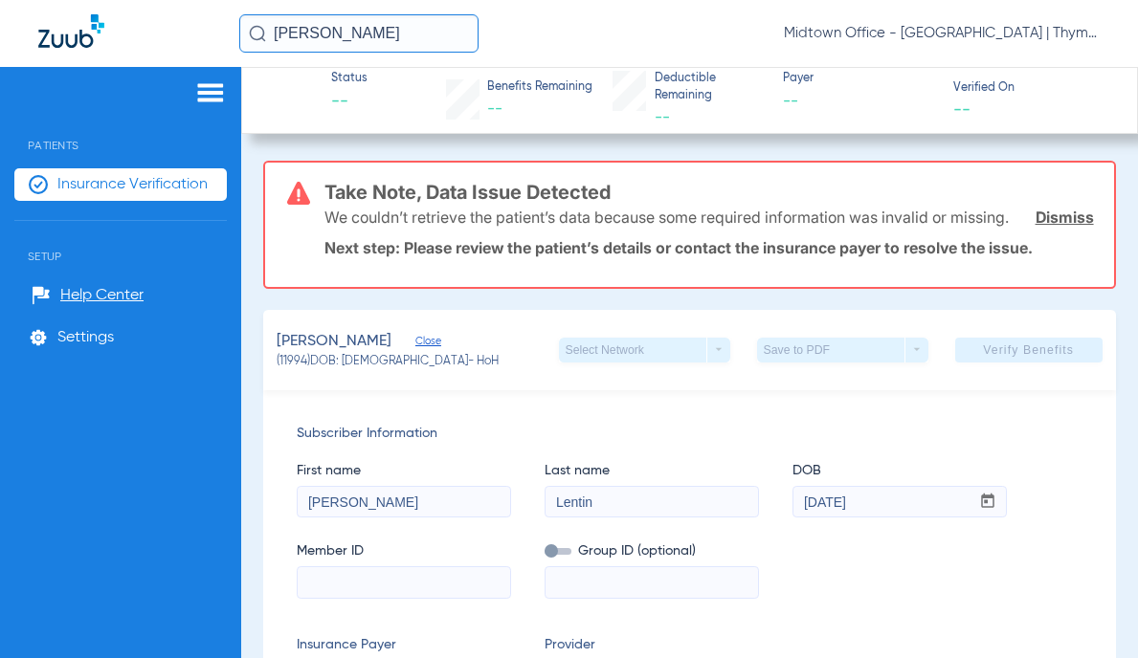
scroll to position [191, 0]
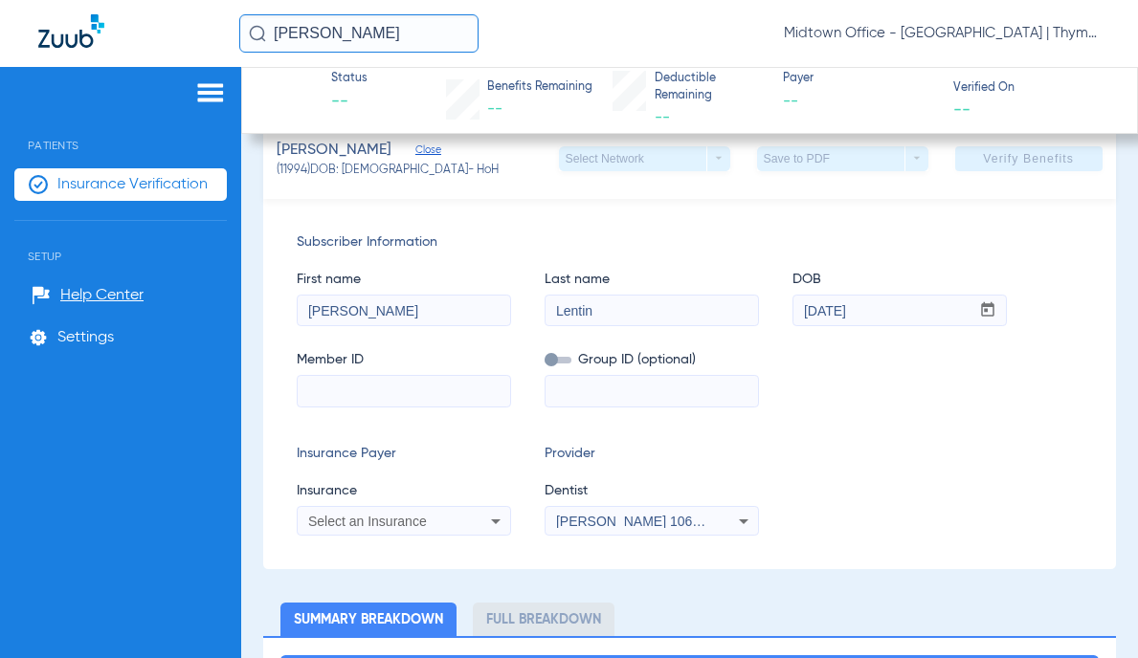
click at [371, 405] on input at bounding box center [404, 391] width 212 height 31
paste input "6800239547"
click at [406, 407] on input "6800239547" at bounding box center [404, 391] width 212 height 31
type input "6800239547"
click at [573, 406] on input at bounding box center [651, 391] width 212 height 31
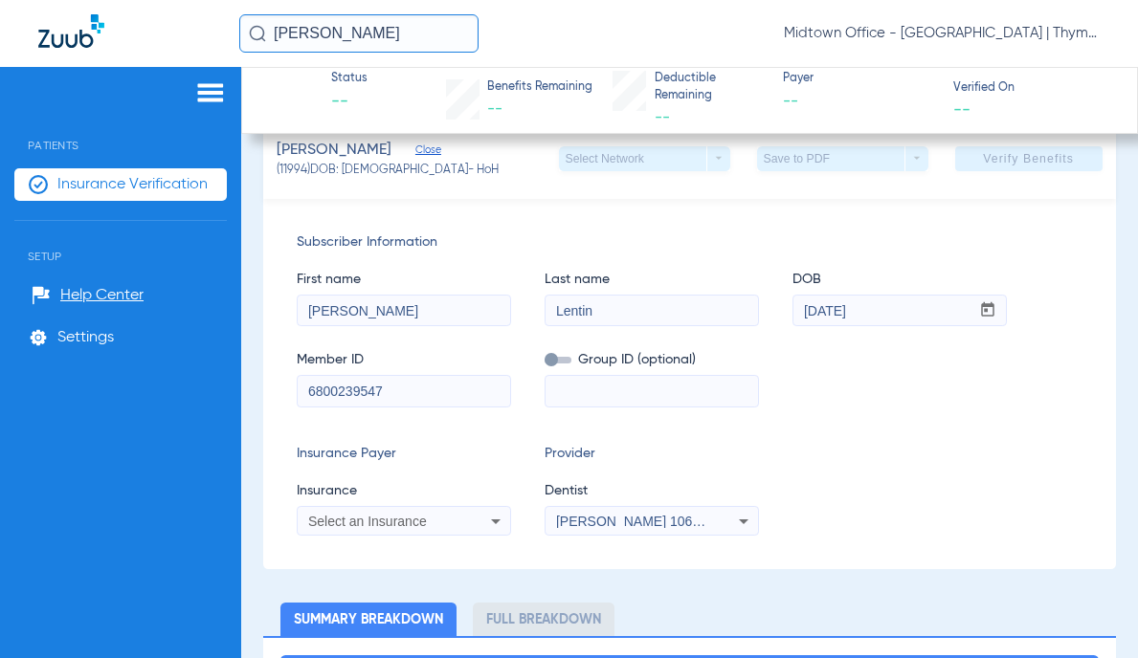
click at [382, 537] on mat-select "Select an Insurance" at bounding box center [404, 521] width 214 height 31
click at [384, 529] on span "Select an Insurance" at bounding box center [367, 521] width 119 height 15
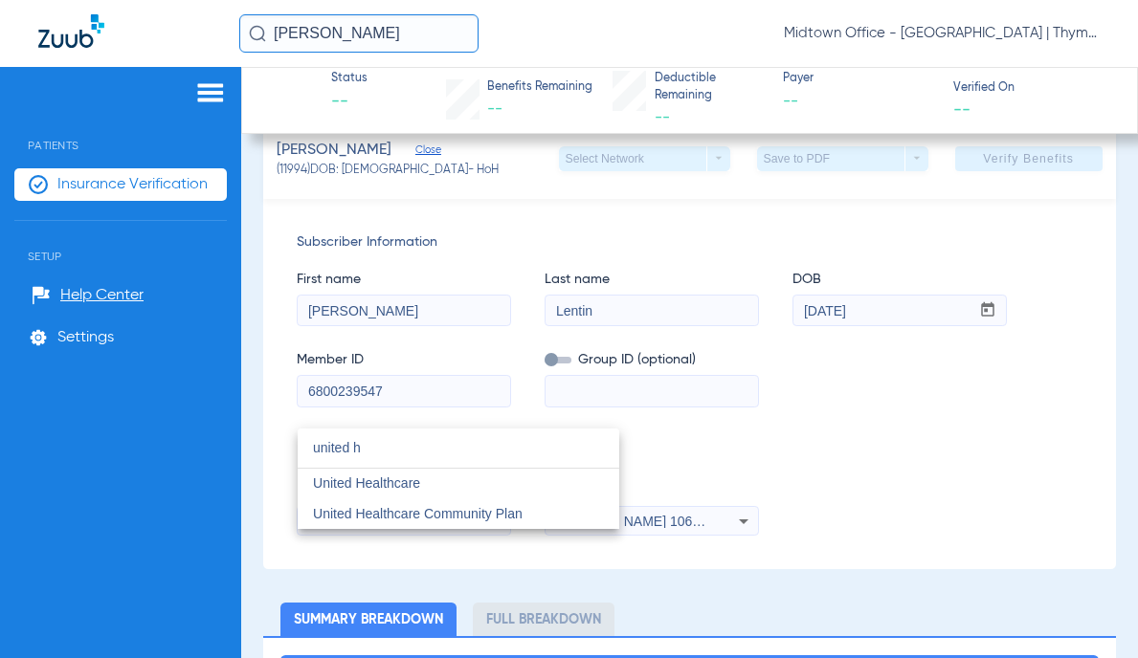
type input "united h"
click at [380, 478] on span "United Healthcare" at bounding box center [366, 483] width 107 height 15
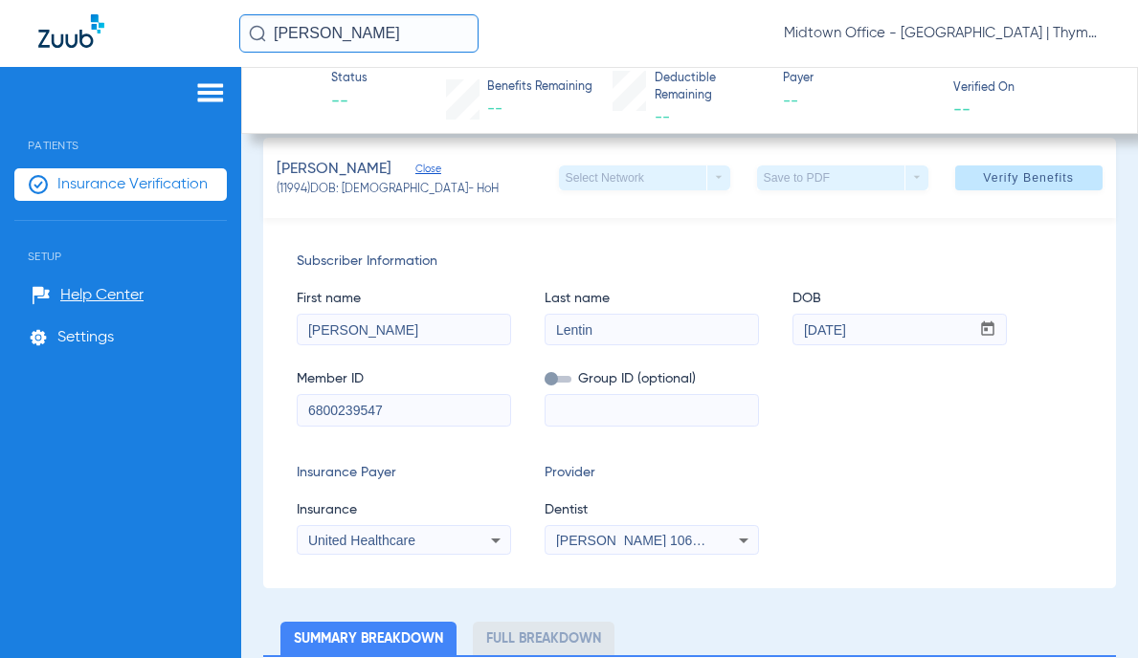
click at [632, 547] on div "[PERSON_NAME] 1063790152" at bounding box center [651, 540] width 212 height 23
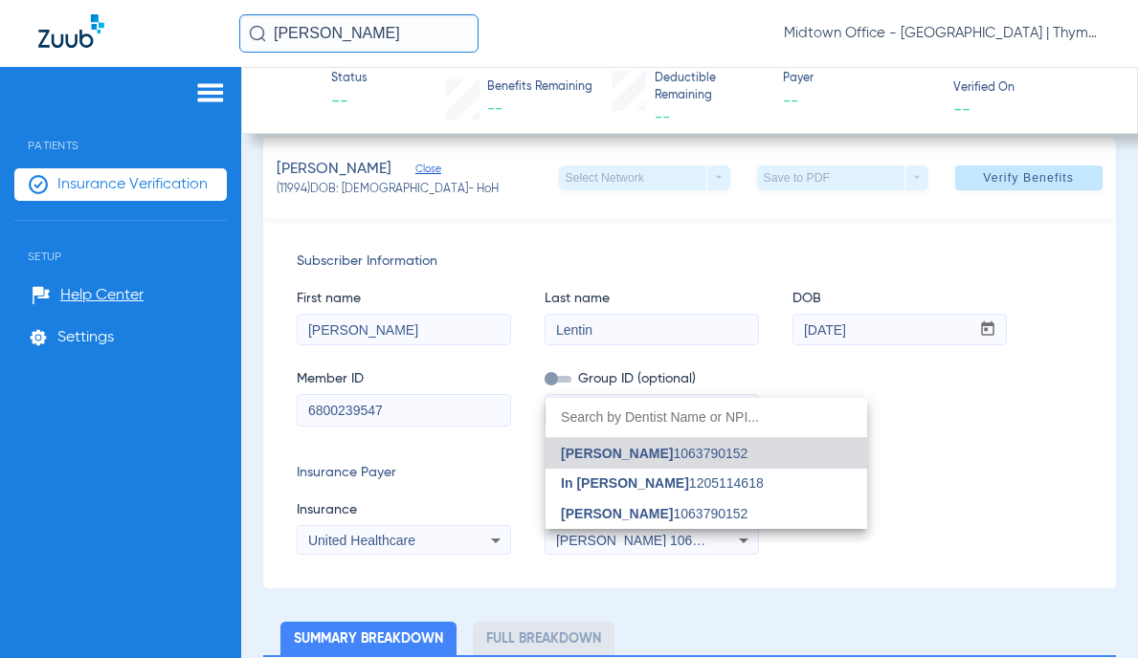
click at [629, 514] on span "[PERSON_NAME]" at bounding box center [617, 513] width 112 height 15
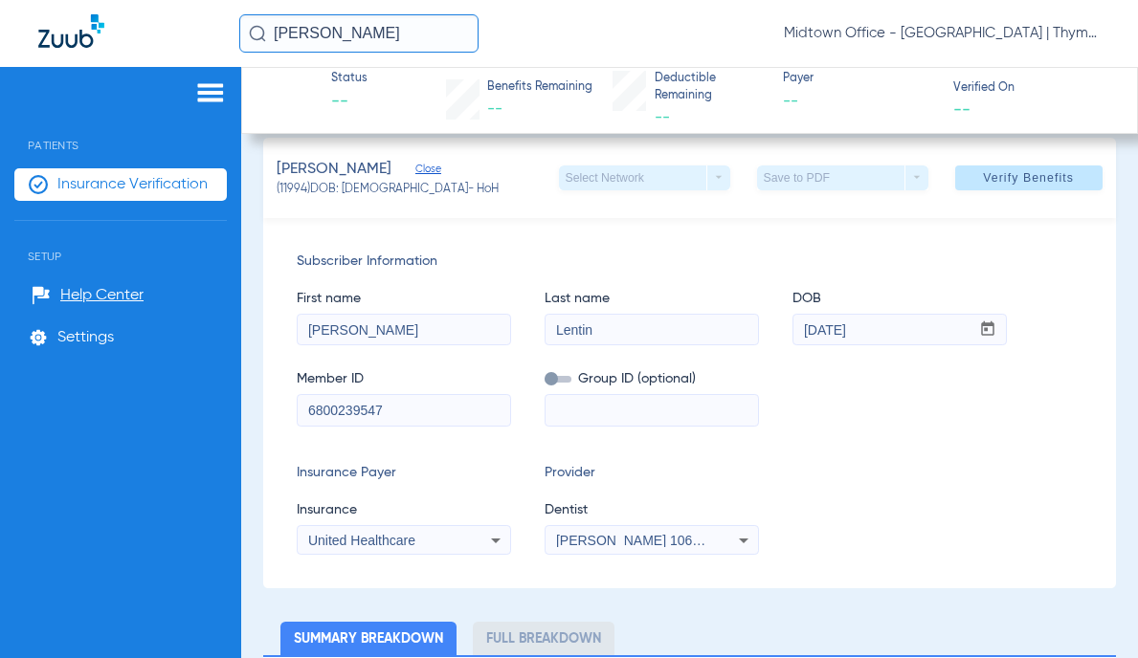
click at [1002, 180] on span "Verify Benefits" at bounding box center [1028, 177] width 91 height 15
click at [340, 38] on input "[PERSON_NAME]" at bounding box center [358, 33] width 239 height 38
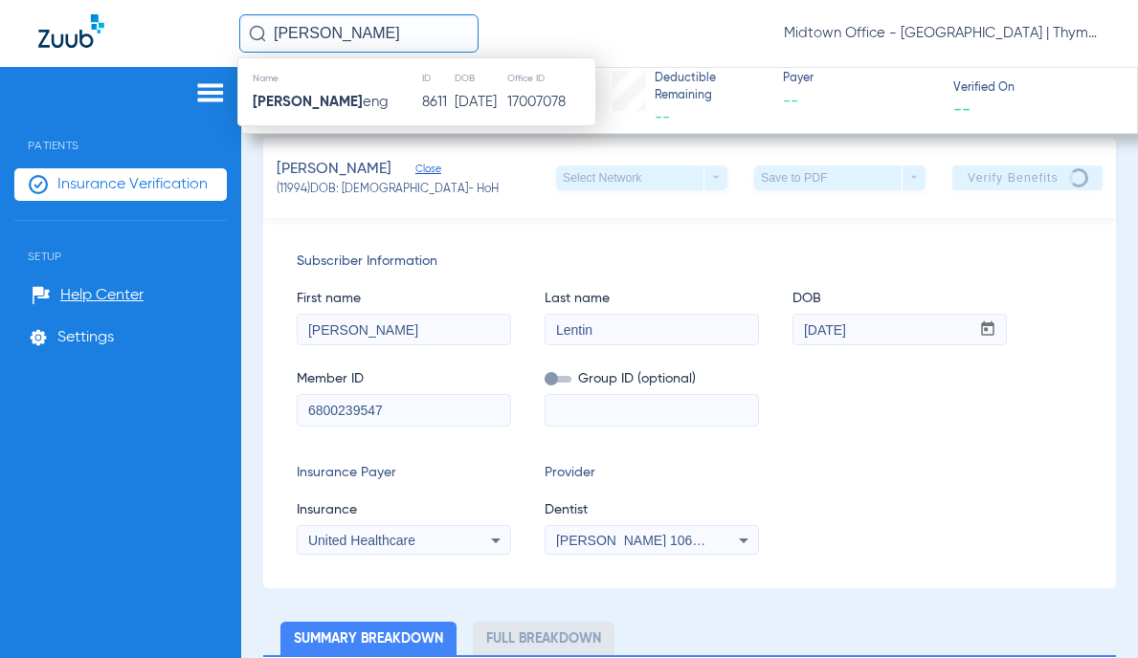
type input "[PERSON_NAME]"
click at [360, 100] on td "[PERSON_NAME] eng" at bounding box center [329, 102] width 183 height 27
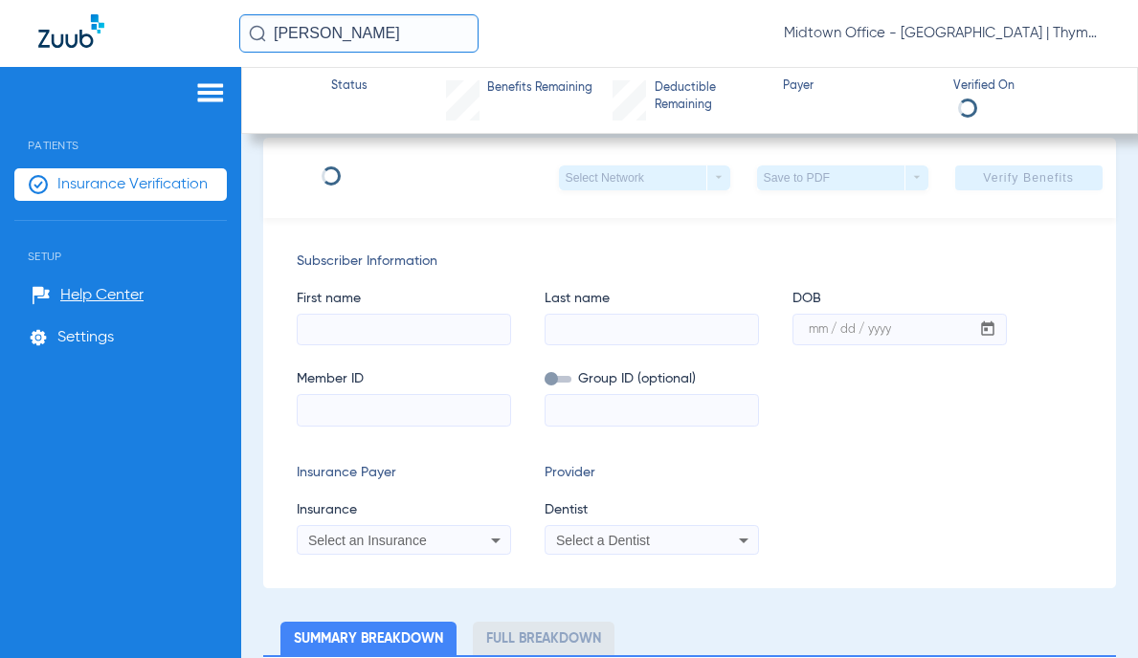
type input "[PERSON_NAME]"
type input "[DATE]"
type input "947281949"
type input "051054"
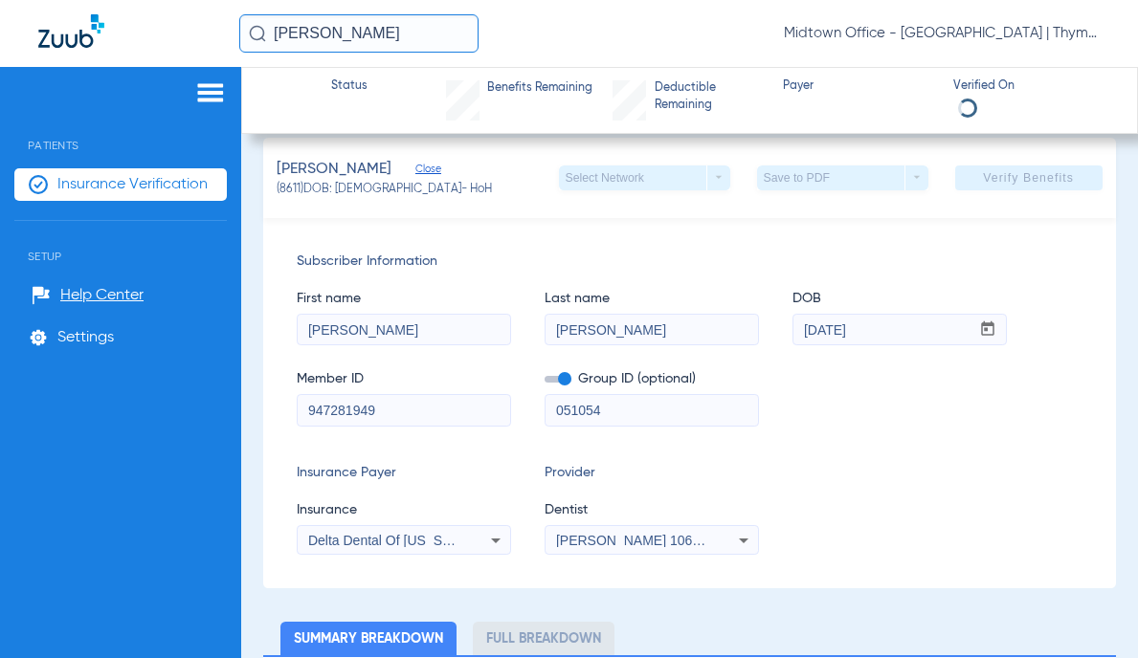
scroll to position [165, 0]
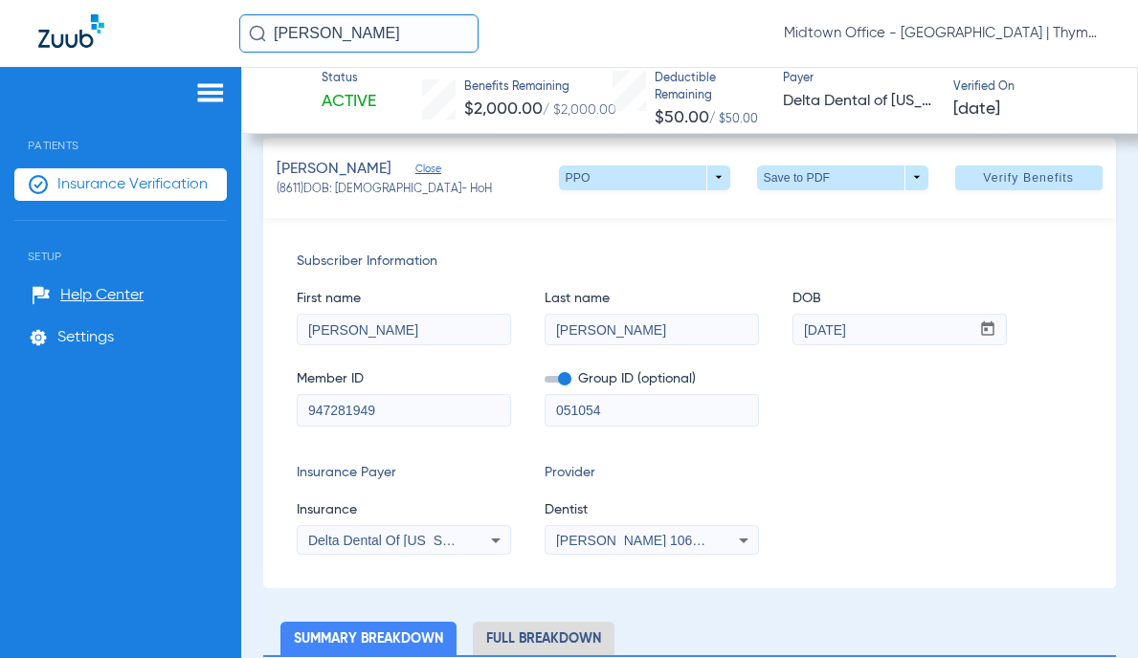
click at [683, 536] on span "[PERSON_NAME] 1063790152" at bounding box center [650, 540] width 189 height 15
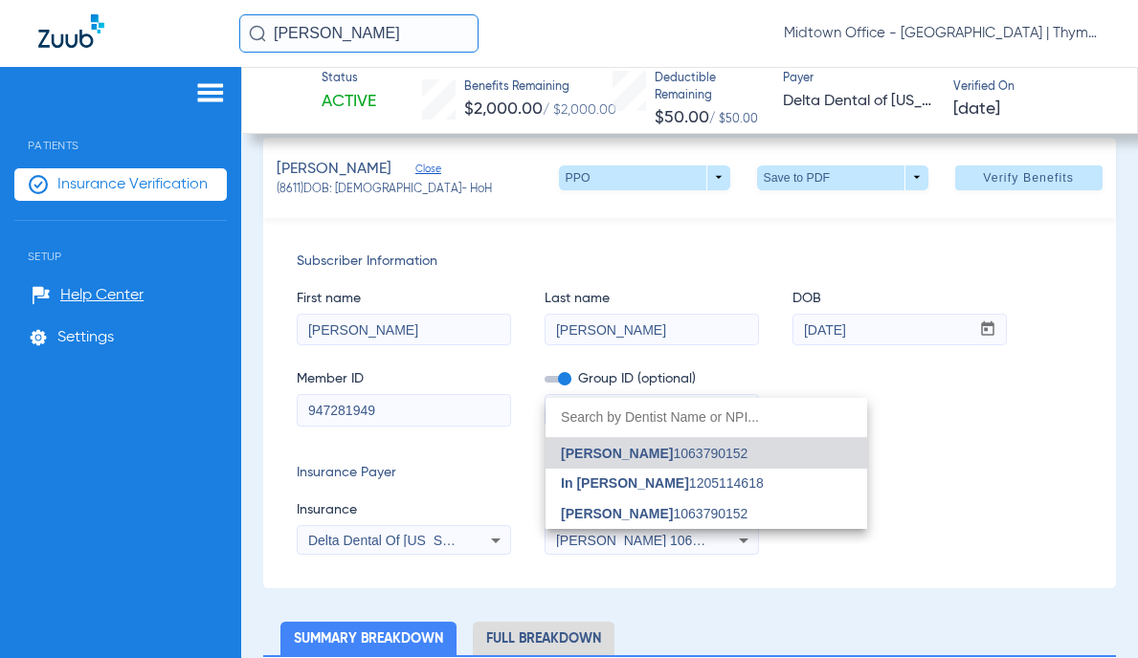
click at [711, 516] on span "[PERSON_NAME] 1063790152" at bounding box center [654, 513] width 187 height 13
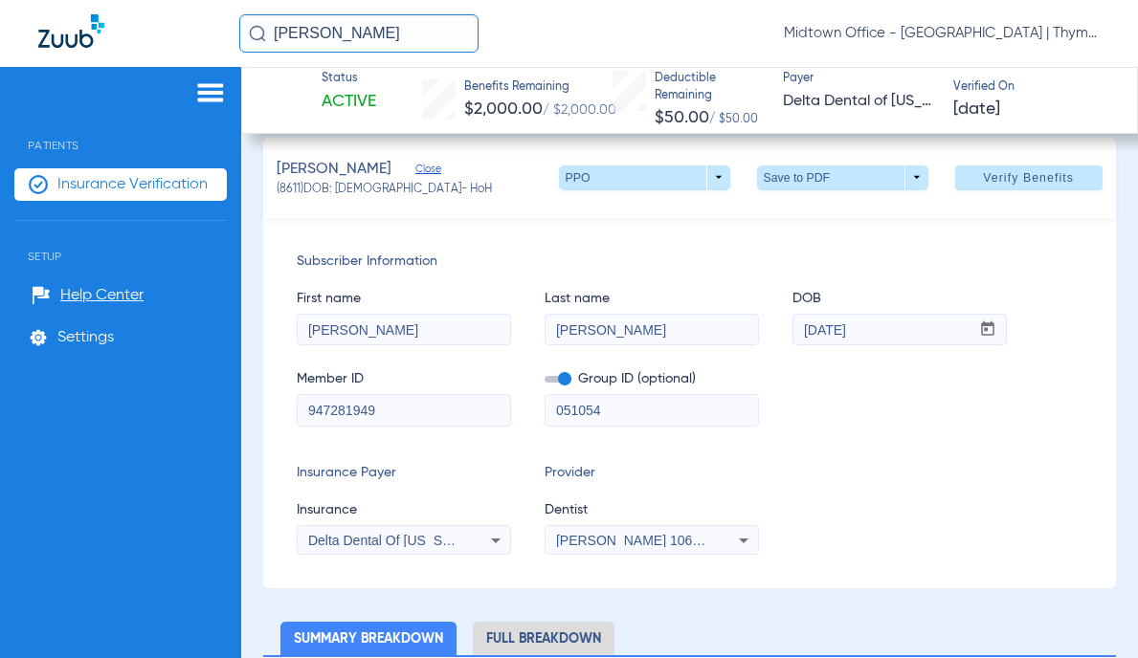
click at [1005, 181] on span "Verify Benefits" at bounding box center [1028, 177] width 91 height 15
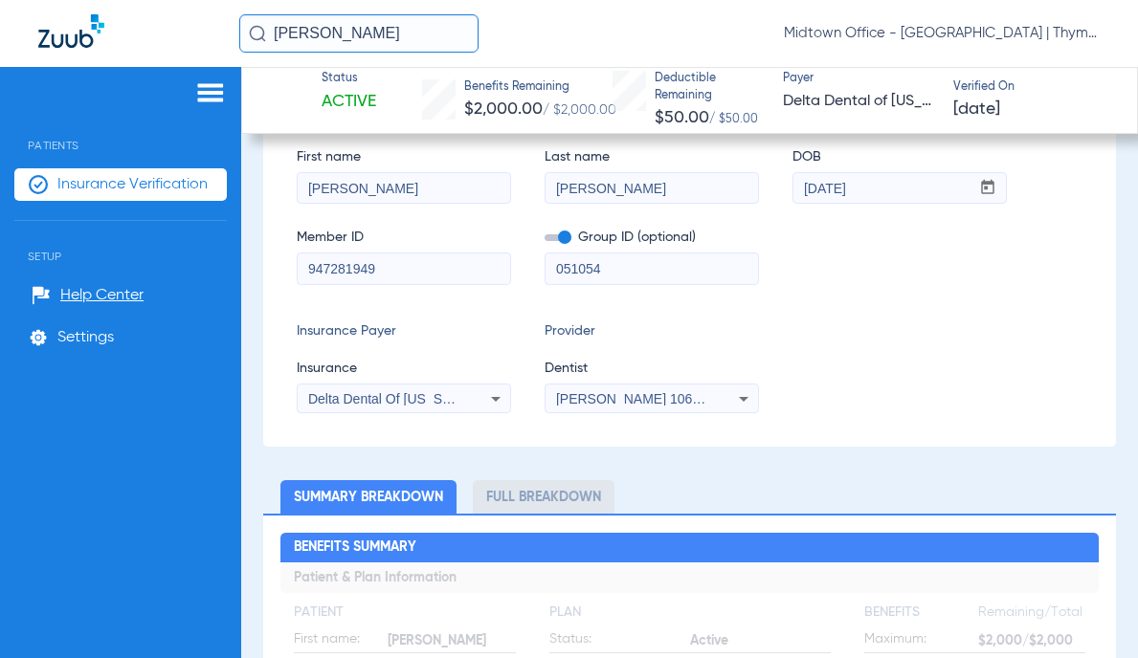
scroll to position [23, 0]
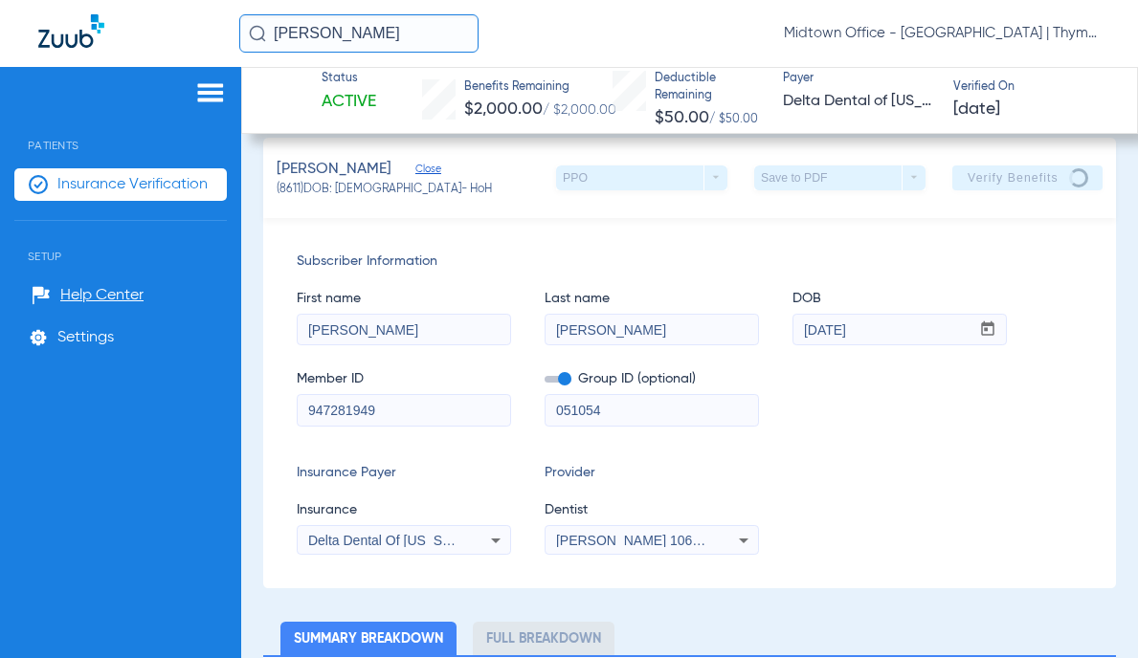
click at [339, 41] on input "[PERSON_NAME]" at bounding box center [358, 33] width 239 height 38
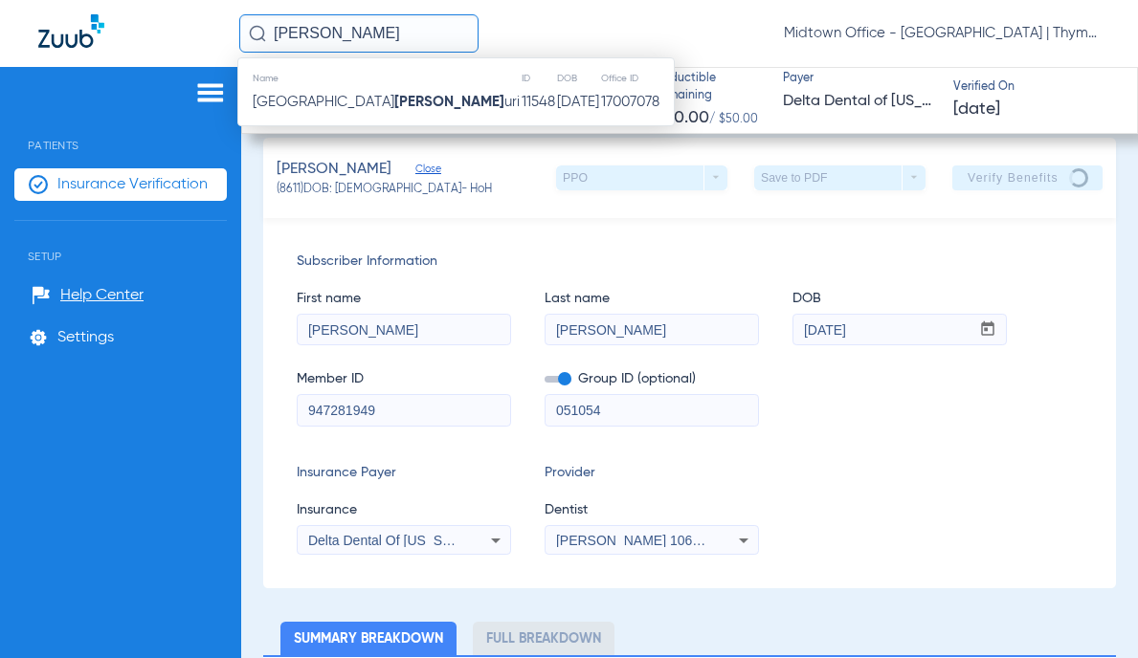
type input "[PERSON_NAME]"
click at [394, 109] on strong "[PERSON_NAME]" at bounding box center [449, 102] width 110 height 14
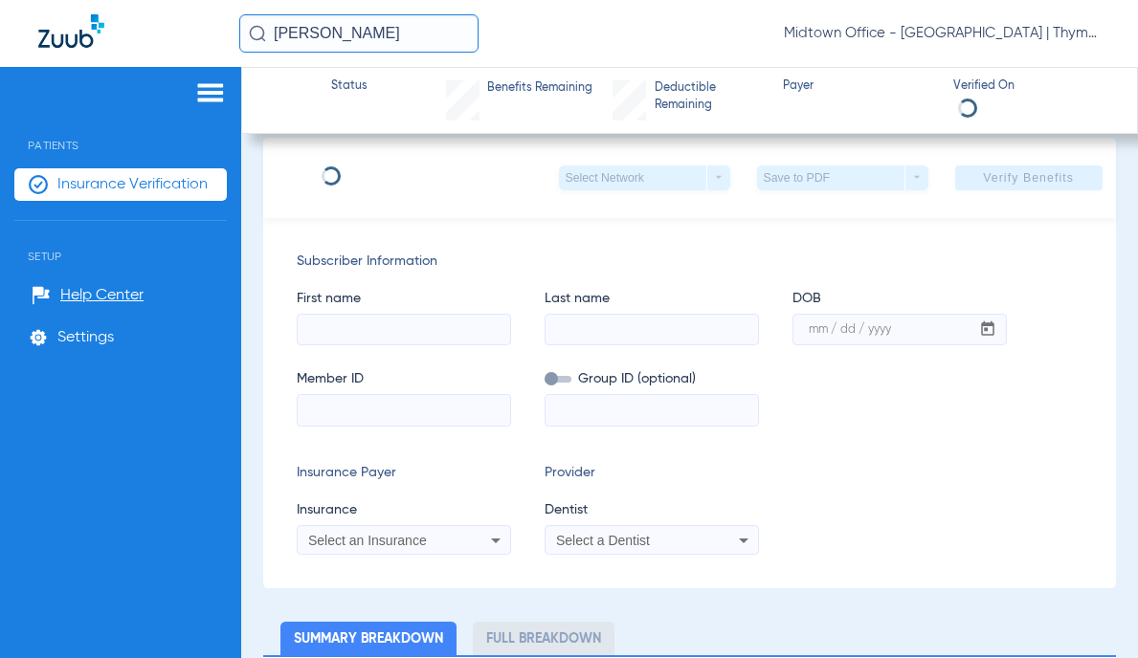
scroll to position [184, 0]
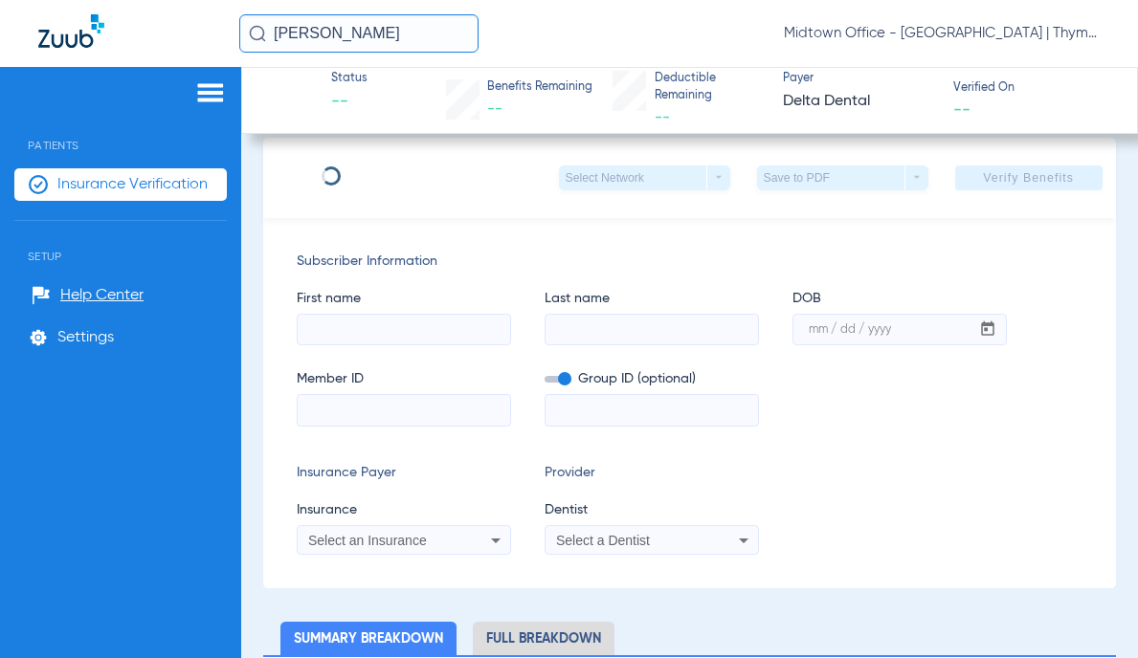
type input "[GEOGRAPHIC_DATA]"
type input "Chaudhuri"
type input "[DATE]"
type input "122969354101"
type input "03118 00003"
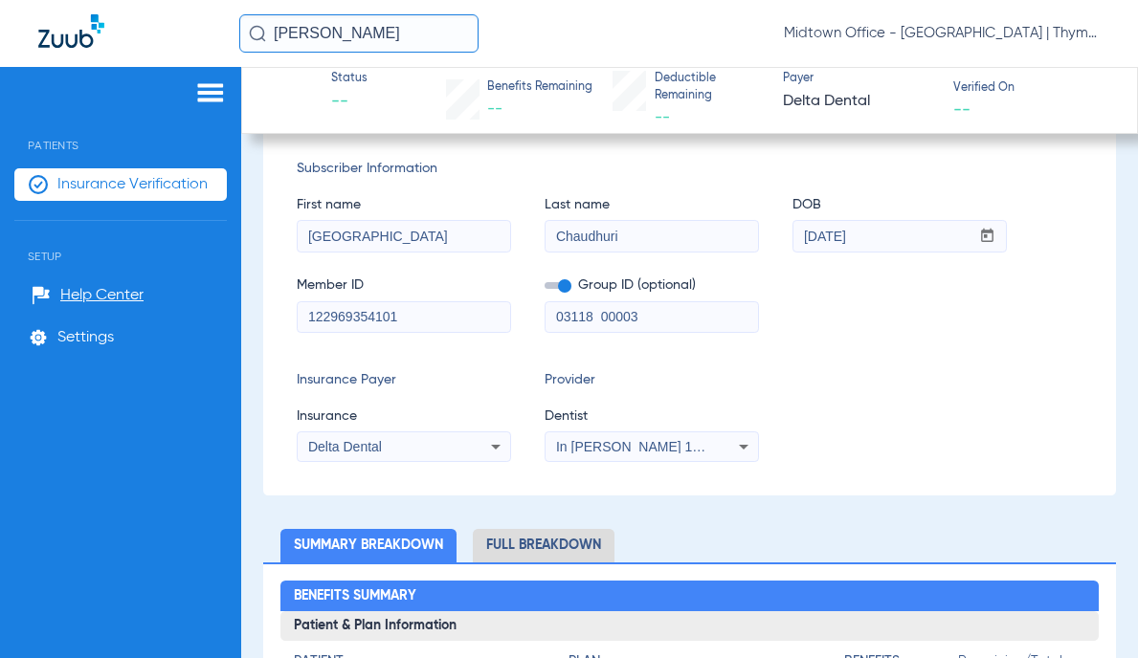
scroll to position [0, 0]
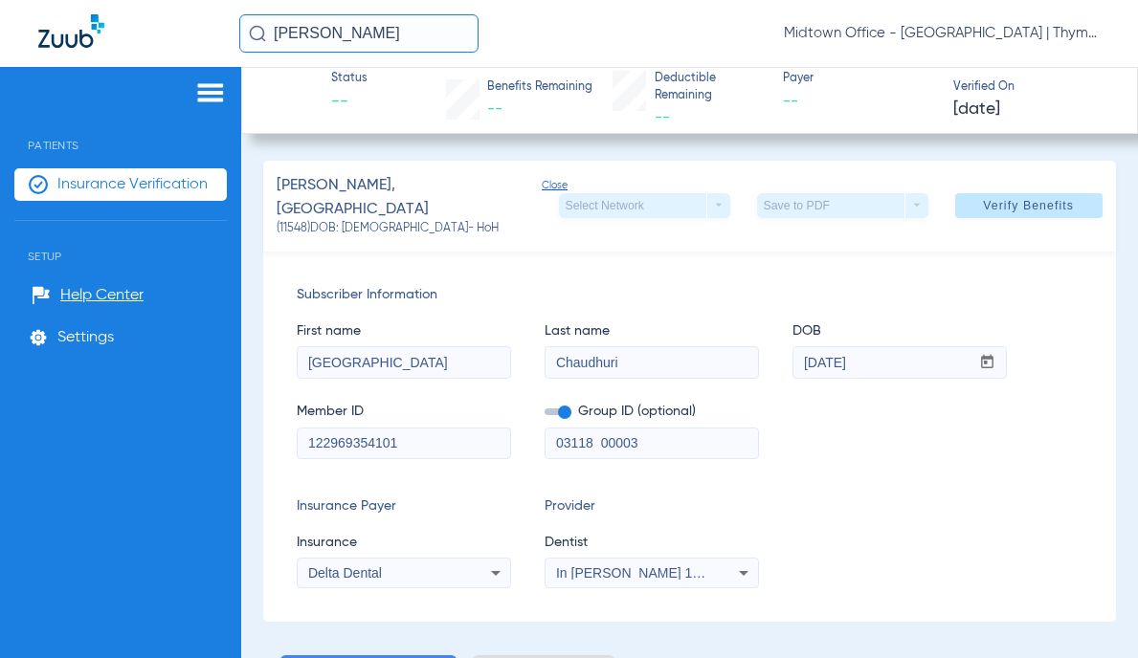
click at [301, 36] on input "[PERSON_NAME]" at bounding box center [358, 33] width 239 height 38
